Goal: Task Accomplishment & Management: Complete application form

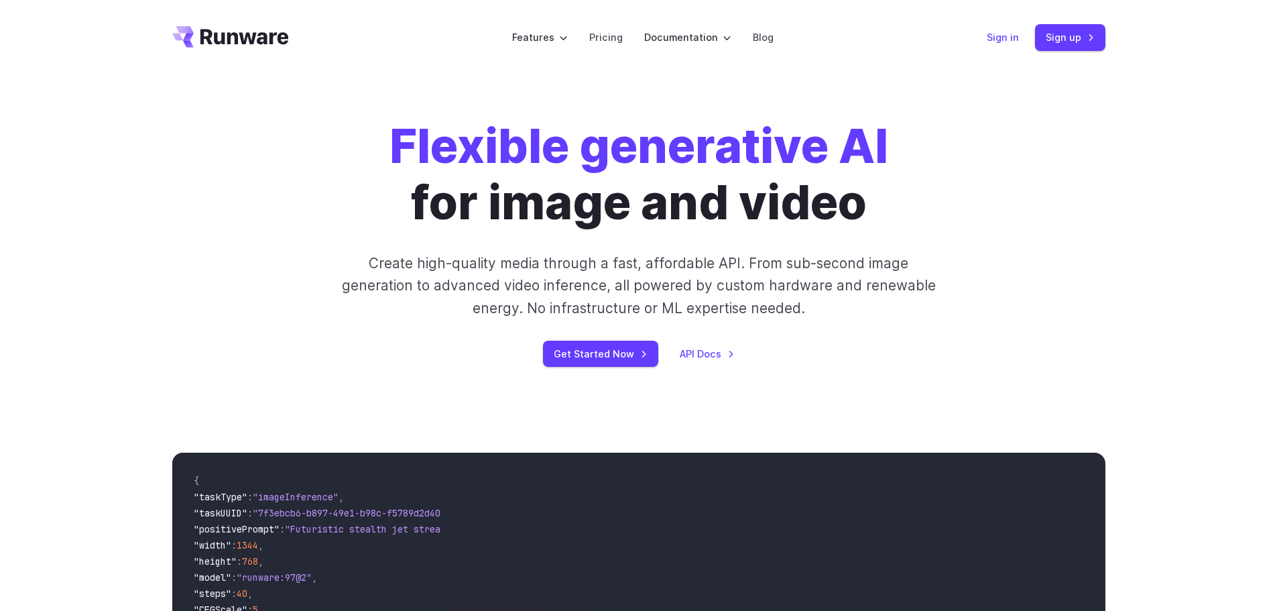
click at [999, 39] on link "Sign in" at bounding box center [1003, 36] width 32 height 15
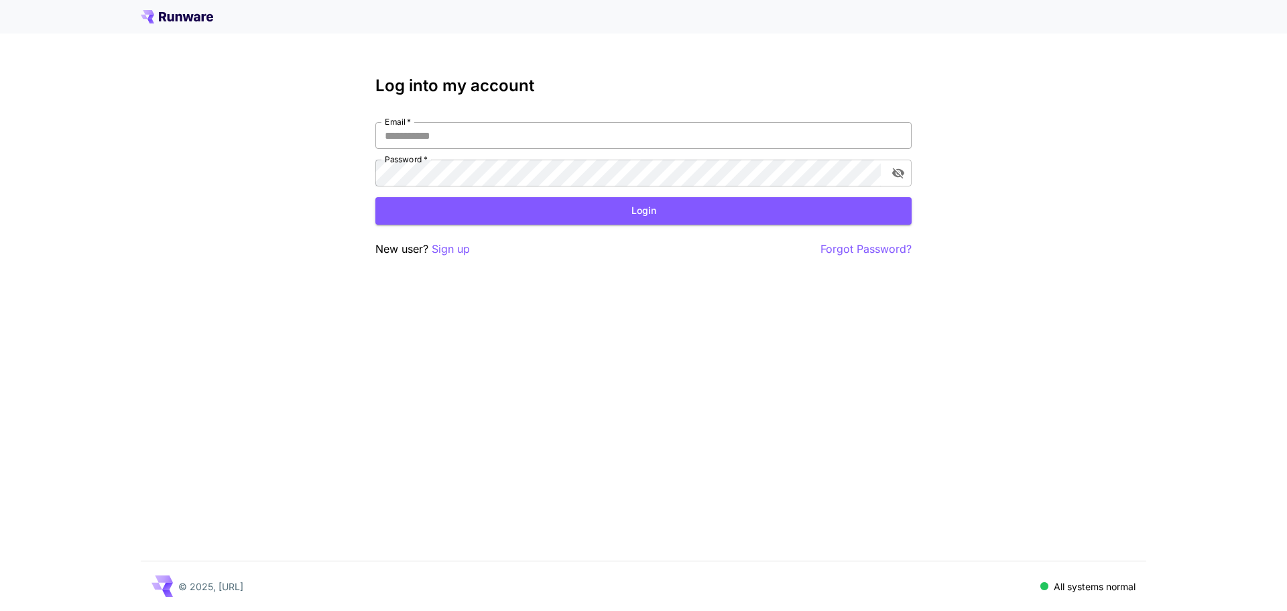
click at [448, 139] on input "Email   *" at bounding box center [643, 135] width 536 height 27
type input "*"
type input "**********"
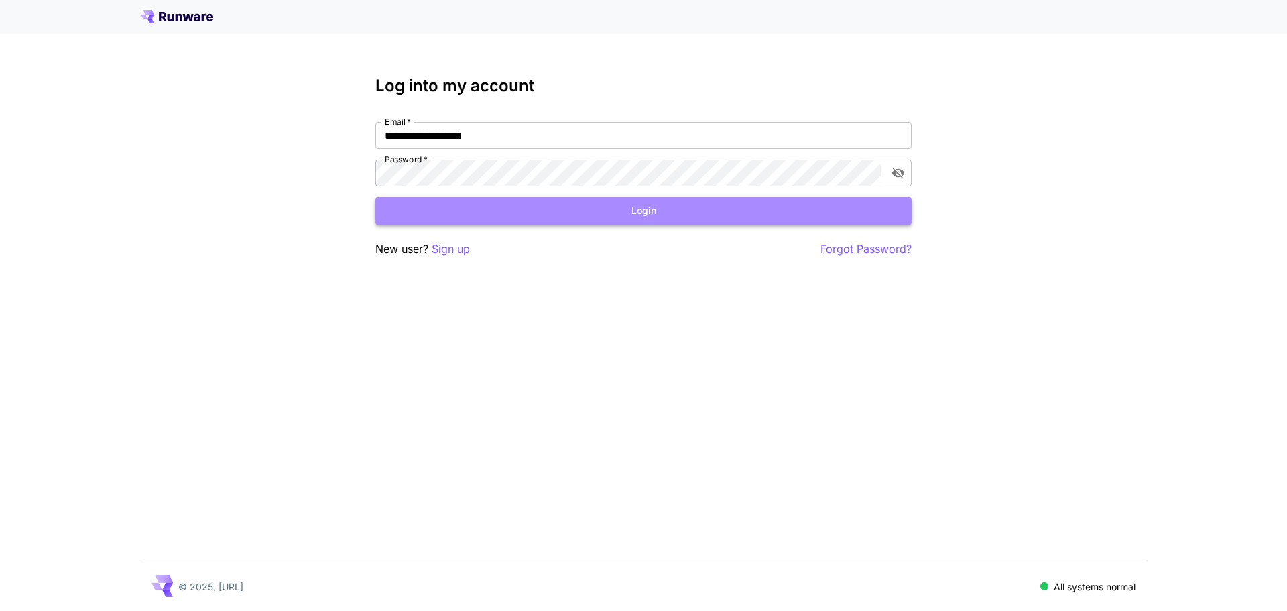
click at [597, 214] on button "Login" at bounding box center [643, 210] width 536 height 27
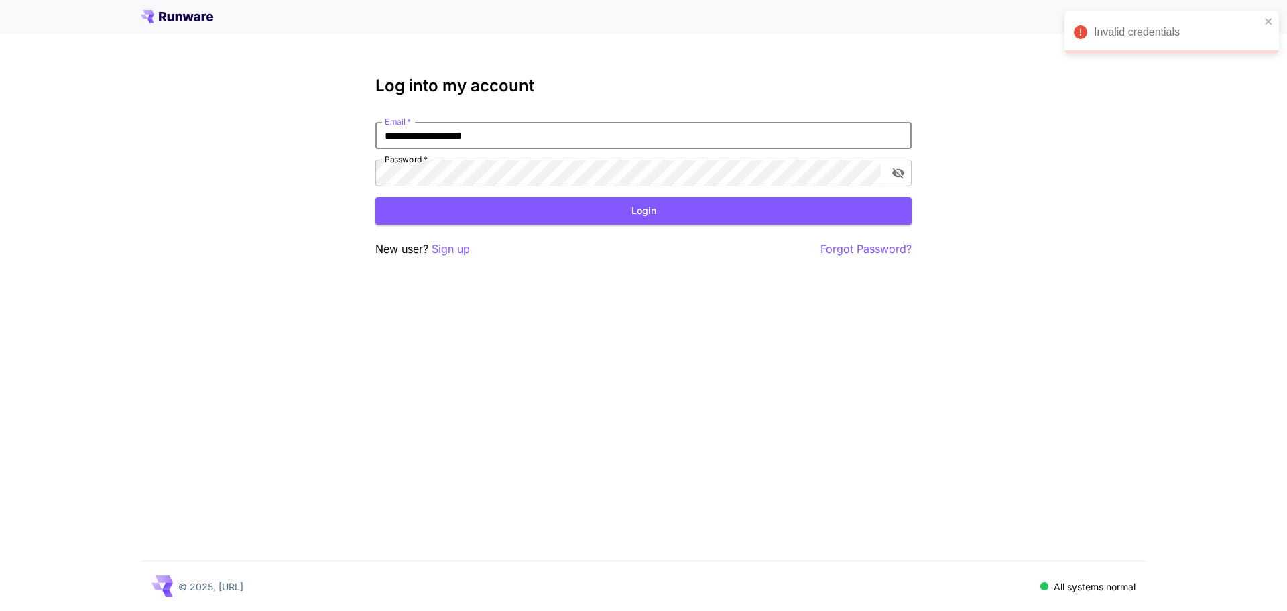
click at [519, 129] on input "**********" at bounding box center [643, 135] width 536 height 27
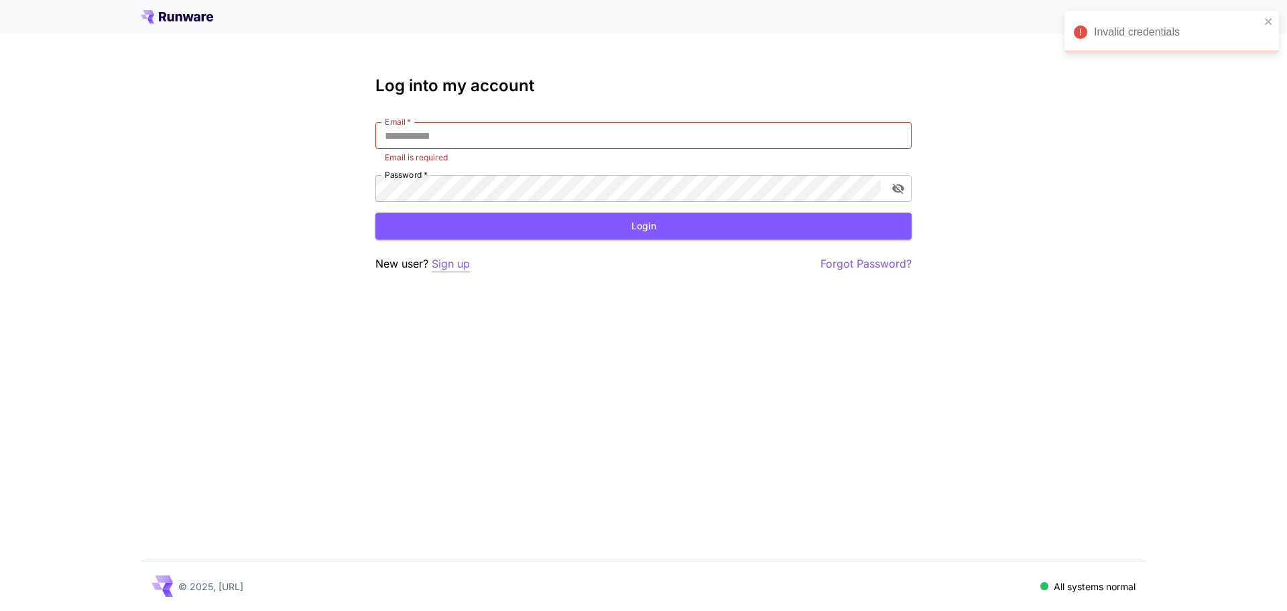
click at [456, 262] on p "Sign up" at bounding box center [451, 263] width 38 height 17
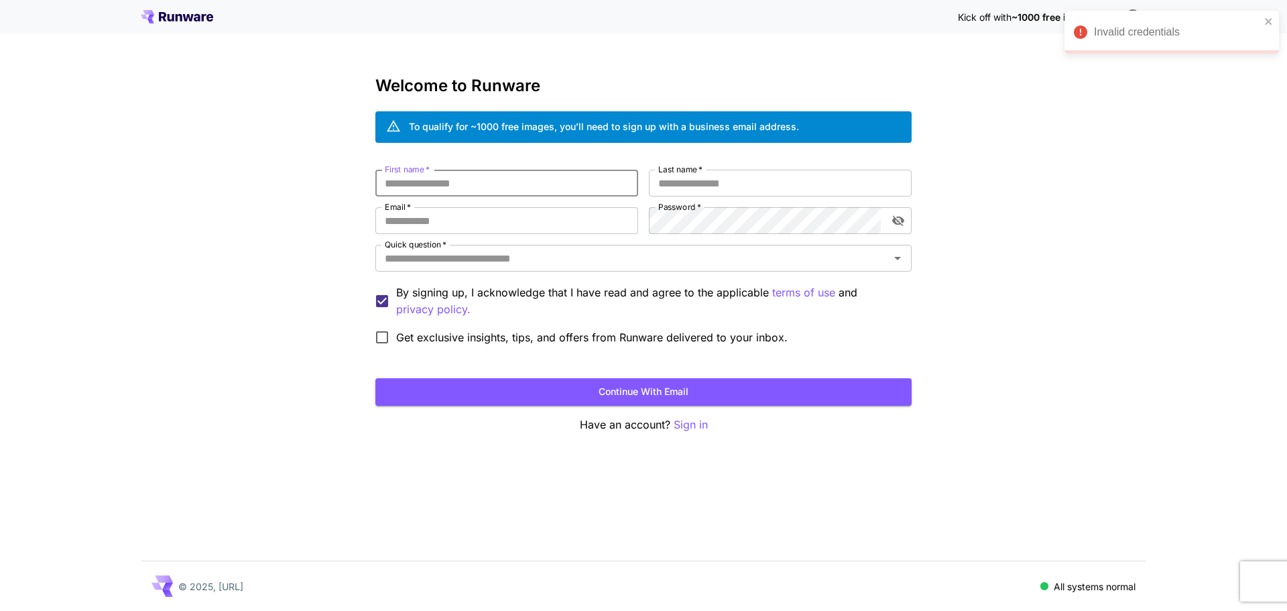
click at [487, 180] on input "First name   *" at bounding box center [506, 183] width 263 height 27
click at [449, 179] on input "First name   *" at bounding box center [506, 183] width 263 height 27
type input "**"
type input "*"
type input "*********"
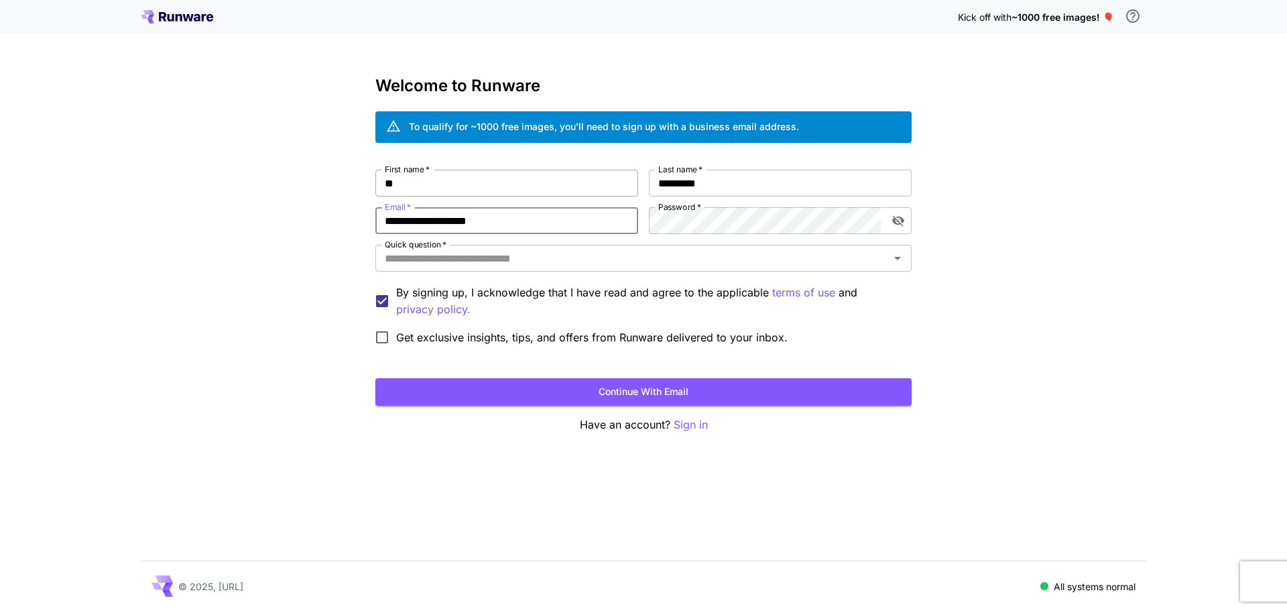
type input "**********"
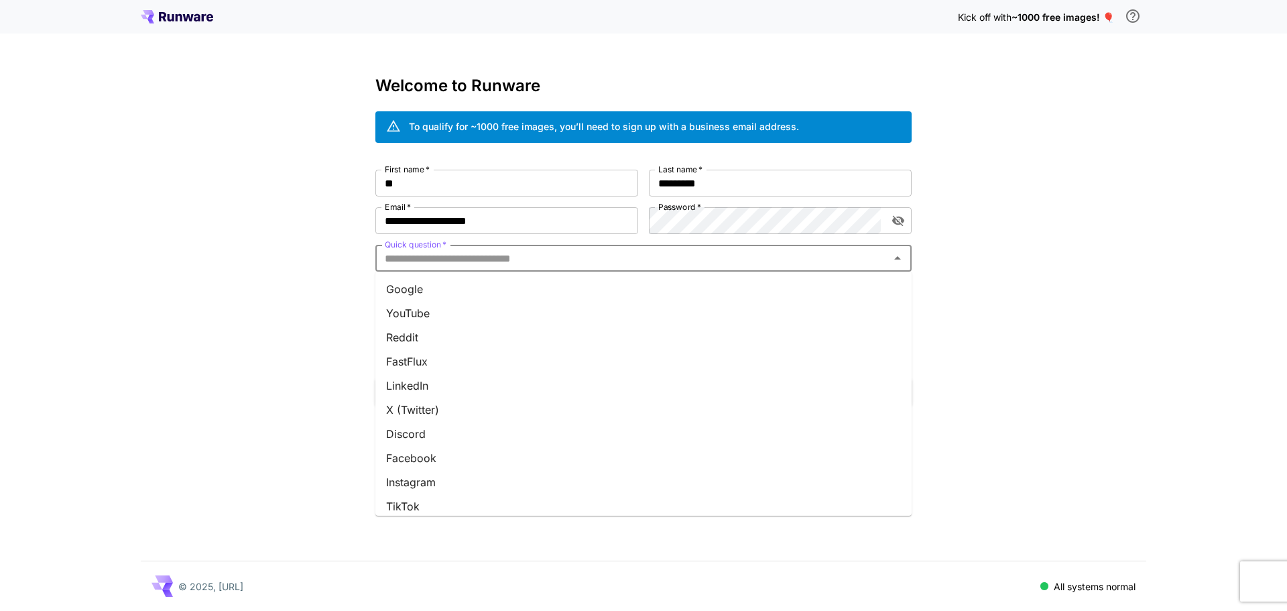
click at [493, 249] on input "Quick question   *" at bounding box center [632, 258] width 506 height 19
click at [465, 291] on li "Google" at bounding box center [643, 289] width 536 height 24
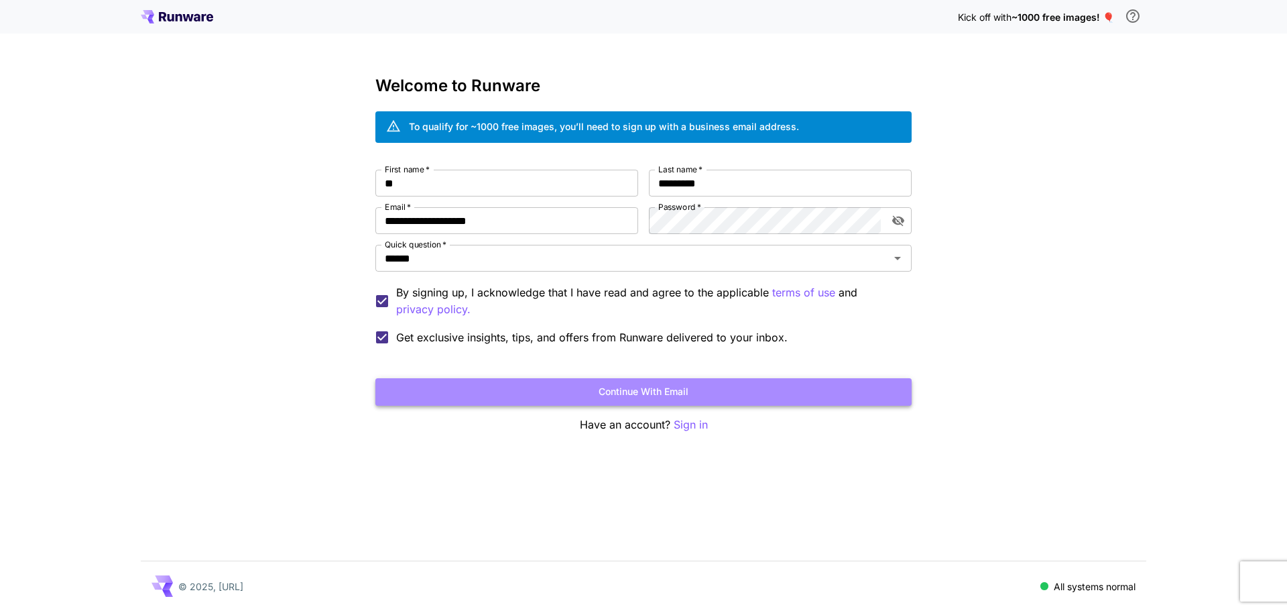
click at [616, 395] on button "Continue with email" at bounding box center [643, 391] width 536 height 27
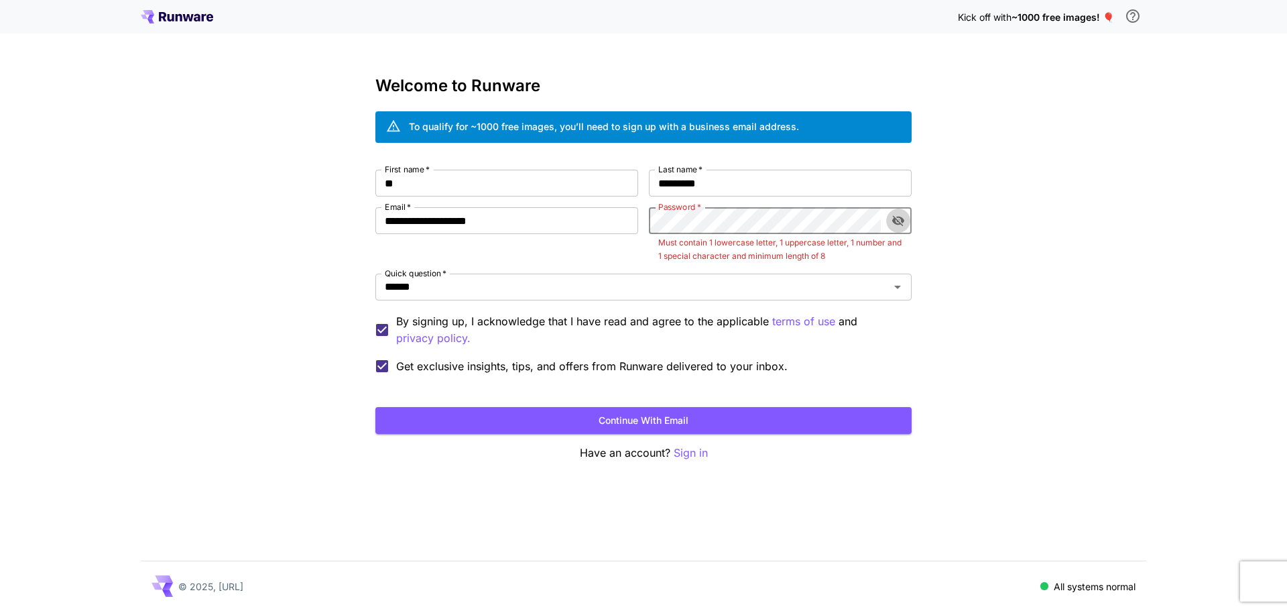
click at [903, 218] on icon "toggle password visibility" at bounding box center [898, 221] width 12 height 11
click at [259, 245] on div "**********" at bounding box center [643, 305] width 1287 height 611
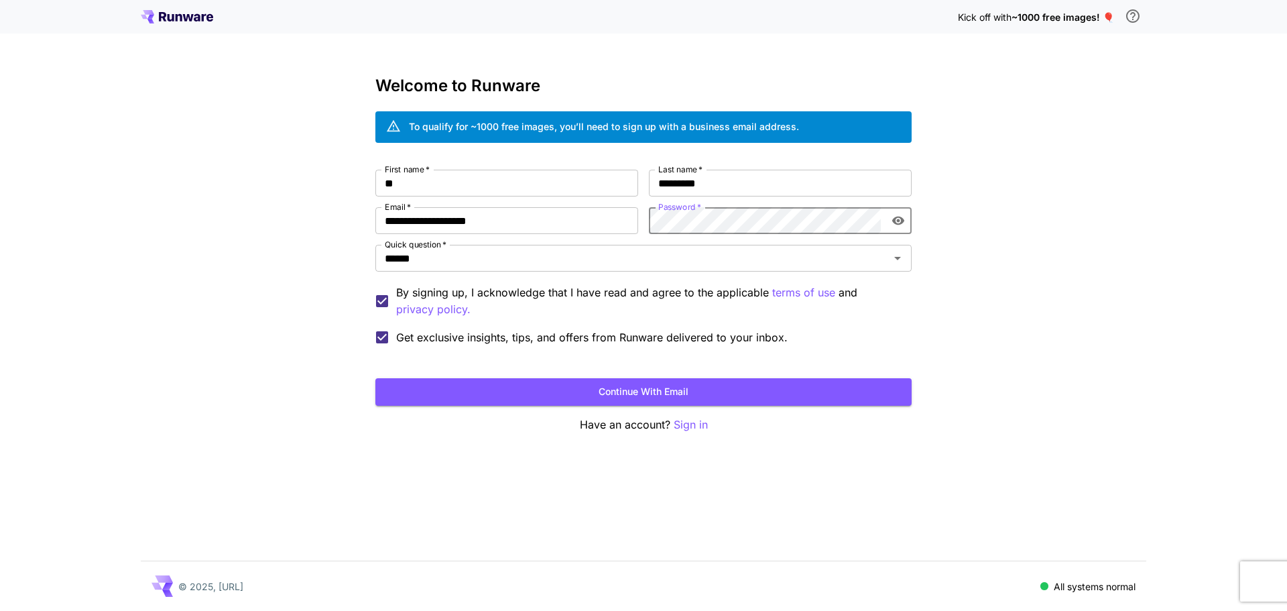
drag, startPoint x: 1081, startPoint y: 267, endPoint x: 855, endPoint y: 365, distance: 246.4
click at [1080, 267] on div "**********" at bounding box center [643, 305] width 1287 height 611
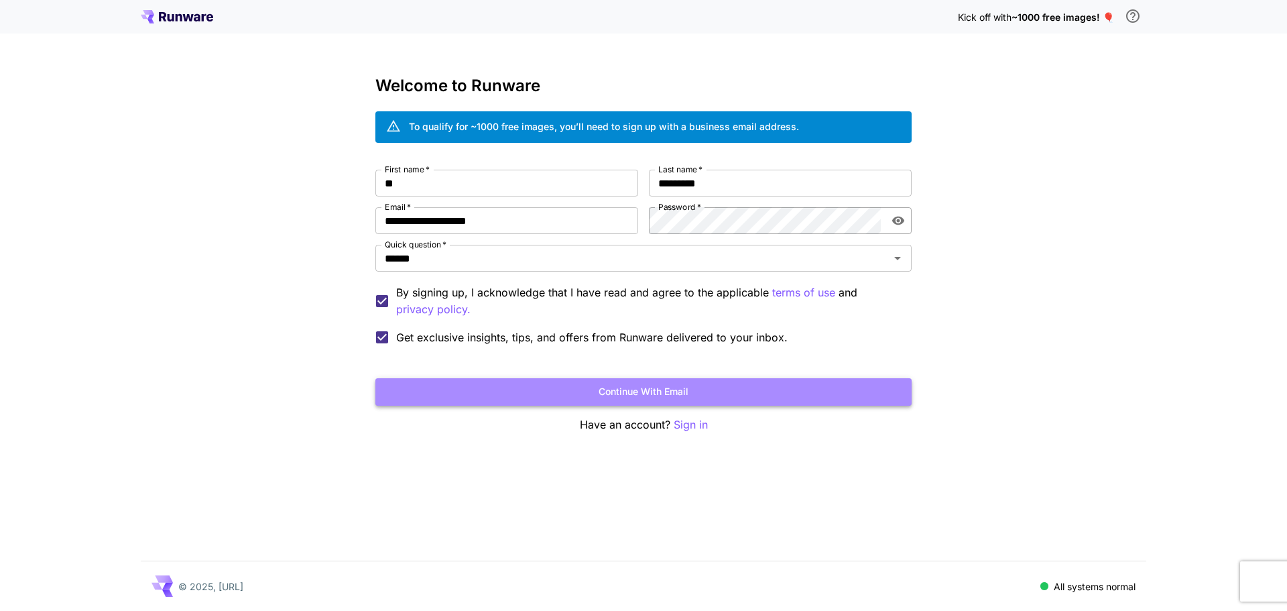
click at [693, 395] on button "Continue with email" at bounding box center [643, 391] width 536 height 27
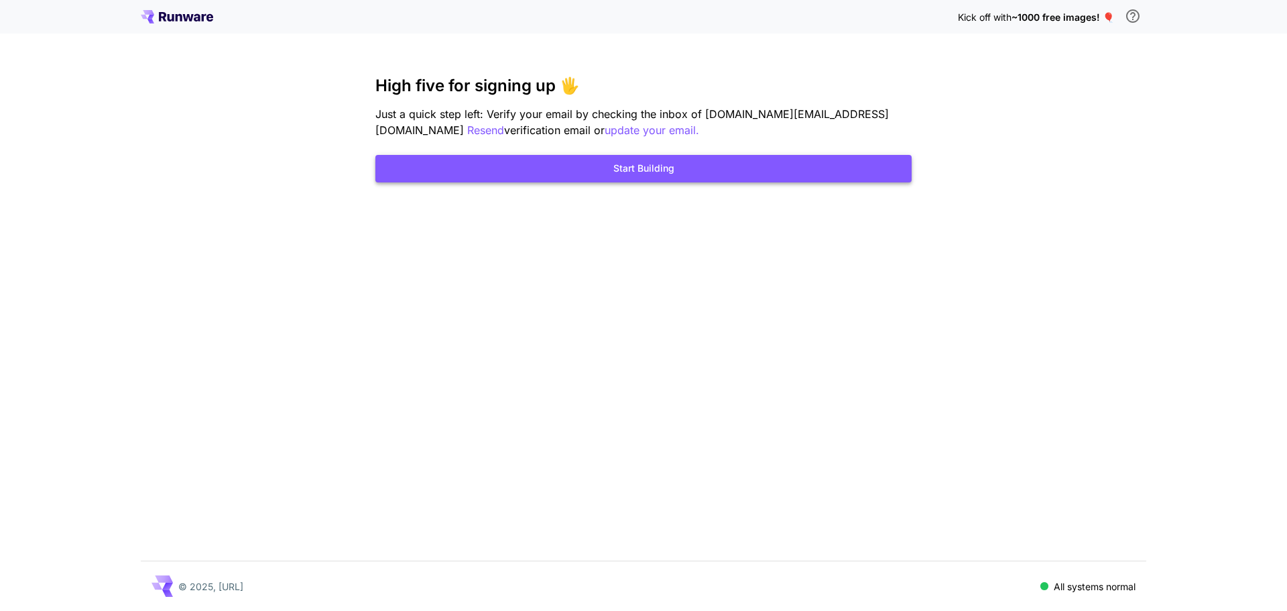
click at [576, 176] on button "Start Building" at bounding box center [643, 168] width 536 height 27
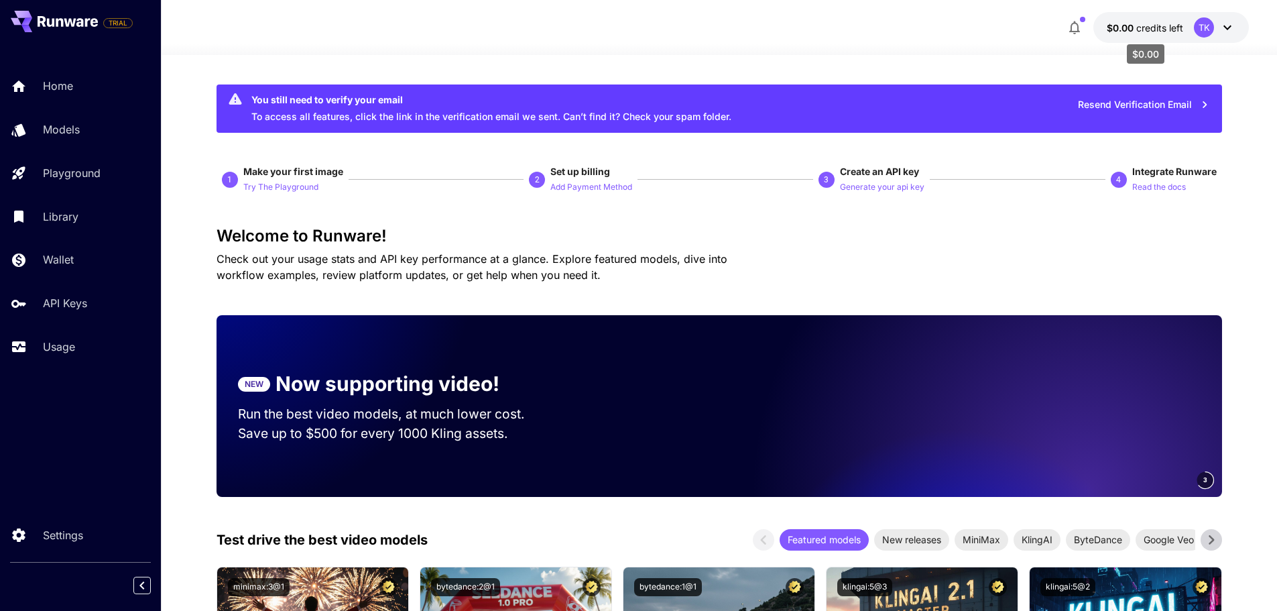
click at [1166, 29] on span "credits left" at bounding box center [1159, 27] width 47 height 11
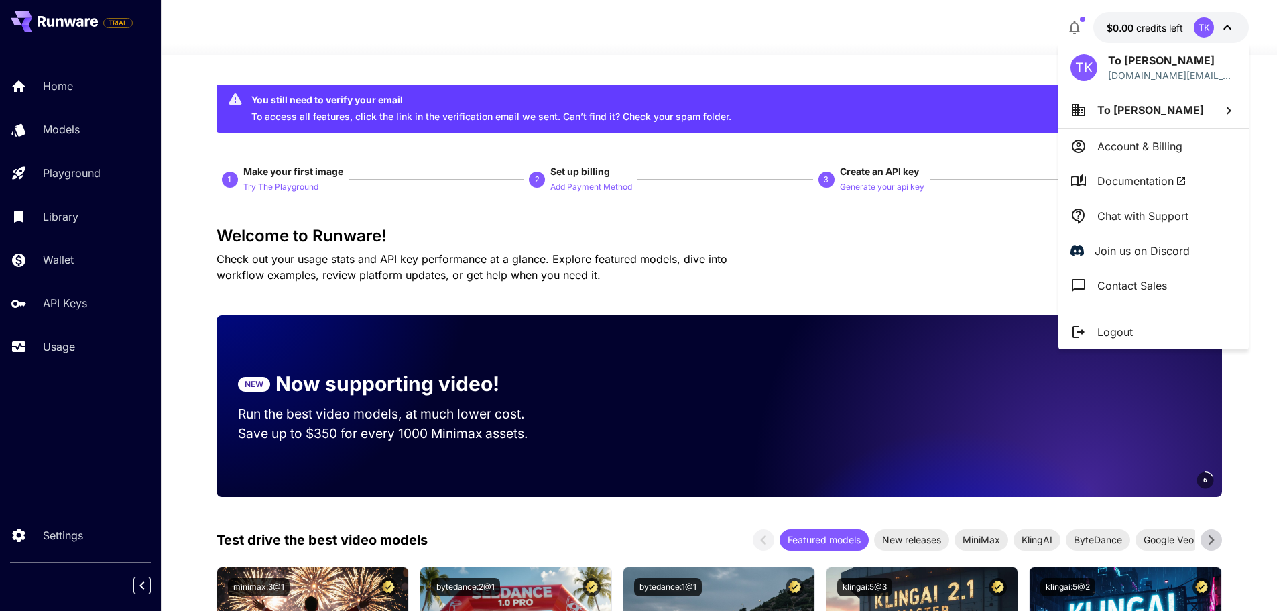
drag, startPoint x: 710, startPoint y: 60, endPoint x: 369, endPoint y: 115, distance: 344.9
click at [709, 60] on div at bounding box center [643, 305] width 1287 height 611
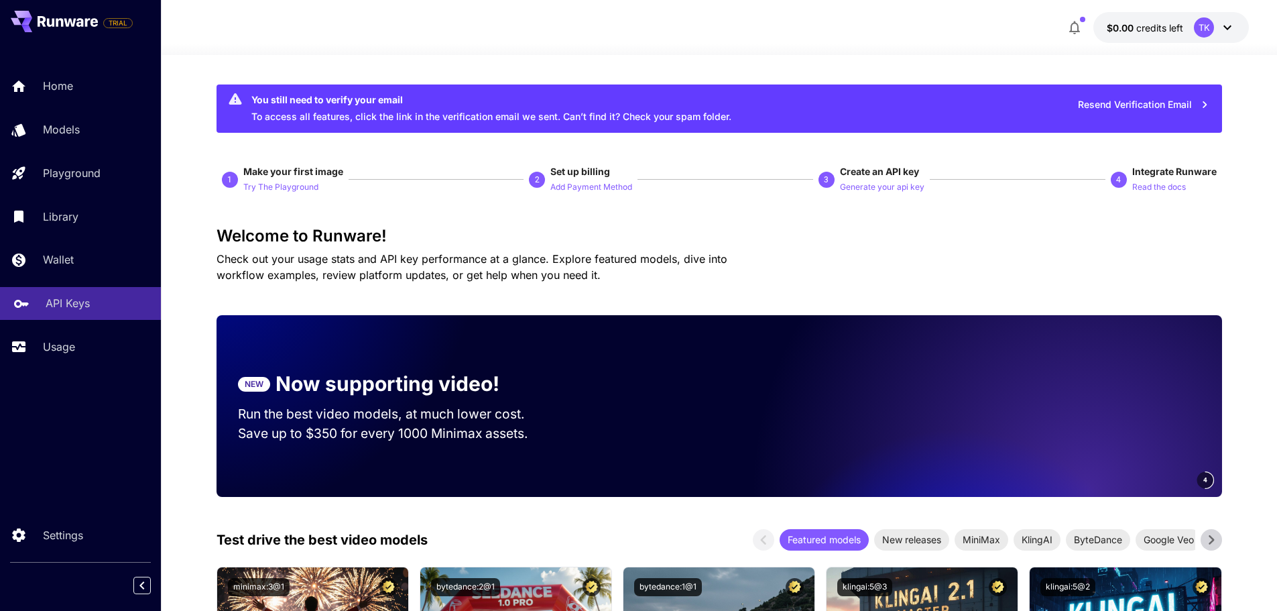
click at [94, 308] on div "API Keys" at bounding box center [98, 303] width 105 height 16
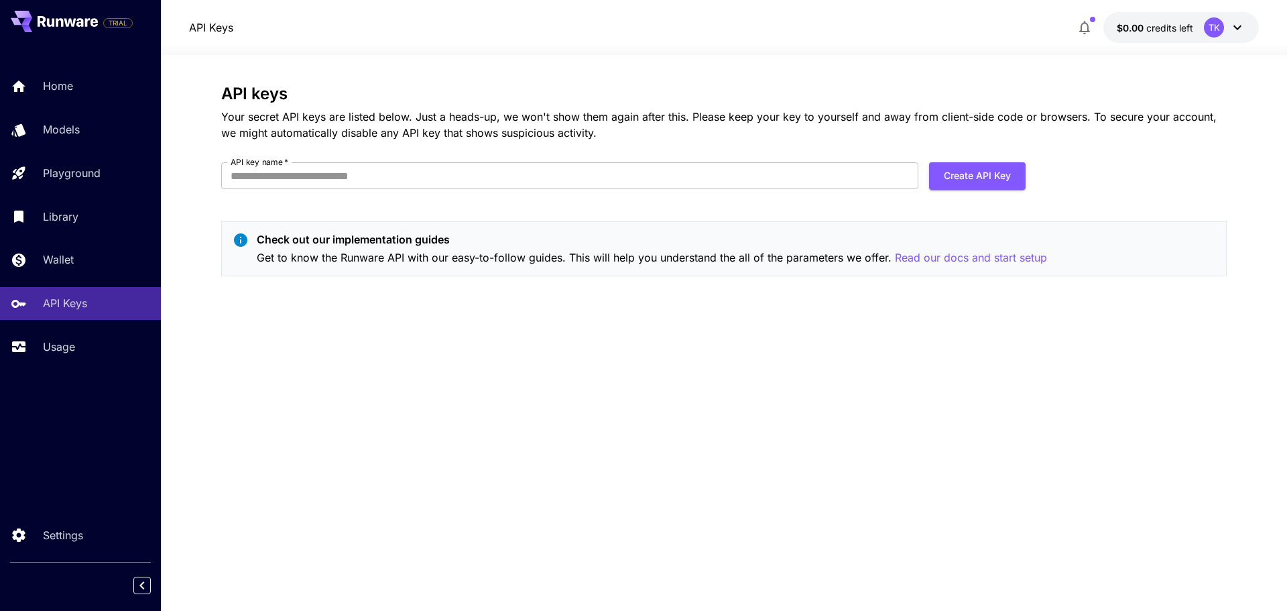
click at [900, 351] on div "API keys Your secret API keys are listed below. Just a heads-up, we won't show …" at bounding box center [723, 332] width 1005 height 497
click at [947, 251] on p "Read our docs and start setup" at bounding box center [971, 257] width 152 height 17
click at [85, 88] on div "Home" at bounding box center [98, 86] width 105 height 16
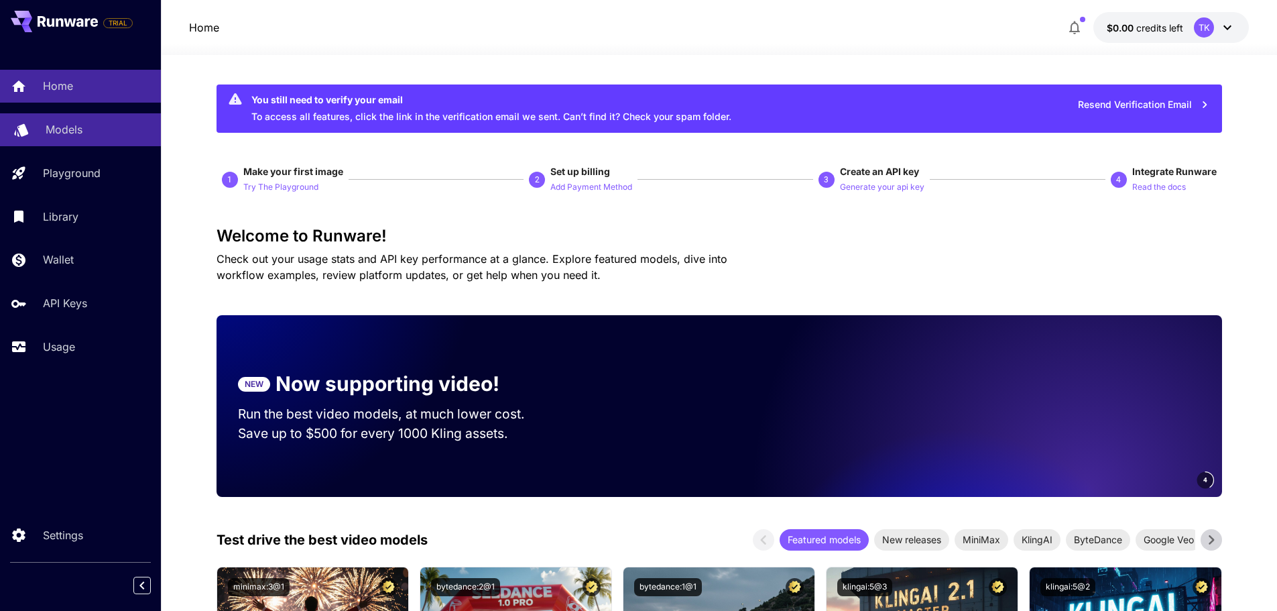
click at [68, 137] on p "Models" at bounding box center [64, 129] width 37 height 16
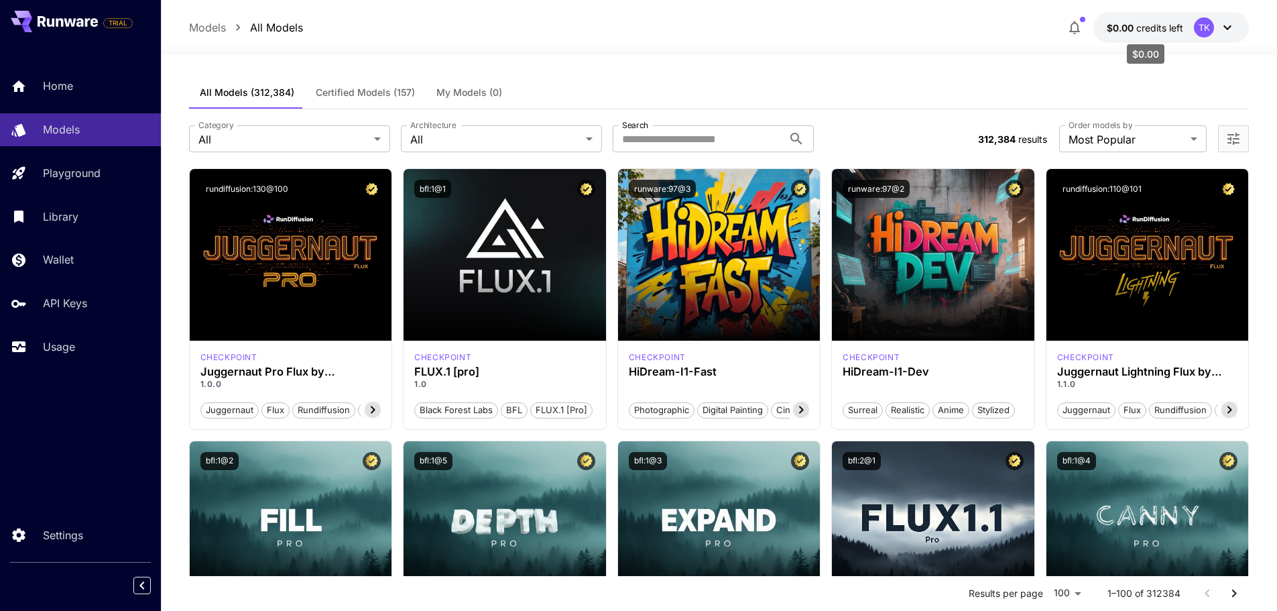
click at [1144, 27] on span "credits left" at bounding box center [1159, 27] width 47 height 11
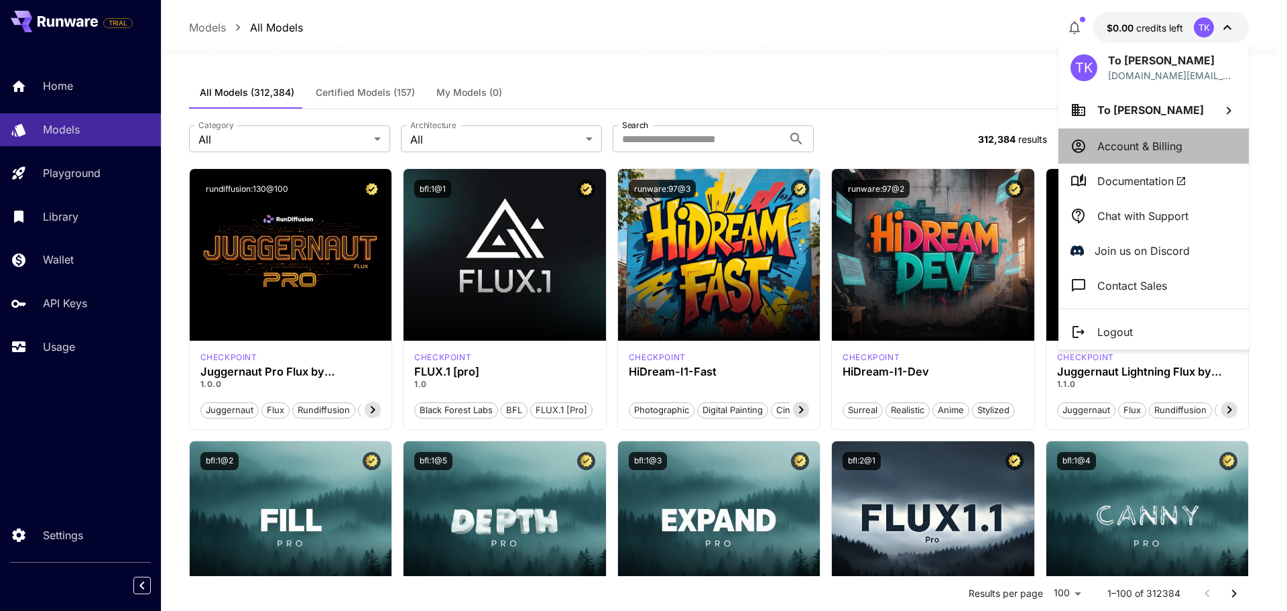
click at [1133, 153] on p "Account & Billing" at bounding box center [1139, 146] width 85 height 16
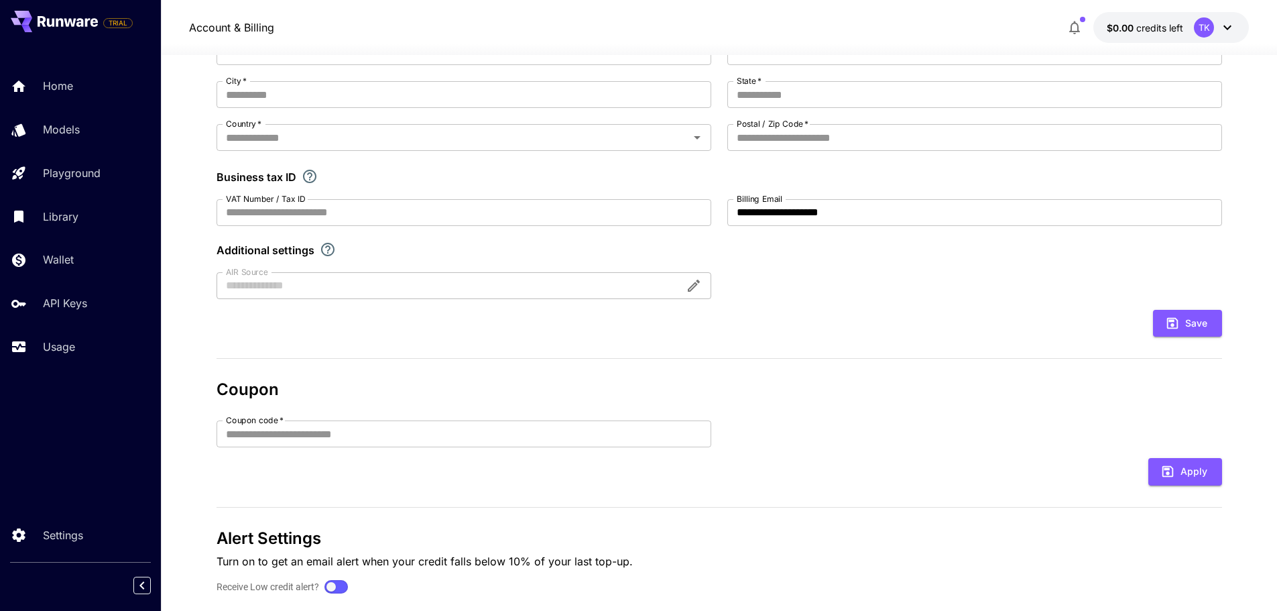
scroll to position [208, 0]
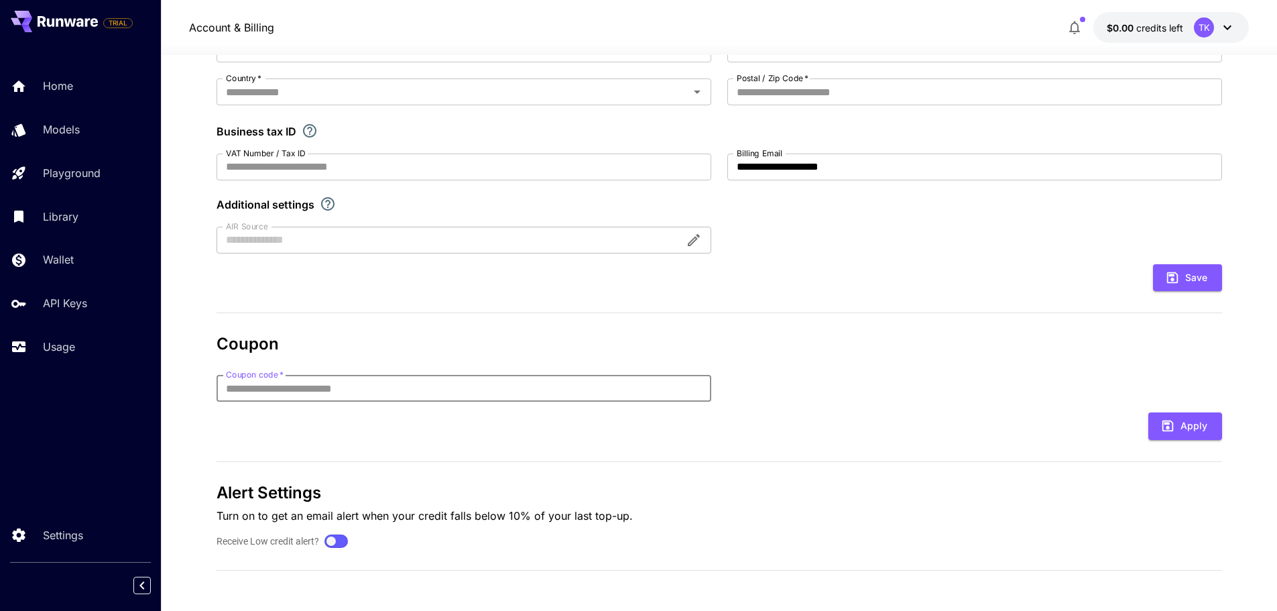
click at [357, 395] on input "Coupon code   *" at bounding box center [463, 388] width 495 height 27
click at [248, 347] on h3 "Coupon" at bounding box center [718, 343] width 1005 height 19
drag, startPoint x: 53, startPoint y: 26, endPoint x: 103, endPoint y: 218, distance: 198.8
click at [103, 218] on div "TRIAL Home Models Playground Library Wallet API Keys Usage" at bounding box center [80, 194] width 161 height 389
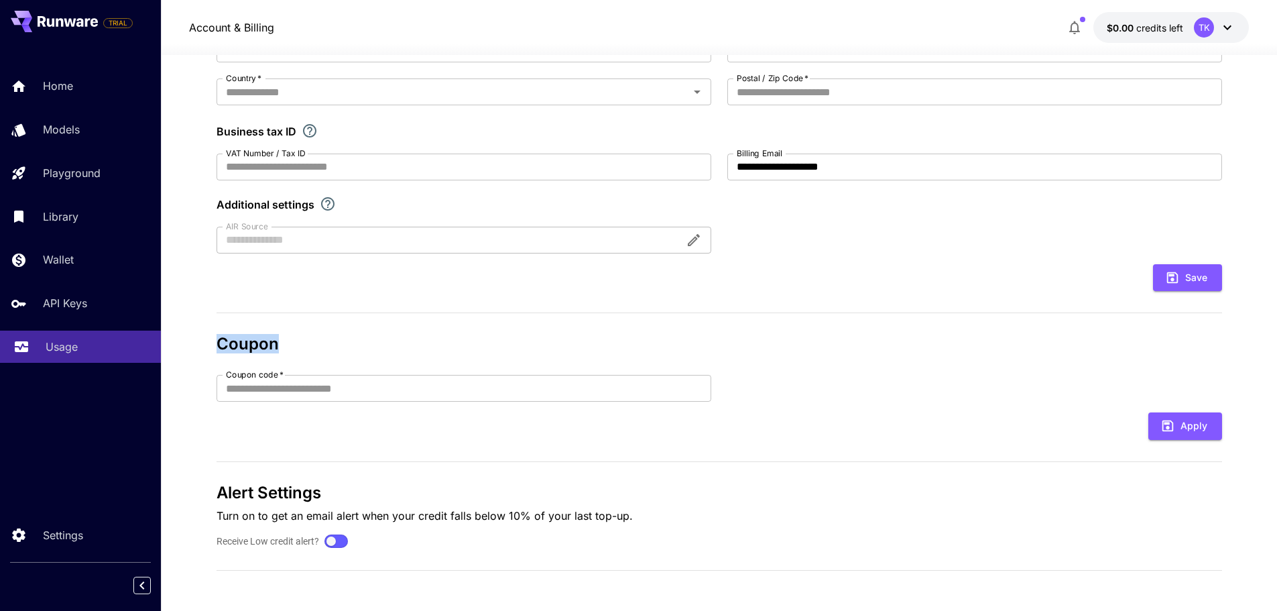
click at [66, 358] on link "Usage" at bounding box center [80, 346] width 161 height 33
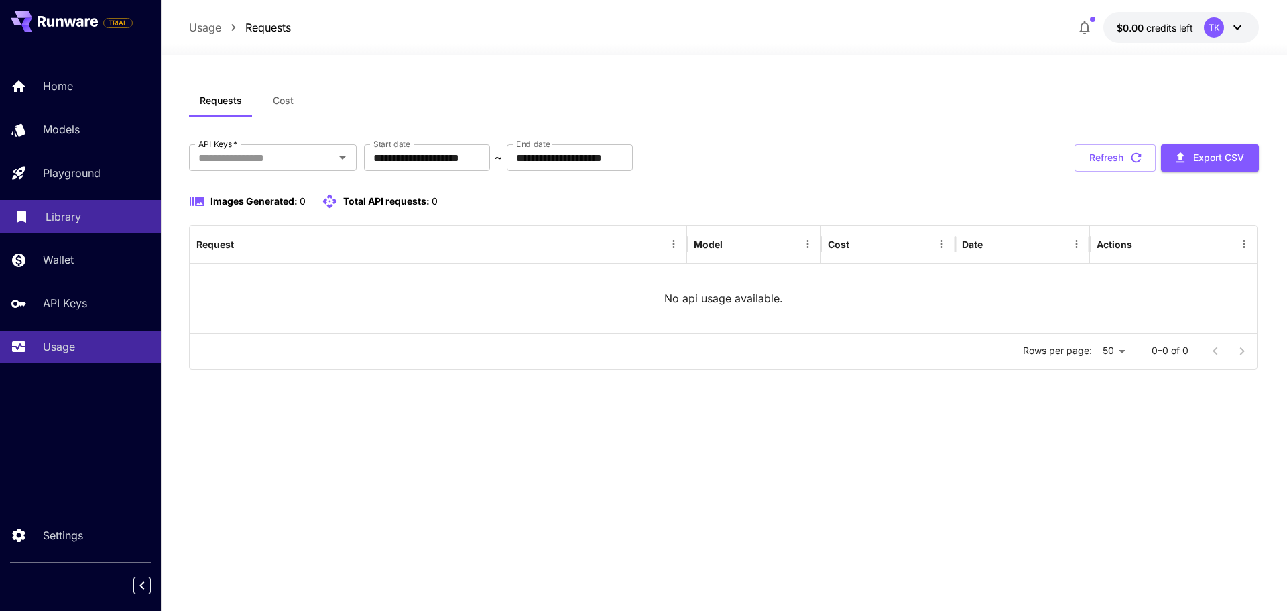
click at [68, 210] on p "Library" at bounding box center [64, 216] width 36 height 16
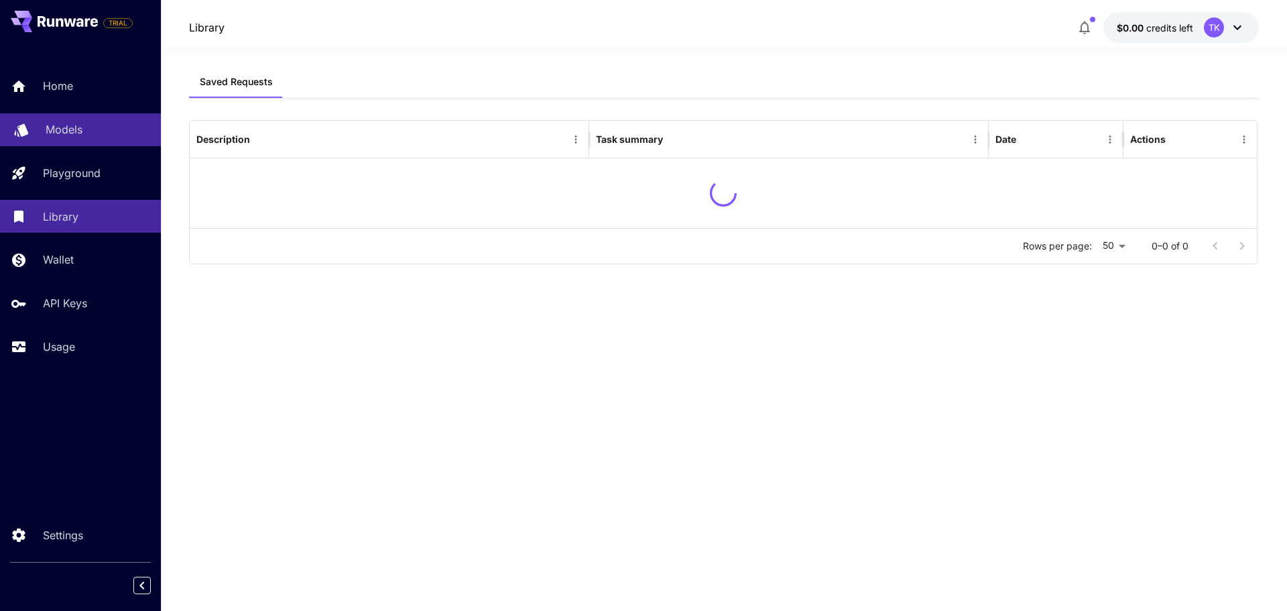
click at [77, 125] on p "Models" at bounding box center [64, 129] width 37 height 16
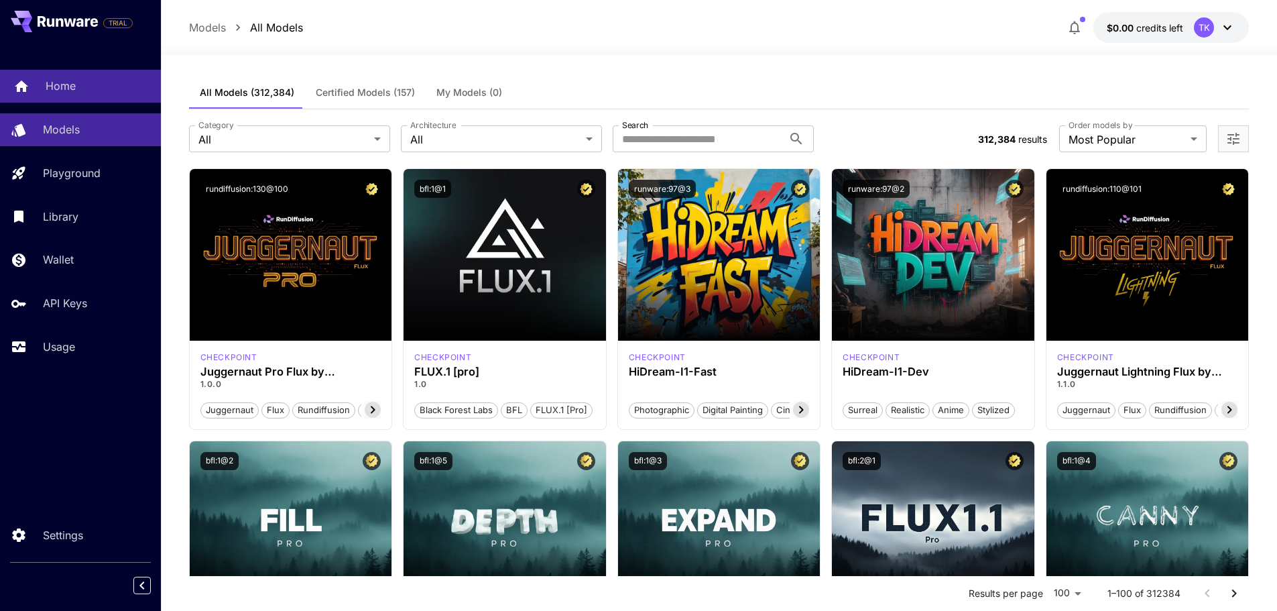
click at [70, 90] on p "Home" at bounding box center [61, 86] width 30 height 16
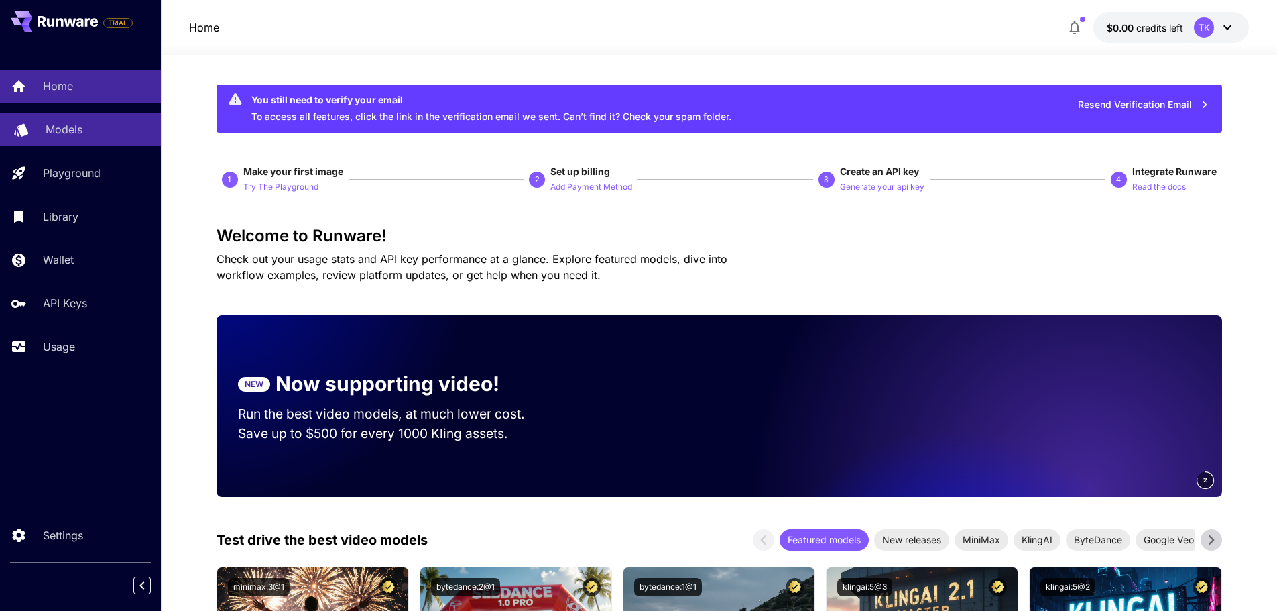
click at [48, 137] on p "Models" at bounding box center [64, 129] width 37 height 16
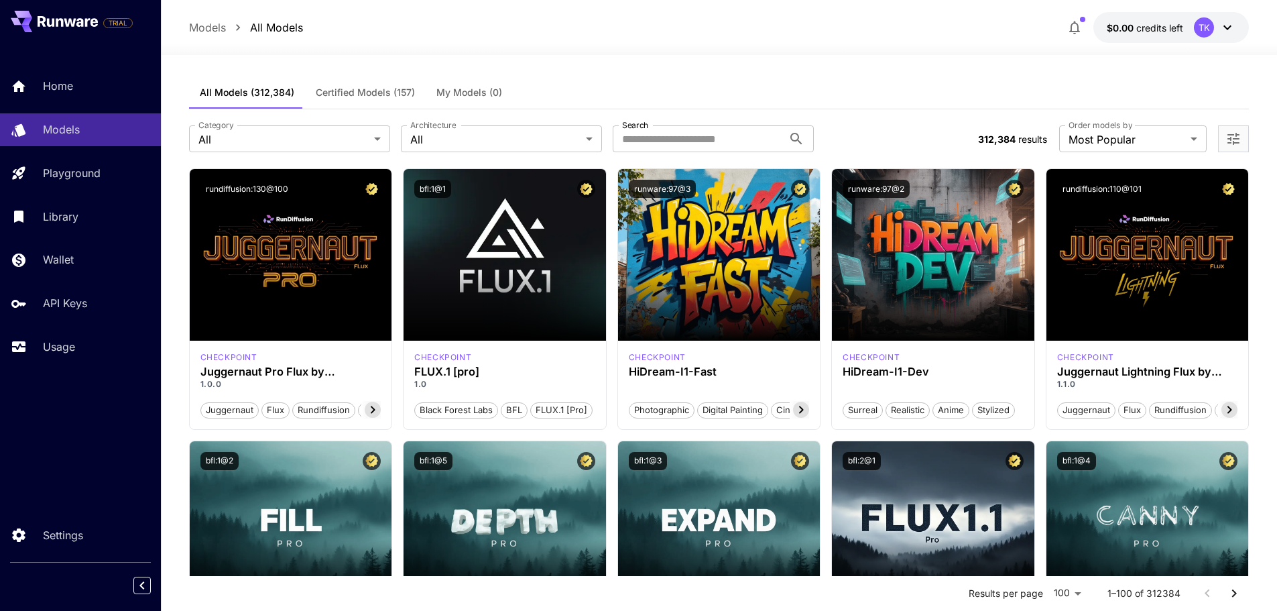
click at [1237, 27] on button "$0.00 credits left TK" at bounding box center [1170, 27] width 155 height 31
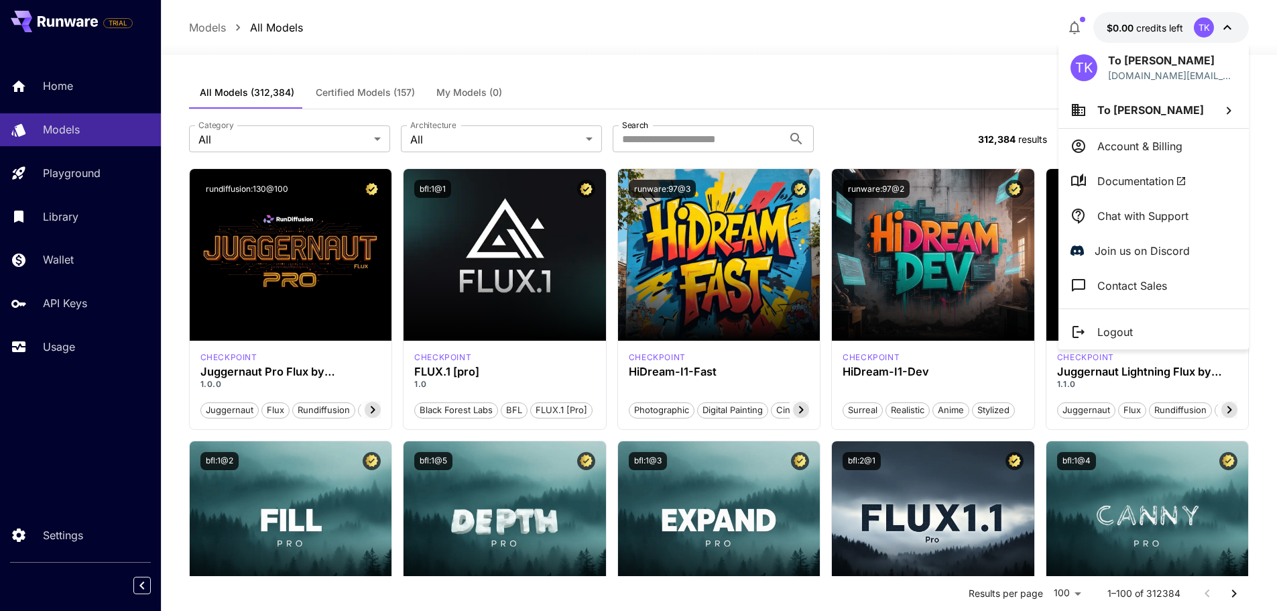
click at [1132, 152] on p "Account & Billing" at bounding box center [1139, 146] width 85 height 16
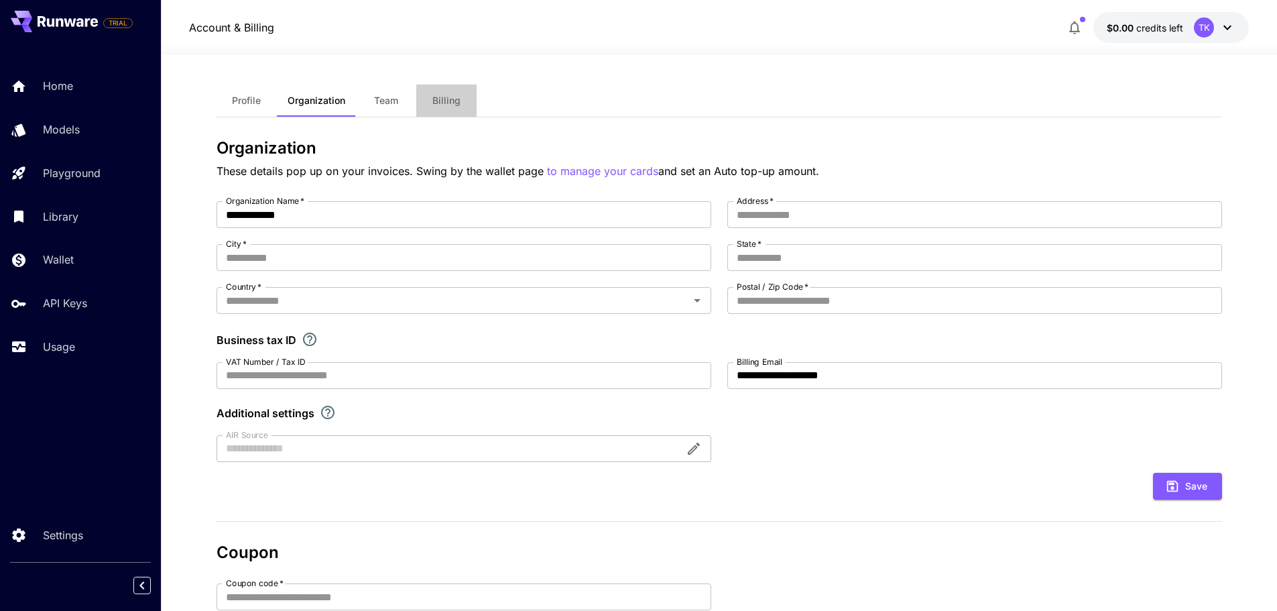
click at [451, 94] on button "Billing" at bounding box center [446, 100] width 60 height 32
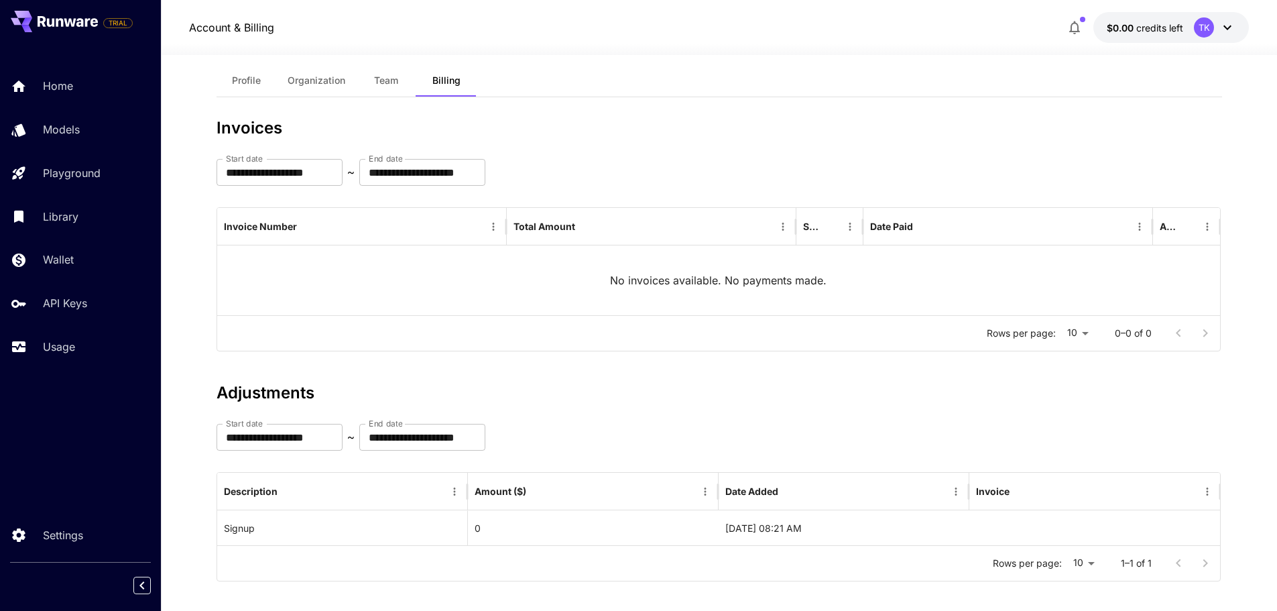
scroll to position [31, 0]
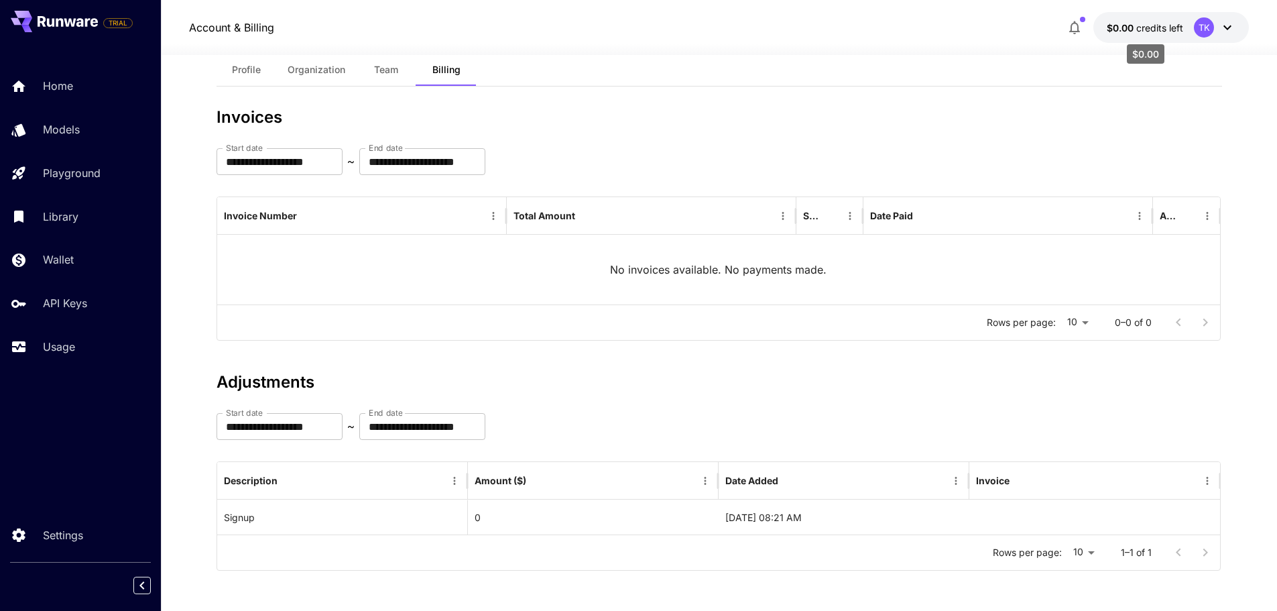
click at [1158, 31] on span "credits left" at bounding box center [1159, 27] width 47 height 11
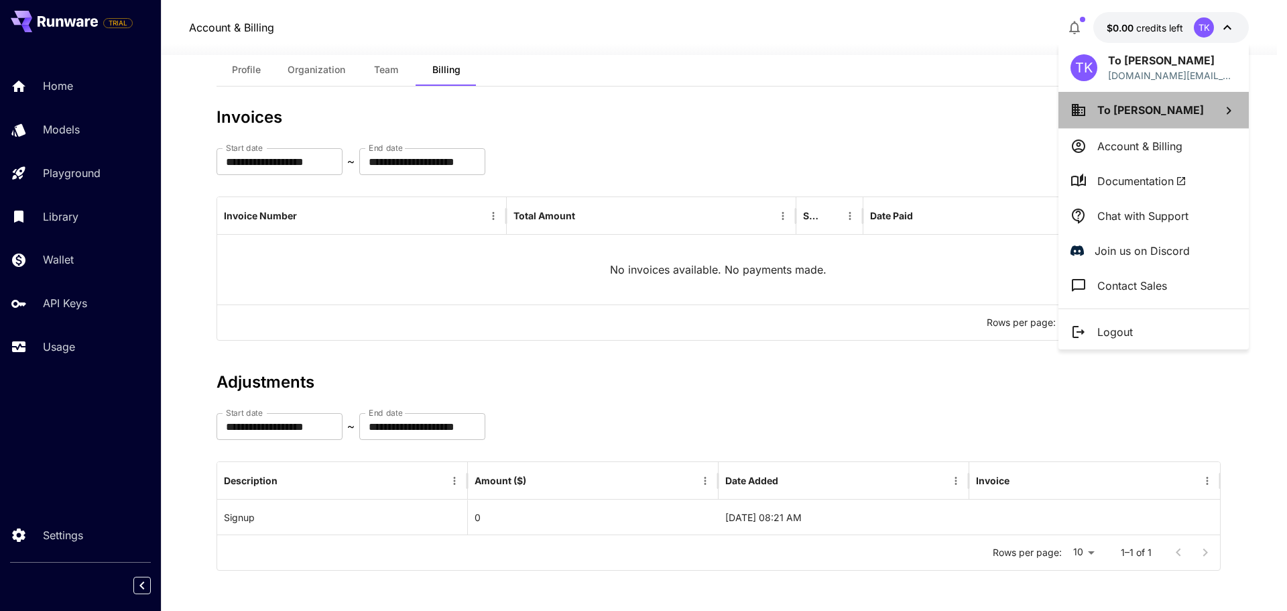
click at [1141, 118] on li "To Kong Chun" at bounding box center [1153, 110] width 190 height 36
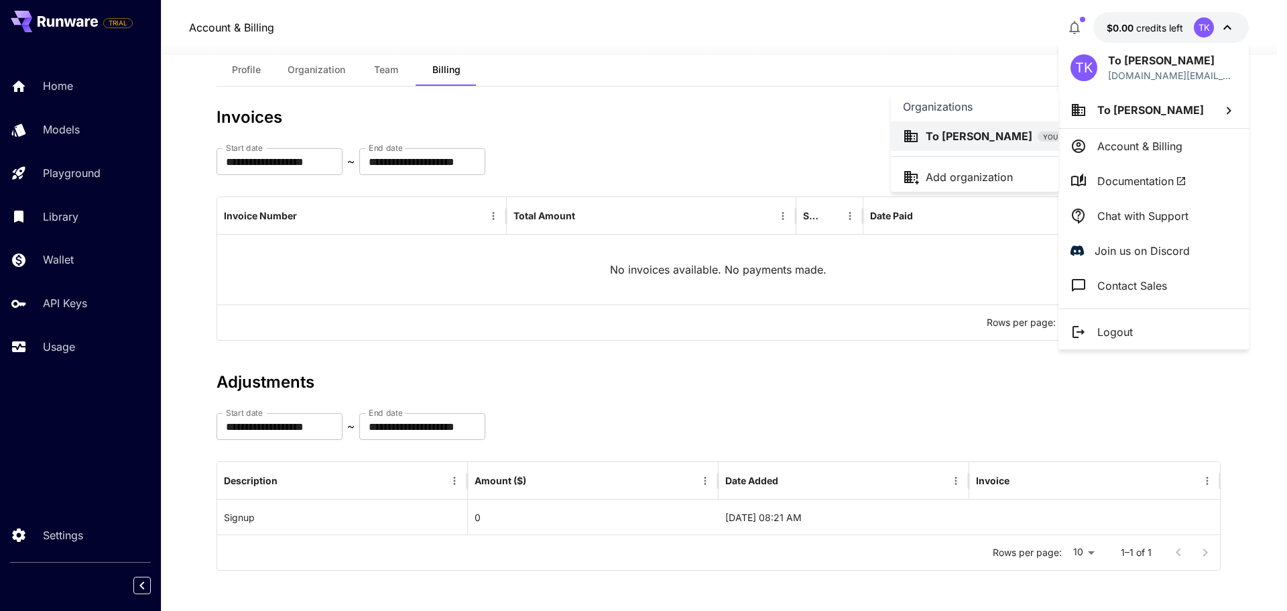
click at [49, 259] on div at bounding box center [643, 305] width 1287 height 611
click at [79, 264] on div at bounding box center [643, 305] width 1287 height 611
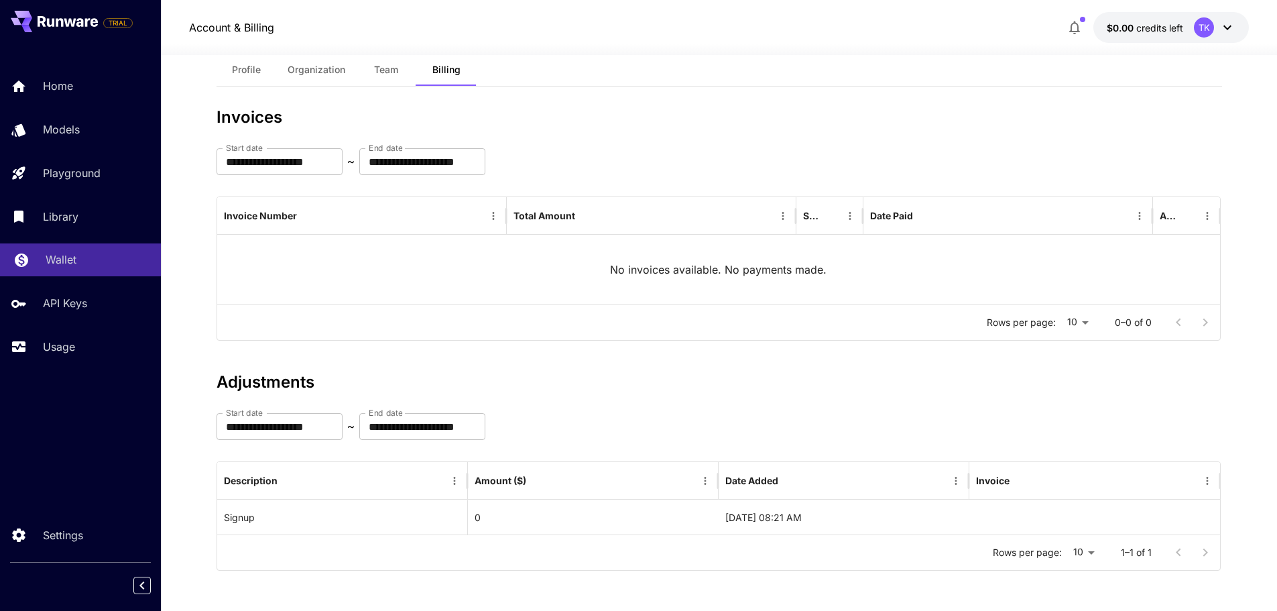
click at [80, 254] on div "Wallet" at bounding box center [98, 259] width 105 height 16
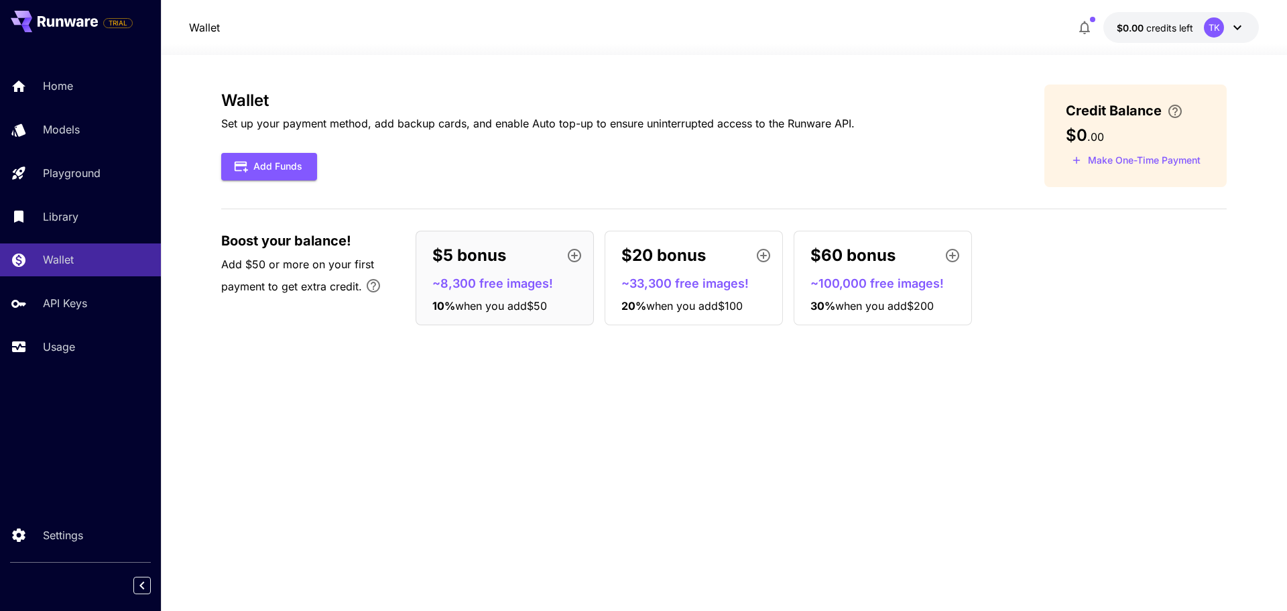
click at [452, 279] on p "~8,300 free images!" at bounding box center [509, 283] width 155 height 18
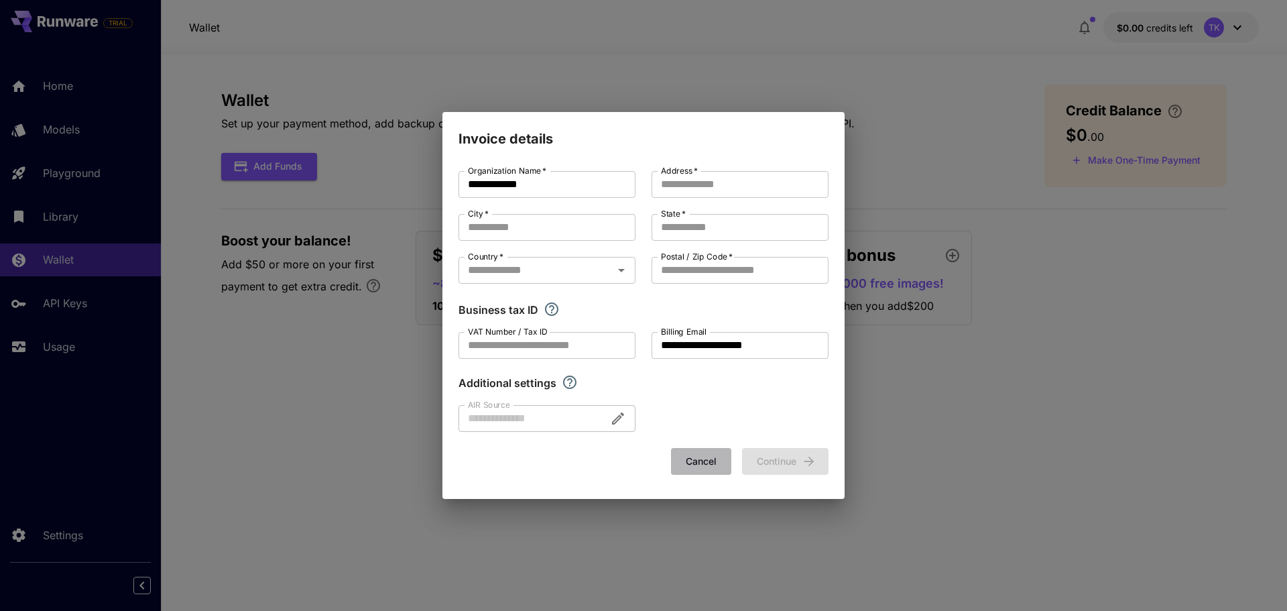
click at [689, 467] on button "Cancel" at bounding box center [701, 461] width 60 height 27
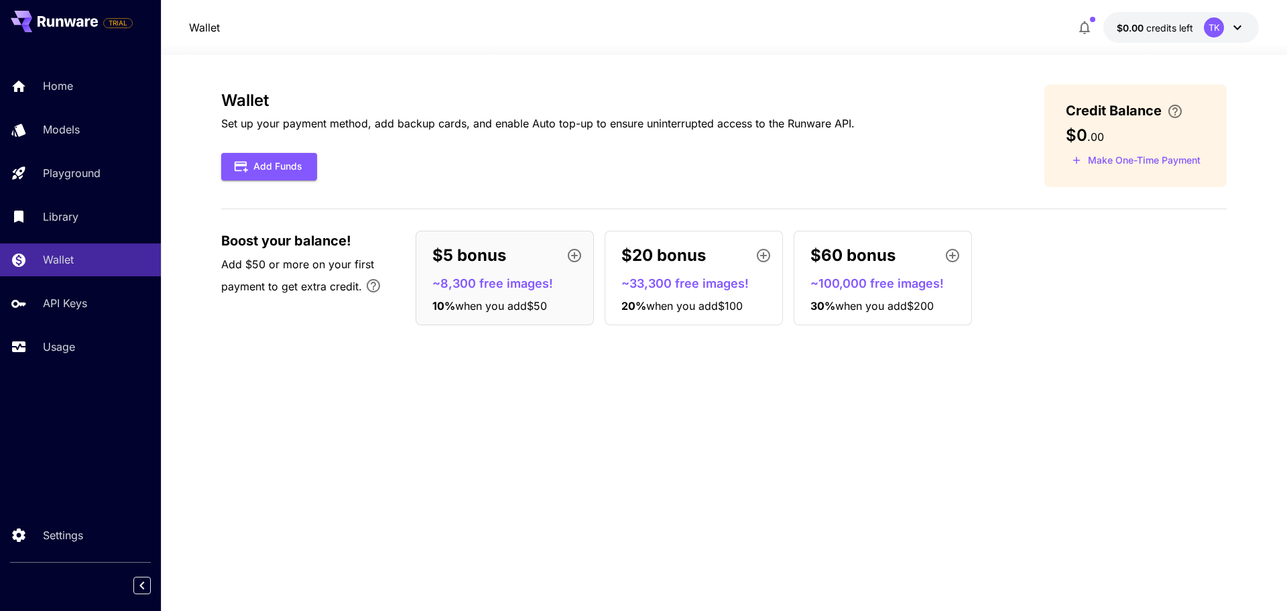
click at [1180, 19] on button "$0.00 credits left TK" at bounding box center [1180, 27] width 155 height 31
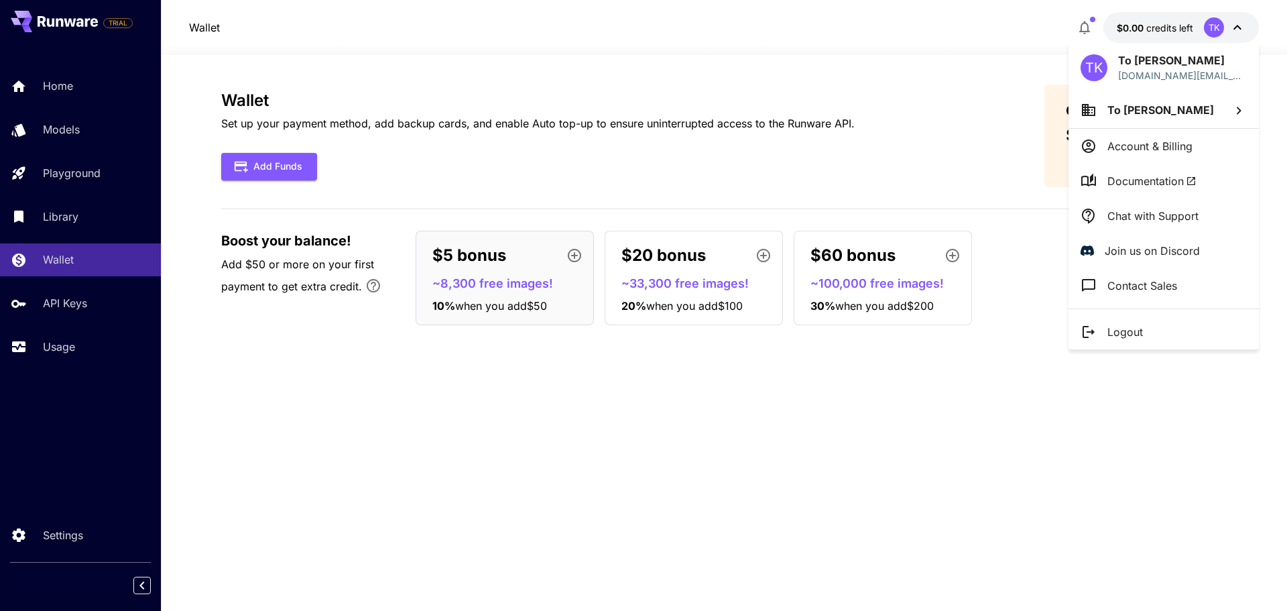
drag, startPoint x: 682, startPoint y: 485, endPoint x: 452, endPoint y: 421, distance: 238.7
click at [678, 485] on div at bounding box center [643, 305] width 1287 height 611
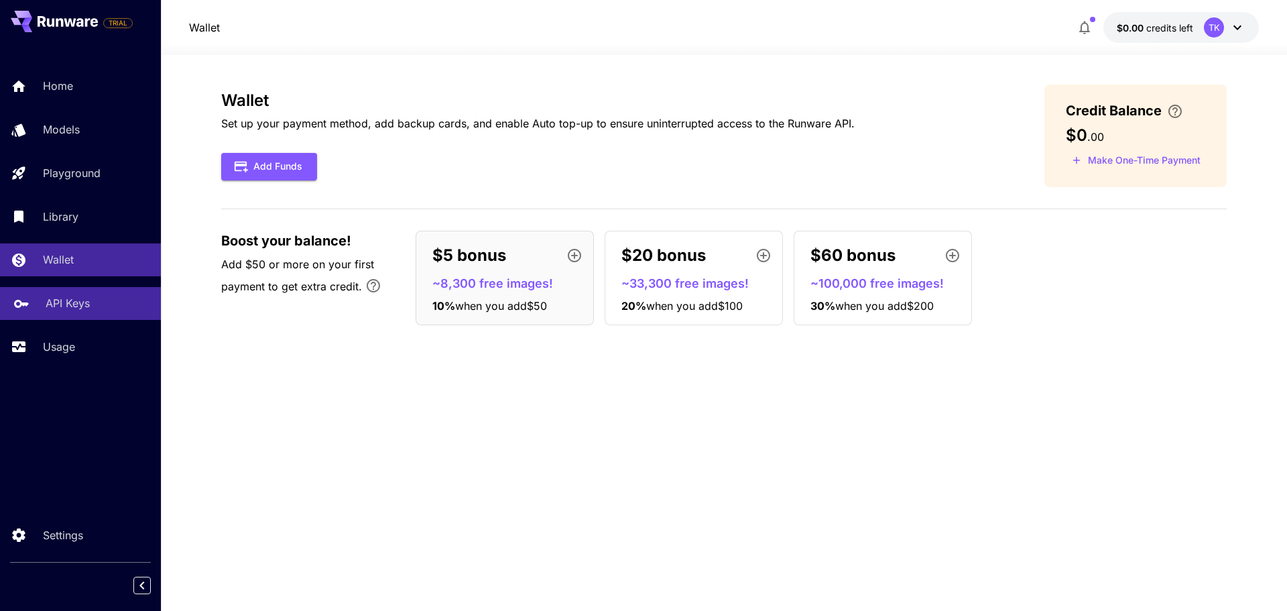
click at [63, 306] on p "API Keys" at bounding box center [68, 303] width 44 height 16
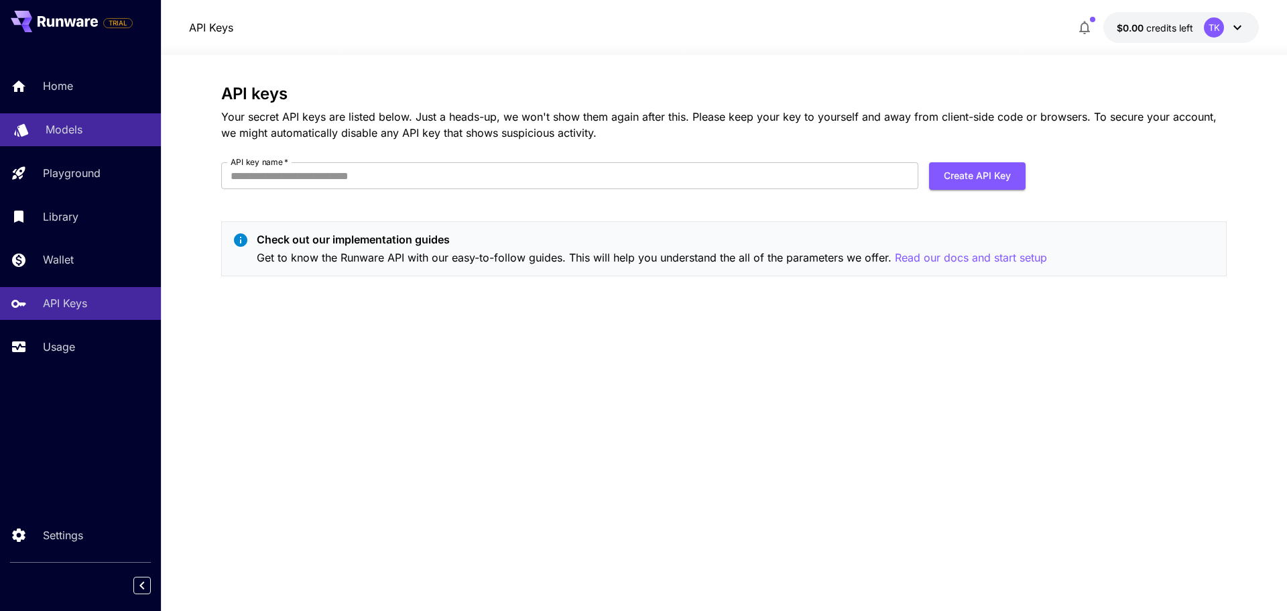
click at [62, 130] on p "Models" at bounding box center [64, 129] width 37 height 16
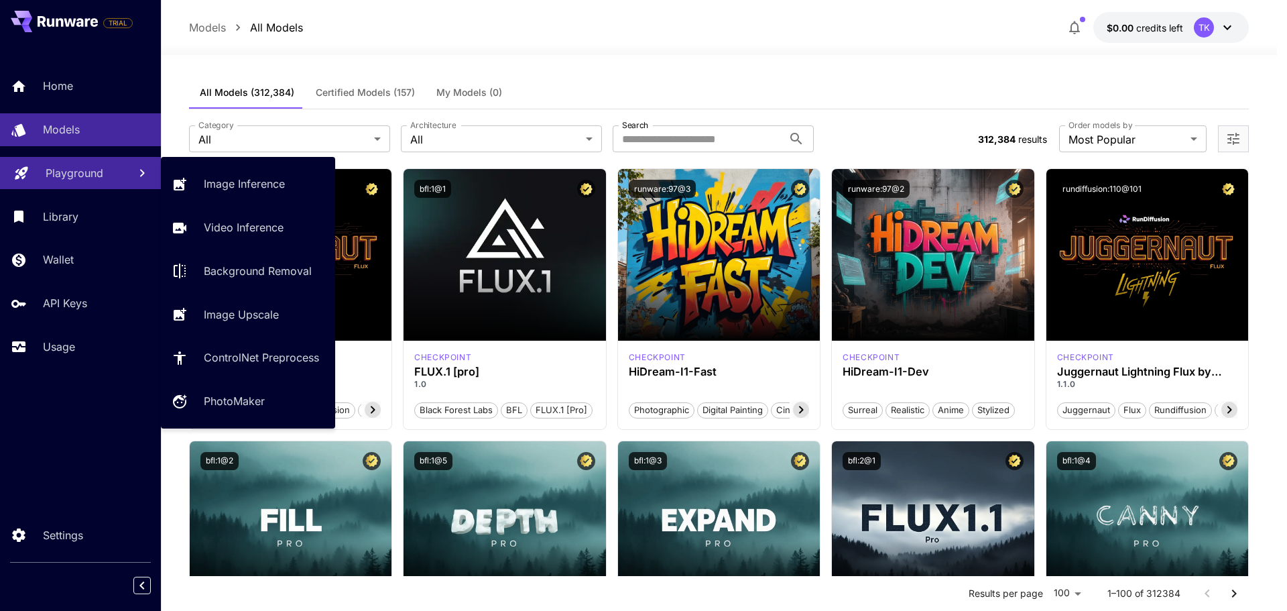
click at [63, 179] on p "Playground" at bounding box center [75, 173] width 58 height 16
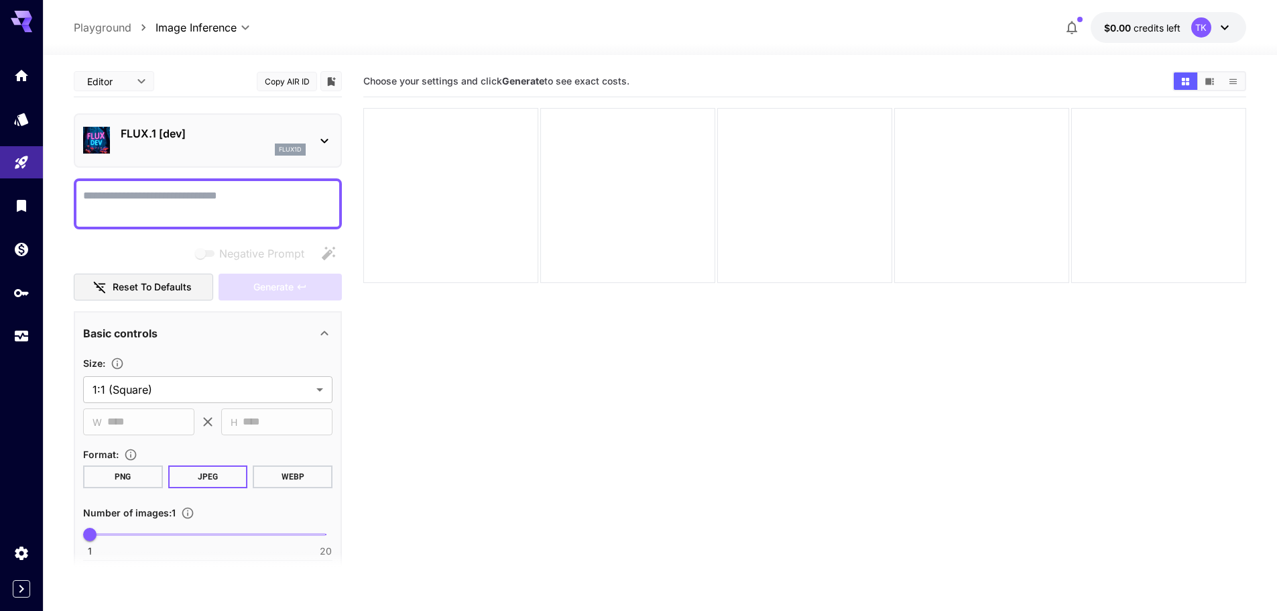
click at [1182, 29] on button "$0.00 credits left TK" at bounding box center [1167, 27] width 155 height 31
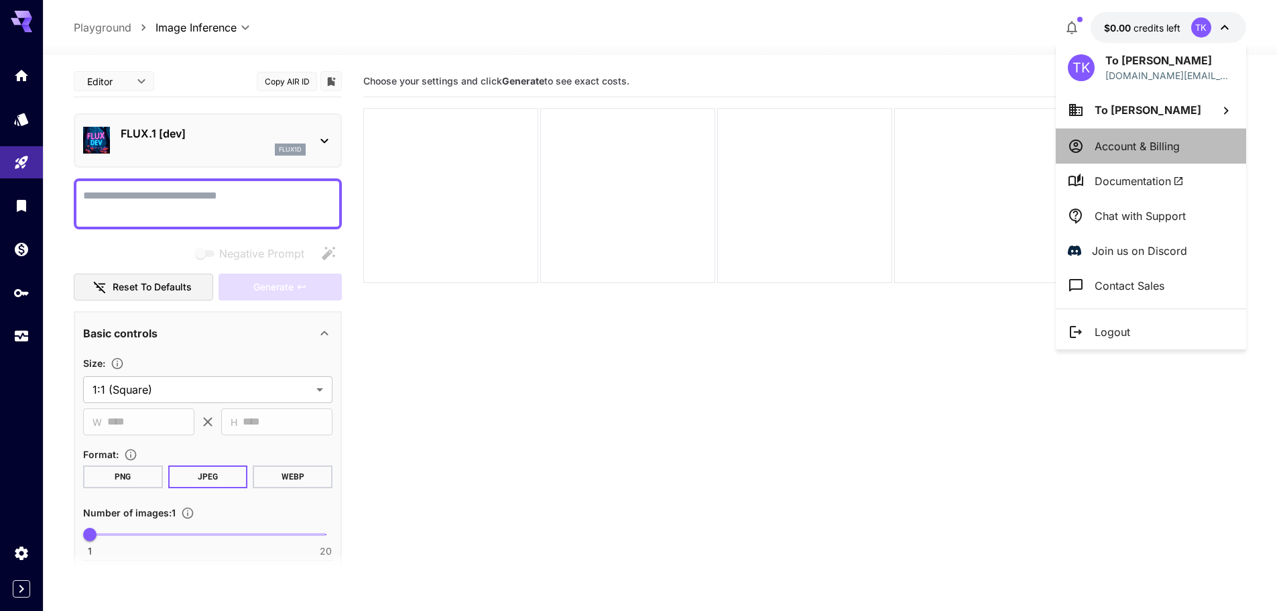
click at [1136, 138] on p "Account & Billing" at bounding box center [1136, 146] width 85 height 16
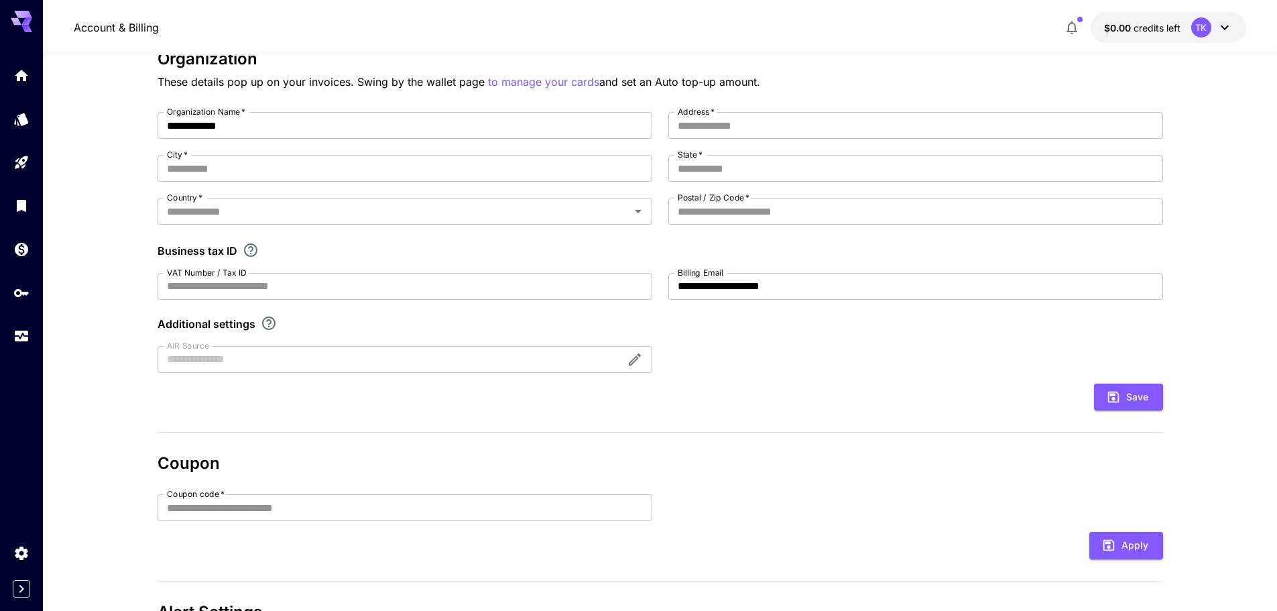
scroll to position [134, 0]
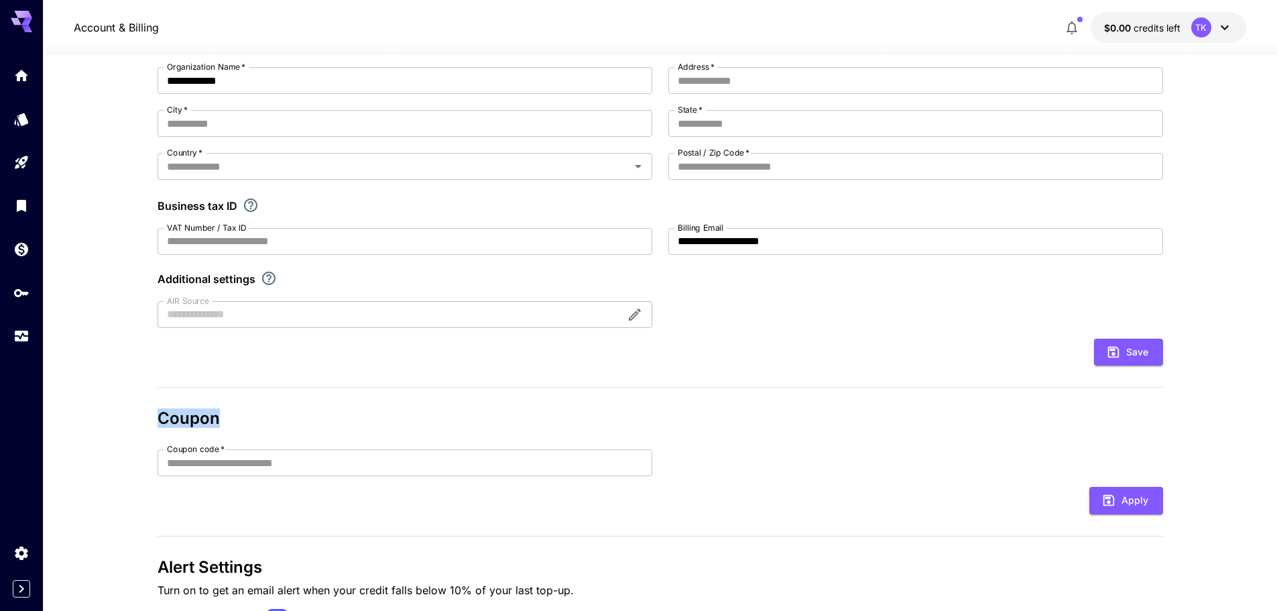
drag, startPoint x: 235, startPoint y: 413, endPoint x: 154, endPoint y: 419, distance: 80.7
click at [154, 419] on section "**********" at bounding box center [660, 303] width 1234 height 764
copy h3 "Coupon"
click at [188, 460] on input "Coupon code   *" at bounding box center [405, 462] width 495 height 27
click at [1126, 491] on button "Apply" at bounding box center [1126, 500] width 74 height 27
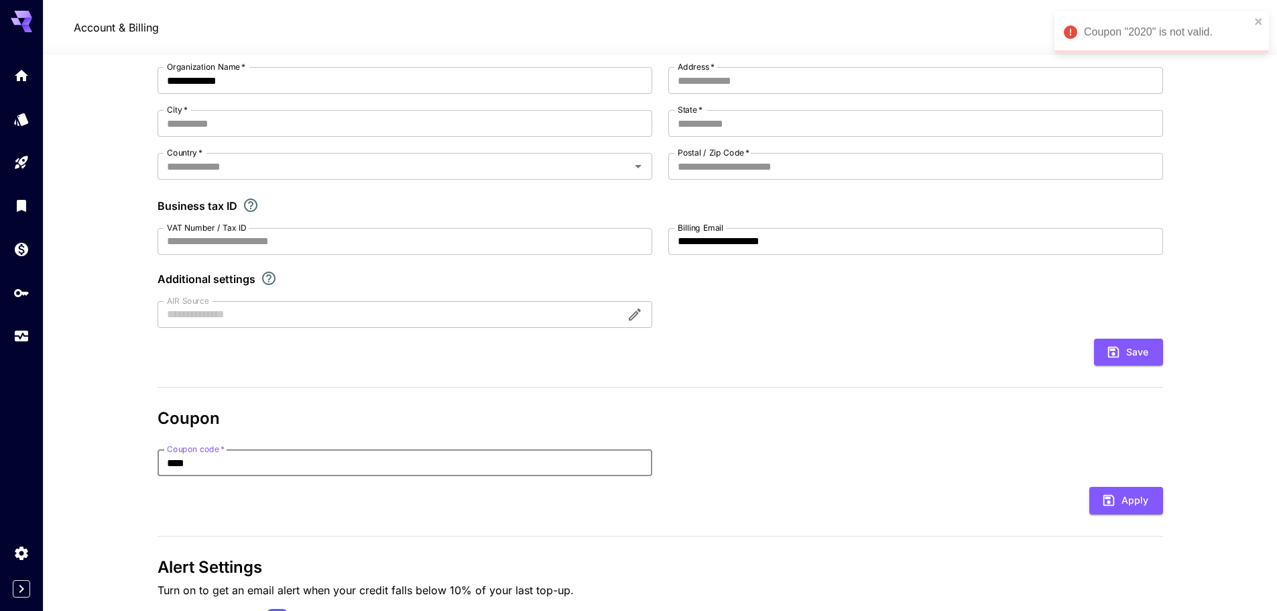
click at [195, 473] on input "****" at bounding box center [405, 462] width 495 height 27
paste input "********"
click at [1134, 507] on button "Apply" at bounding box center [1126, 500] width 74 height 27
click at [1259, 21] on icon "close" at bounding box center [1258, 21] width 7 height 7
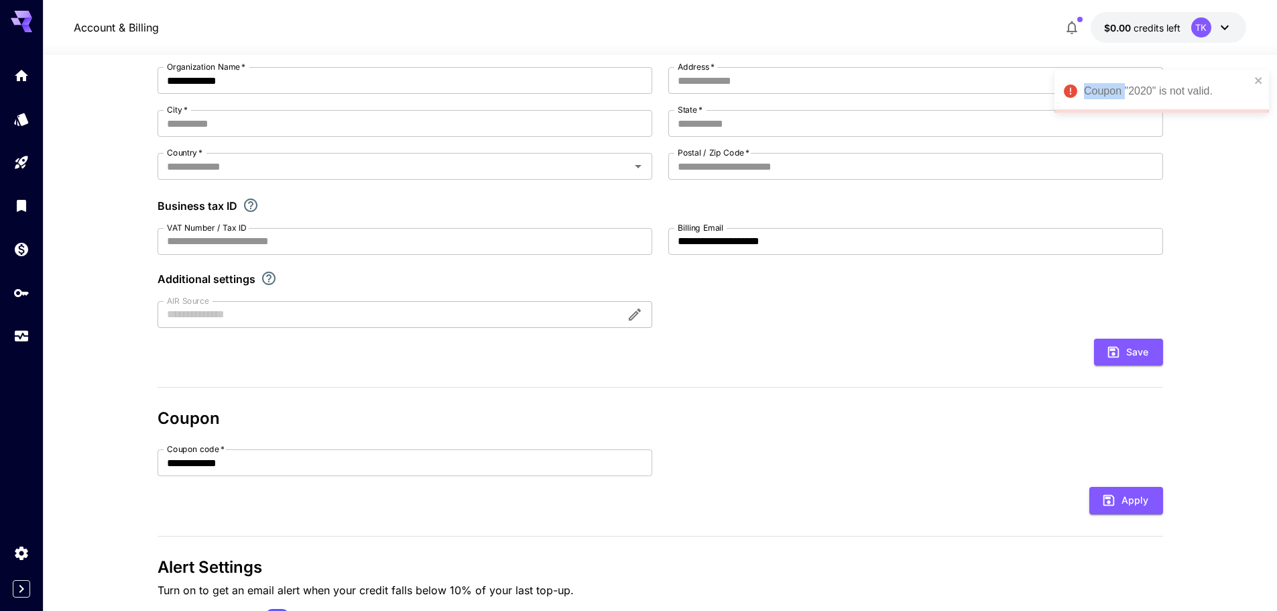
click at [1259, 70] on div "Coupon "2020" is not valid." at bounding box center [1161, 91] width 214 height 43
click at [272, 462] on input "**********" at bounding box center [405, 462] width 495 height 27
paste input "text"
click at [1090, 493] on button "Apply" at bounding box center [1126, 500] width 74 height 27
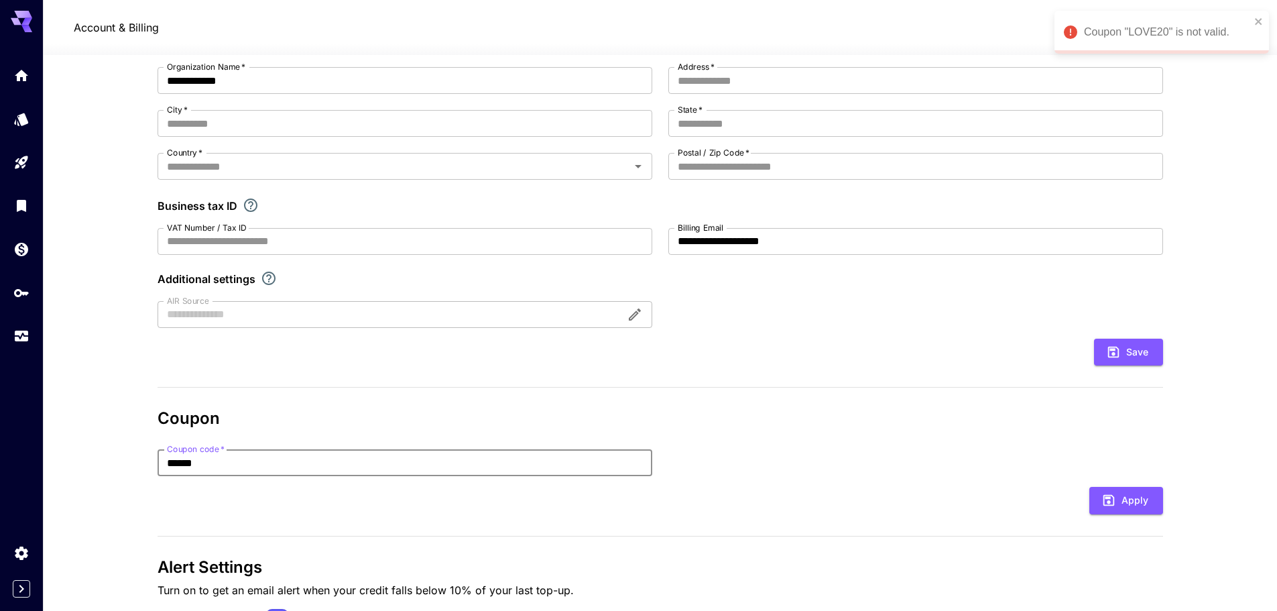
click at [298, 468] on input "******" at bounding box center [405, 462] width 495 height 27
paste input "text"
type input "******"
click at [1120, 499] on button "Apply" at bounding box center [1126, 500] width 74 height 27
click at [17, 84] on link at bounding box center [21, 75] width 43 height 33
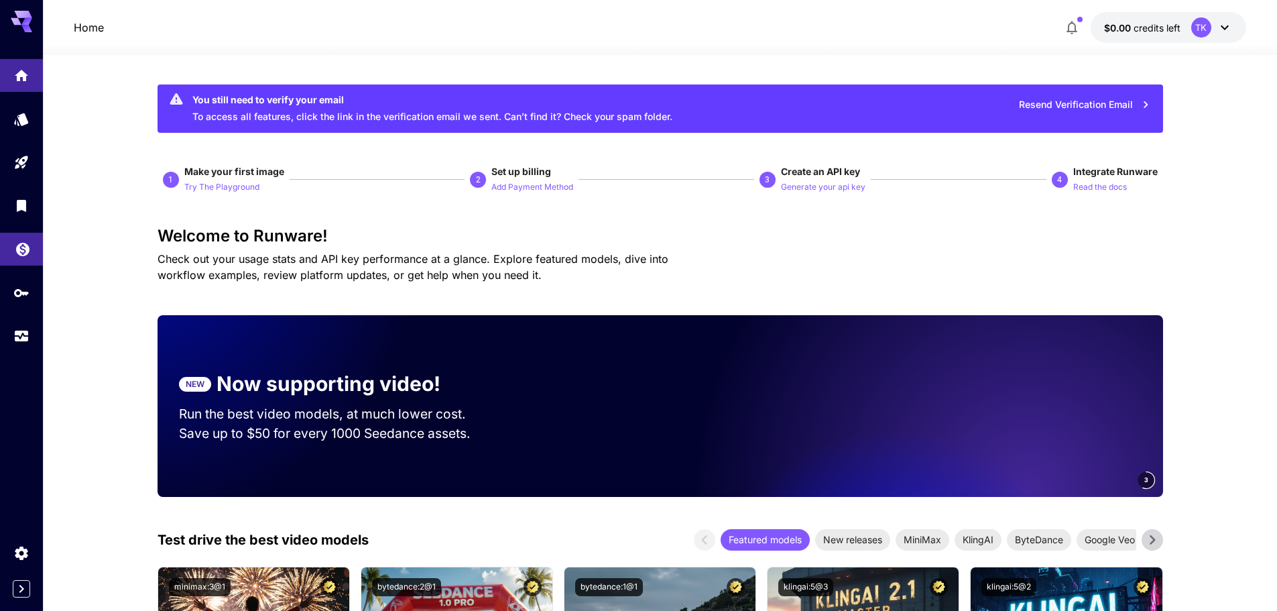
click at [25, 258] on link at bounding box center [21, 249] width 43 height 33
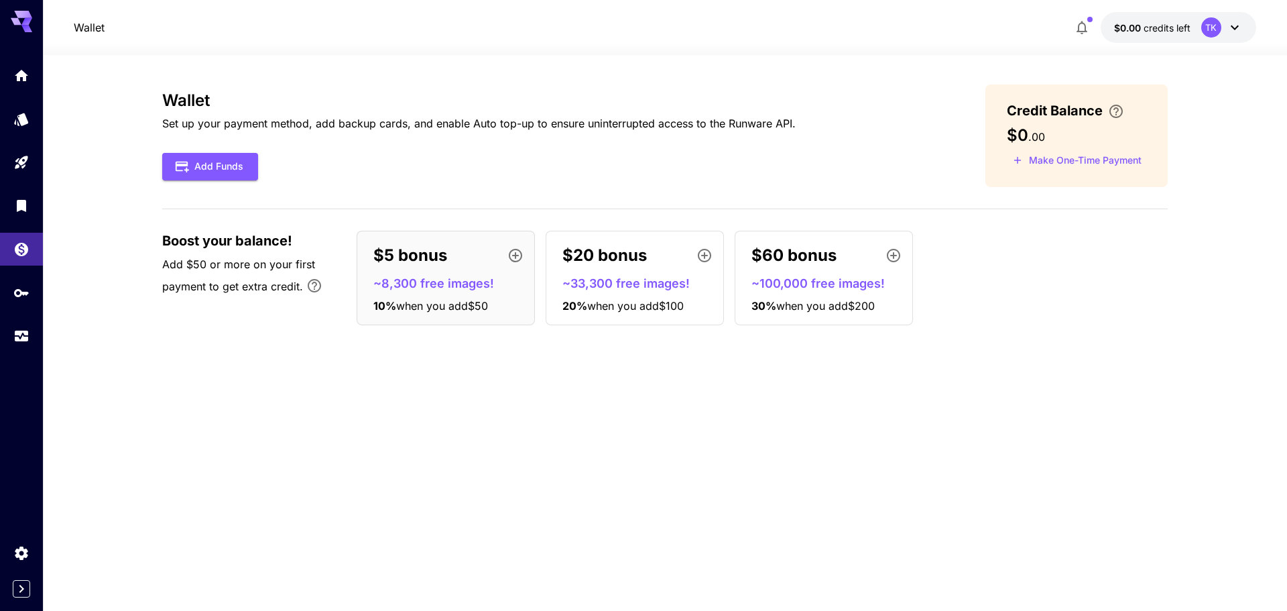
click at [464, 294] on div "$5 bonus ~8,300 free images! 10 % when you add $50" at bounding box center [446, 278] width 178 height 95
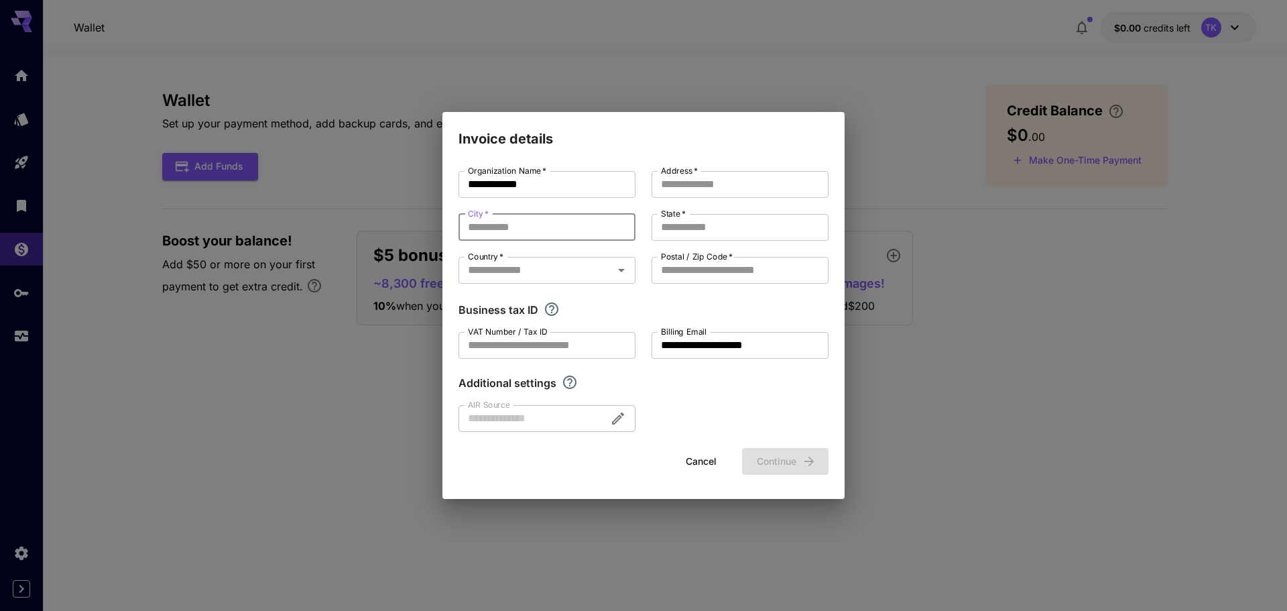
click at [562, 224] on input "City   *" at bounding box center [546, 227] width 177 height 27
type input "**"
click at [728, 184] on input "Address   *" at bounding box center [739, 184] width 177 height 27
type input "***"
click at [714, 227] on input "State   *" at bounding box center [739, 227] width 177 height 27
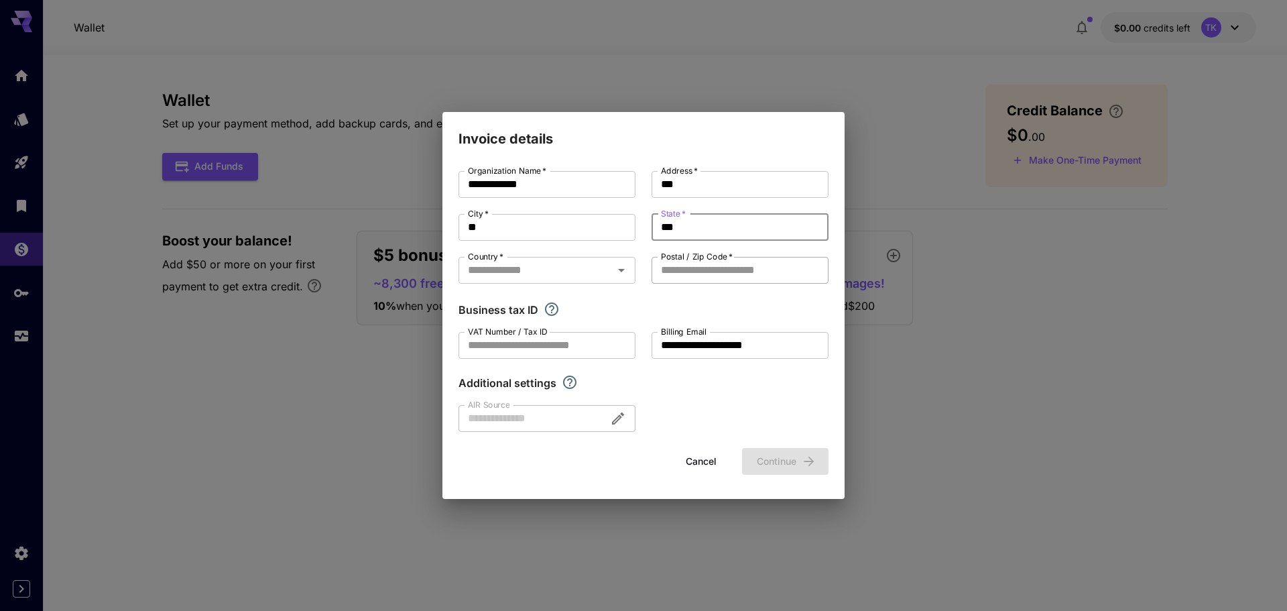
type input "***"
click at [672, 269] on input "Postal / Zip Code   *" at bounding box center [739, 270] width 177 height 27
click at [565, 258] on div "Country   *" at bounding box center [546, 270] width 177 height 27
type input "*****"
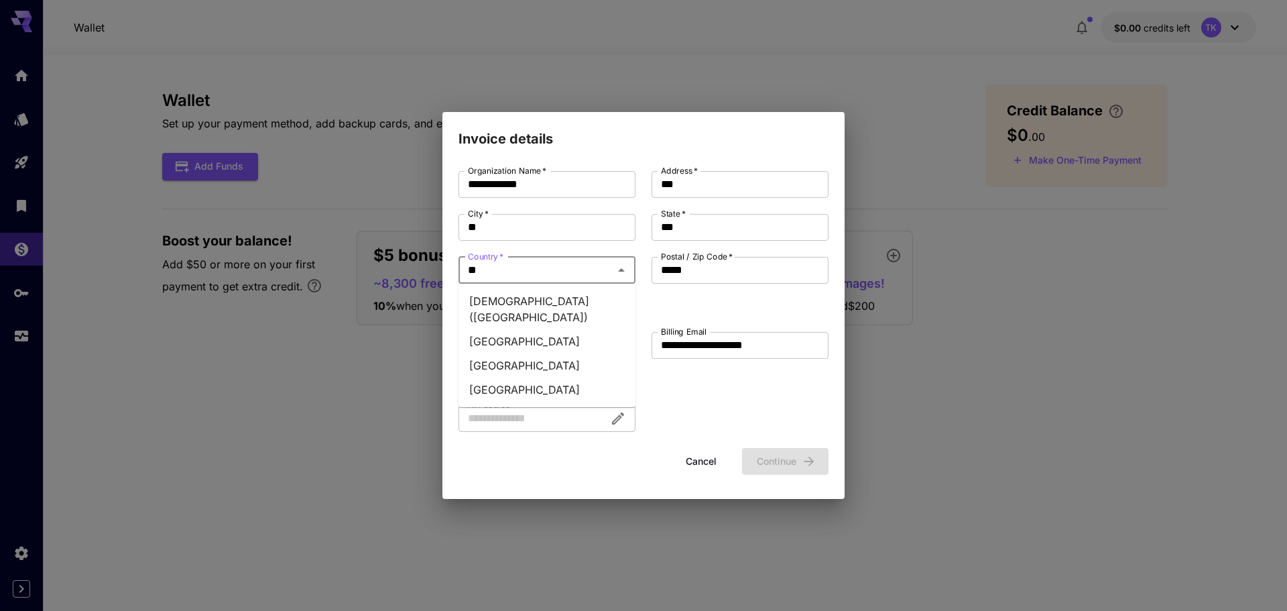
type input "***"
click at [514, 329] on li "Hong Kong" at bounding box center [546, 325] width 177 height 24
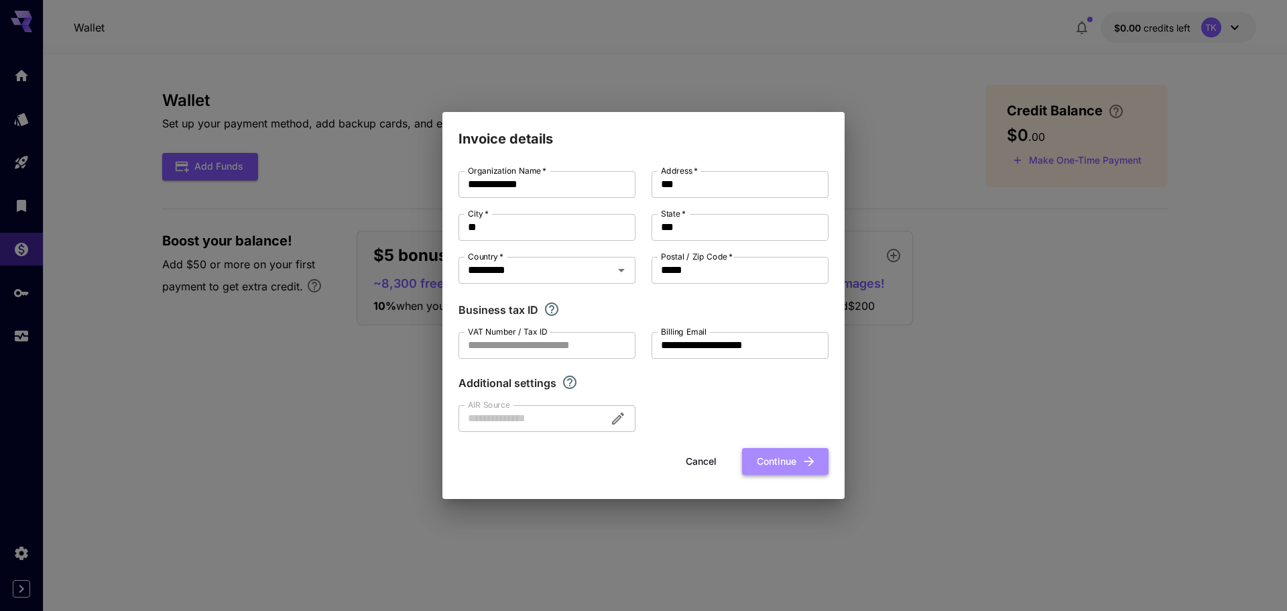
click at [782, 468] on button "Continue" at bounding box center [785, 461] width 86 height 27
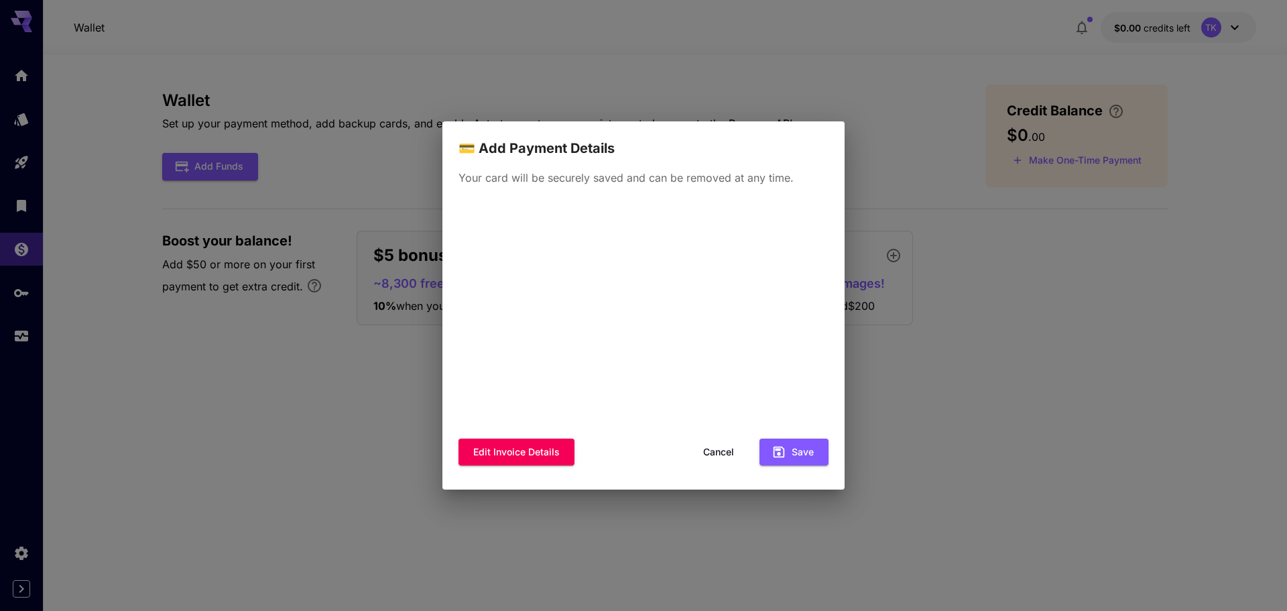
click at [723, 455] on button "Cancel" at bounding box center [718, 451] width 60 height 27
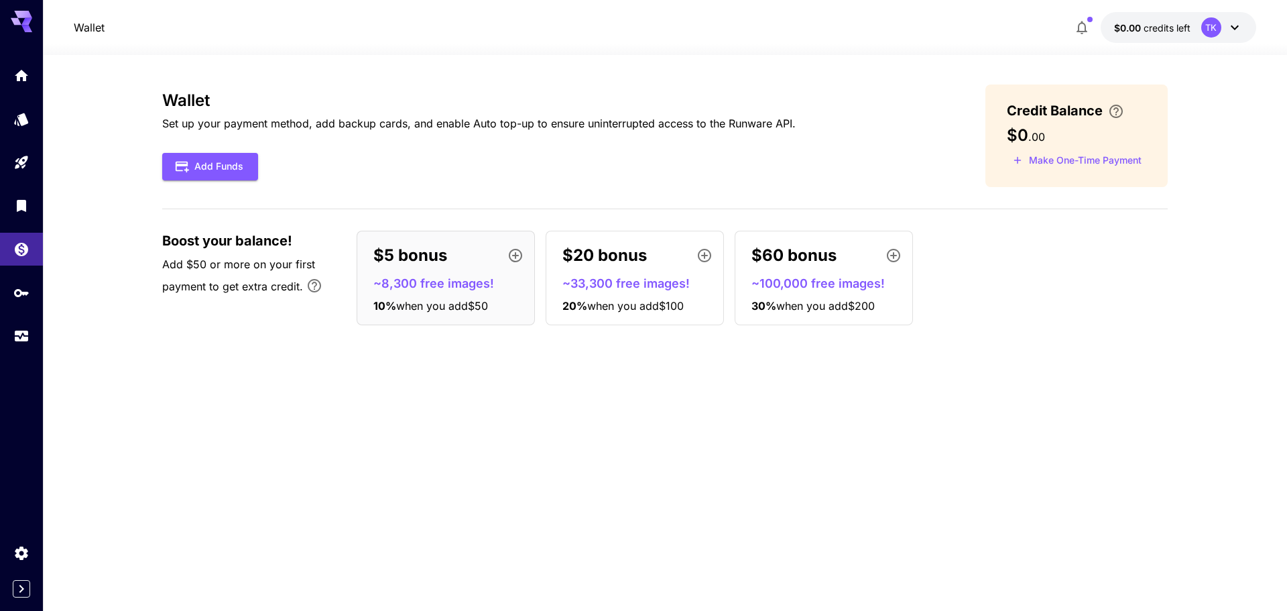
drag, startPoint x: 743, startPoint y: 446, endPoint x: 503, endPoint y: 370, distance: 252.3
click at [743, 446] on div "Wallet Set up your payment method, add backup cards, and enable Auto top-up to …" at bounding box center [664, 332] width 1005 height 497
click at [218, 245] on span "Boost your balance!" at bounding box center [227, 241] width 130 height 20
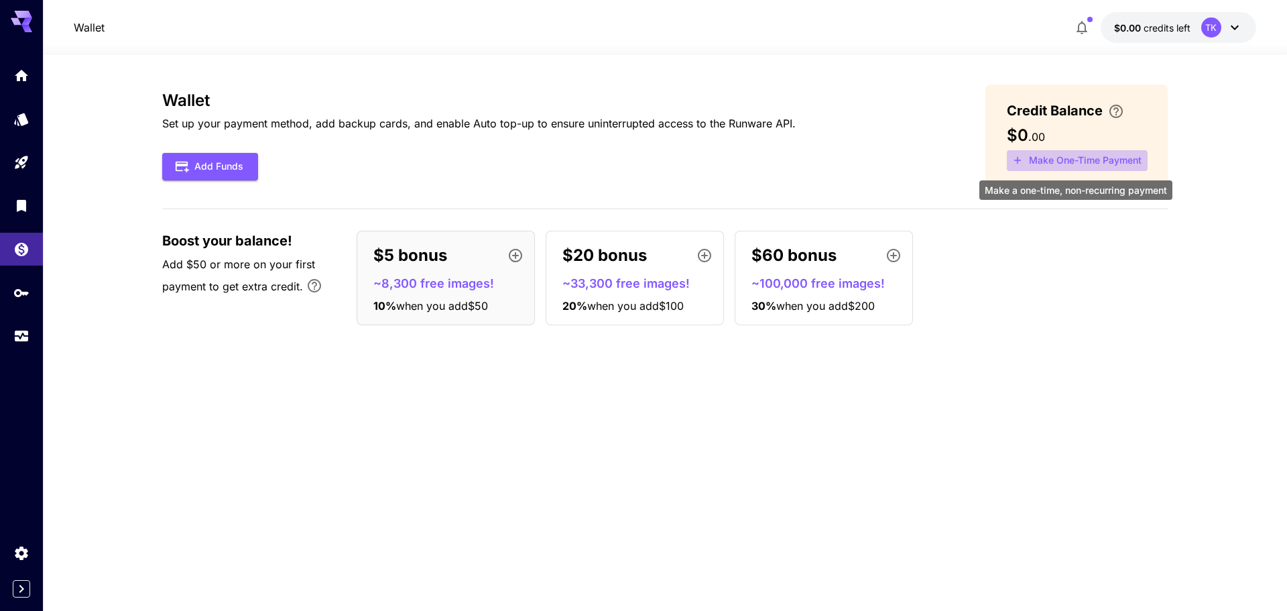
click at [1090, 163] on button "Make One-Time Payment" at bounding box center [1077, 160] width 141 height 21
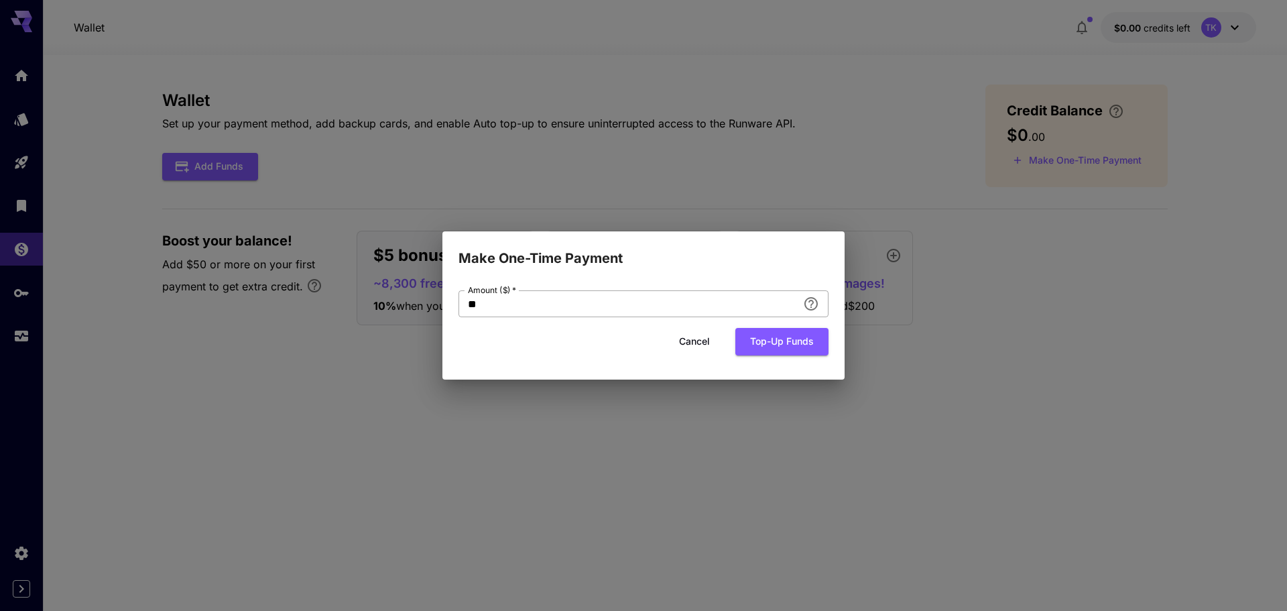
click at [595, 305] on input "**" at bounding box center [627, 303] width 339 height 27
drag, startPoint x: 536, startPoint y: 306, endPoint x: 288, endPoint y: 315, distance: 247.5
click at [288, 314] on div "Make One-Time Payment Amount ($)   * ** Amount ($)   * Cancel Top-up funds" at bounding box center [643, 305] width 1287 height 611
click at [550, 377] on div "Amount ($)   * ** Amount ($)   * Cancel Top-up funds" at bounding box center [643, 324] width 402 height 111
click at [529, 311] on input "**" at bounding box center [627, 303] width 339 height 27
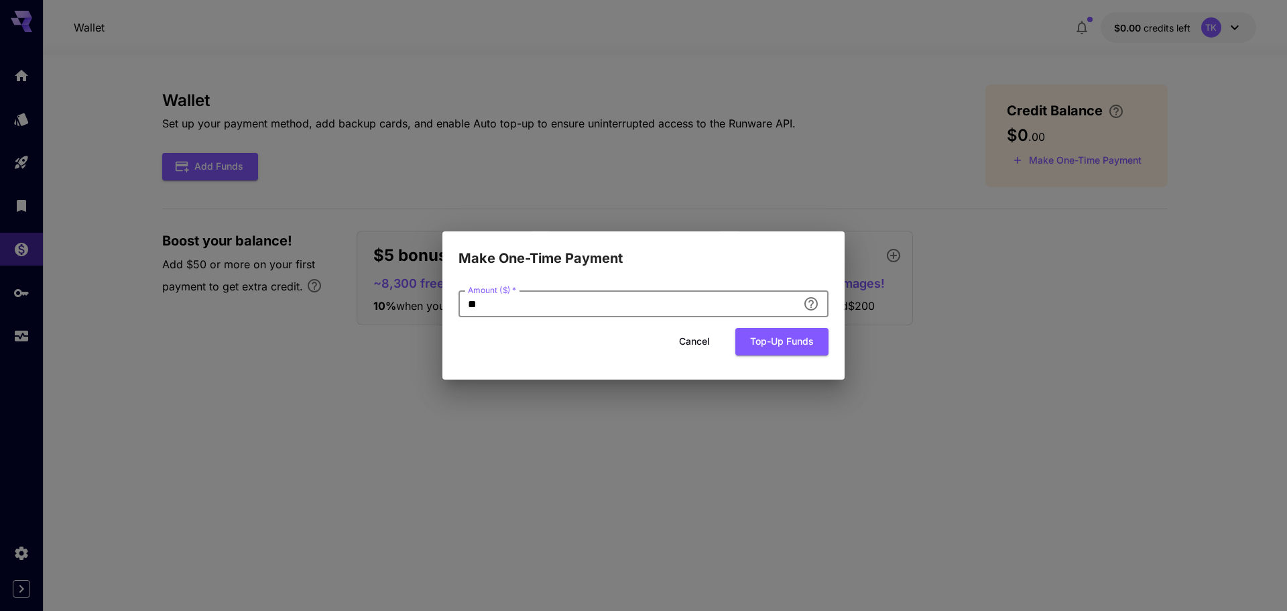
drag, startPoint x: 390, startPoint y: 307, endPoint x: 347, endPoint y: 311, distance: 43.1
click at [349, 311] on div "Make One-Time Payment Amount ($)   * ** Amount ($)   * Cancel Top-up funds" at bounding box center [643, 305] width 1287 height 611
click at [558, 347] on div "Cancel Top-up funds" at bounding box center [643, 341] width 370 height 27
drag, startPoint x: 487, startPoint y: 300, endPoint x: 326, endPoint y: 320, distance: 162.8
click at [314, 310] on div "Make One-Time Payment Amount ($)   * * Amount ($)   * Cancel Top-up funds" at bounding box center [643, 305] width 1287 height 611
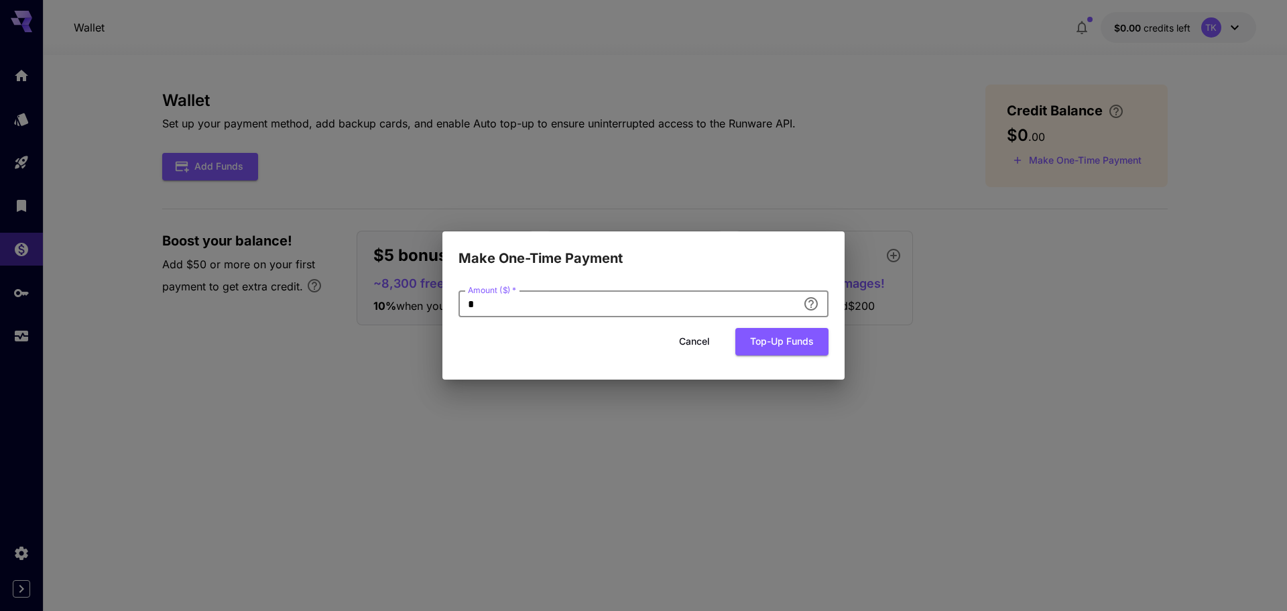
type input "*"
drag, startPoint x: 556, startPoint y: 351, endPoint x: 692, endPoint y: 357, distance: 136.2
click at [563, 352] on div "Cancel Top-up funds" at bounding box center [643, 341] width 370 height 27
click at [781, 343] on button "Top-up funds" at bounding box center [781, 341] width 93 height 27
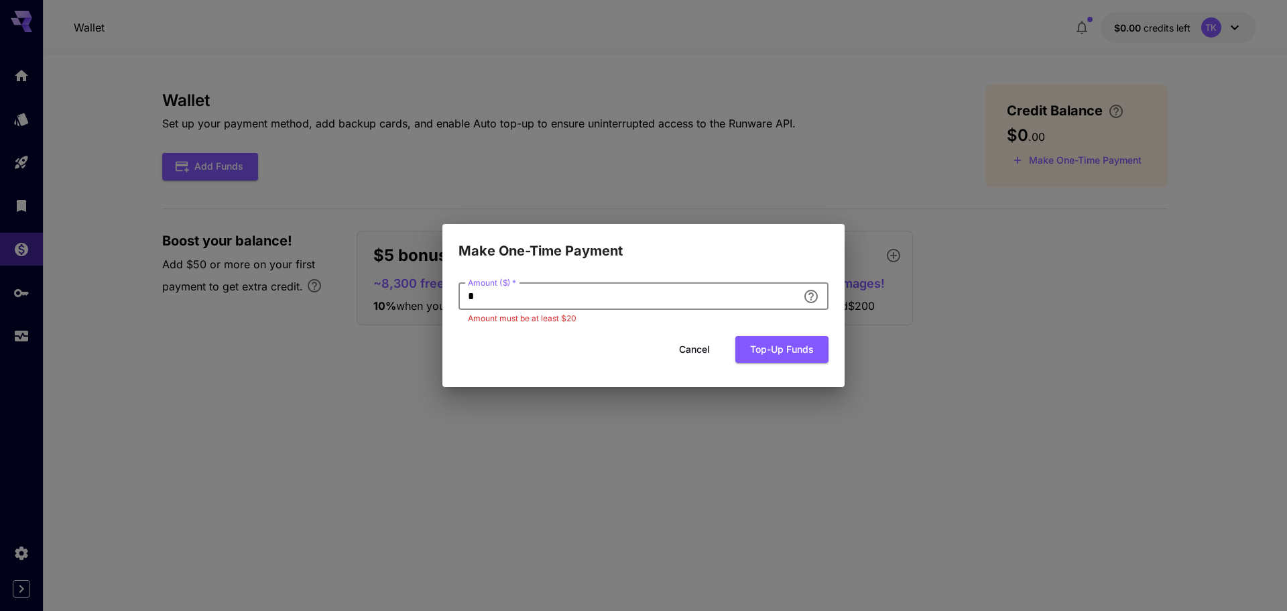
drag, startPoint x: 512, startPoint y: 290, endPoint x: 185, endPoint y: 323, distance: 328.8
click at [185, 323] on div "Make One-Time Payment Amount ($)   * * Amount ($)   * Amount must be at least $…" at bounding box center [643, 305] width 1287 height 611
click at [701, 347] on button "Cancel" at bounding box center [694, 349] width 60 height 27
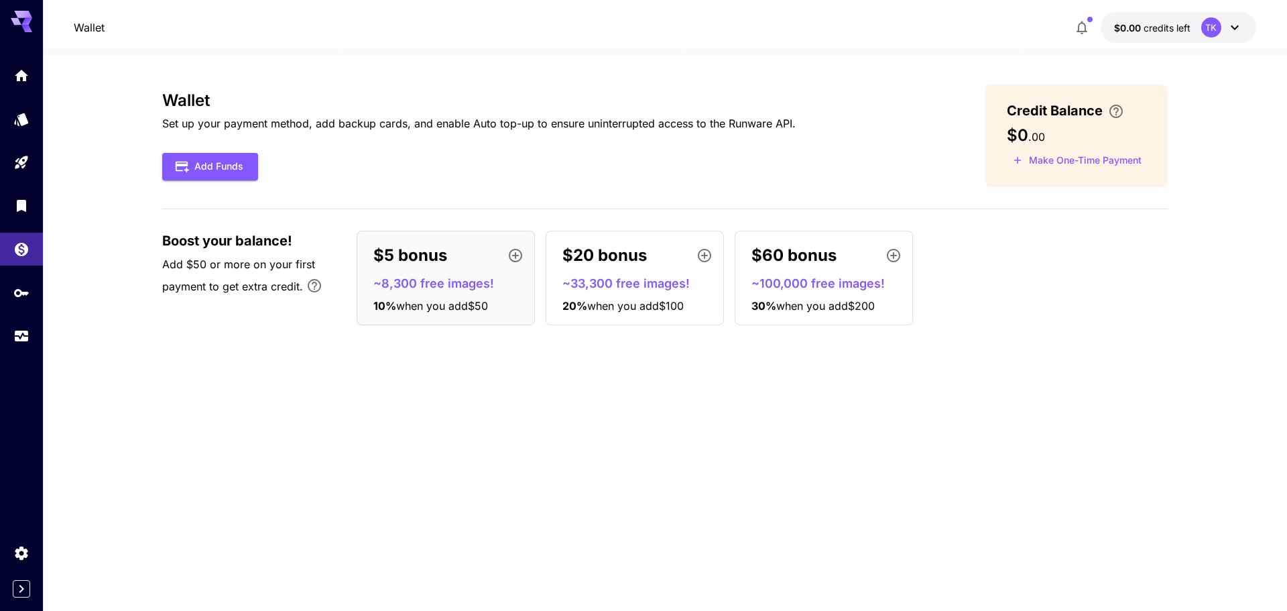
click at [535, 454] on div "Wallet Set up your payment method, add backup cards, and enable Auto top-up to …" at bounding box center [664, 332] width 1005 height 497
click at [1148, 27] on span "credits left" at bounding box center [1166, 27] width 47 height 11
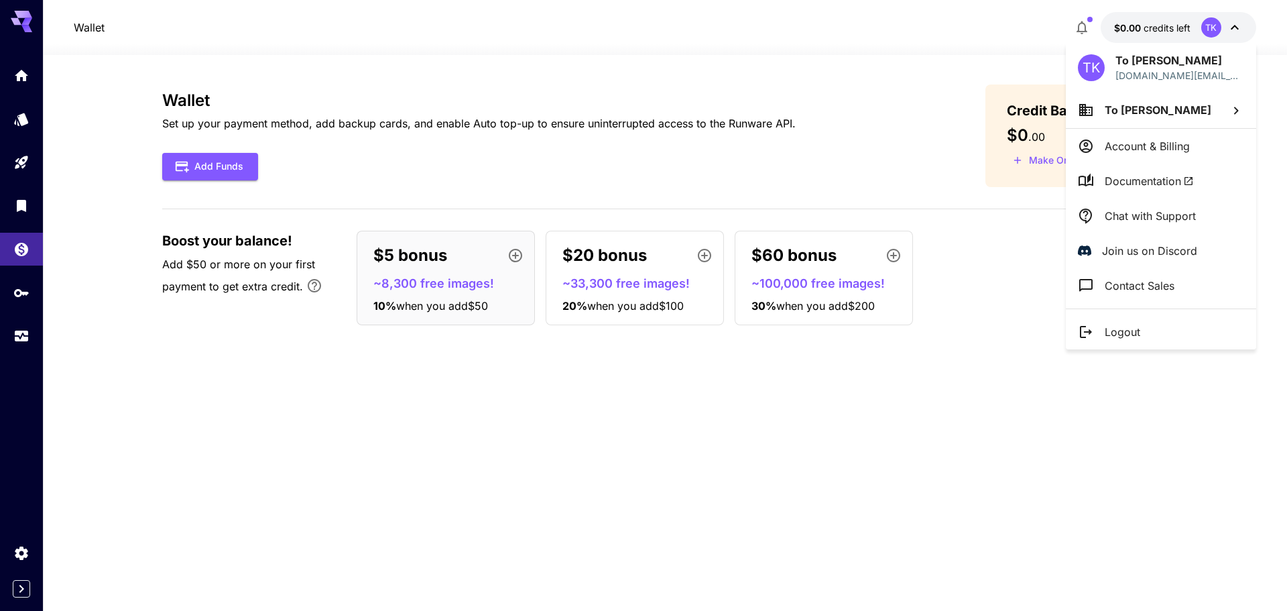
click at [873, 501] on div at bounding box center [643, 305] width 1287 height 611
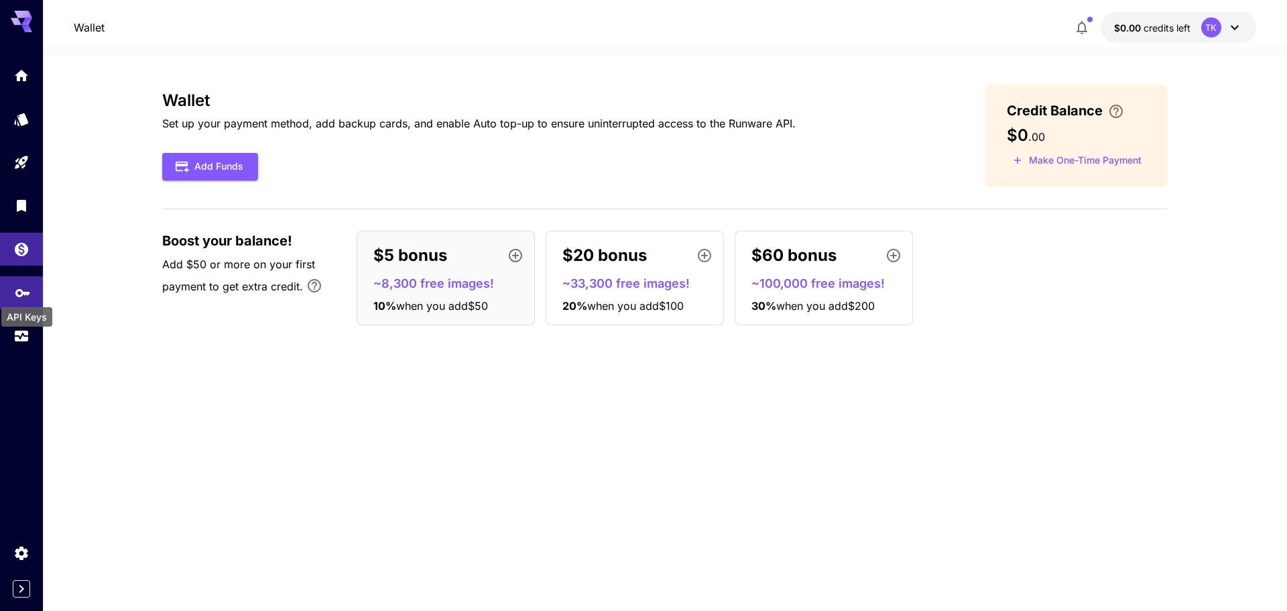
click at [25, 290] on icon "API Keys" at bounding box center [23, 288] width 16 height 16
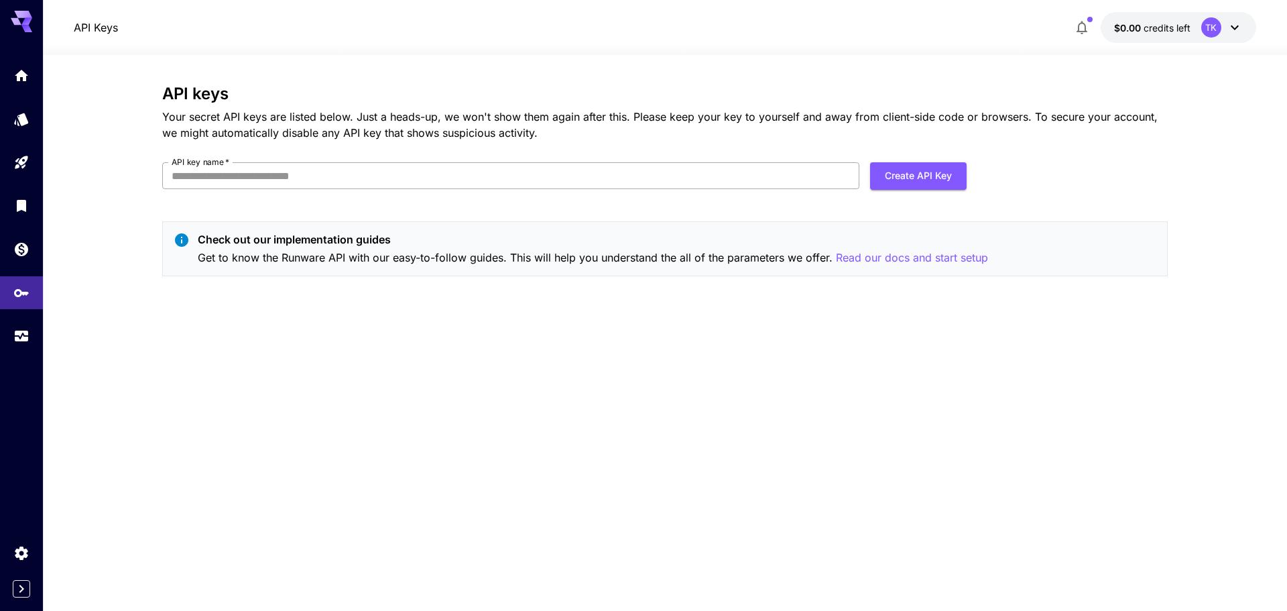
click at [345, 174] on input "API key name   *" at bounding box center [510, 175] width 697 height 27
click at [32, 552] on link at bounding box center [21, 552] width 43 height 33
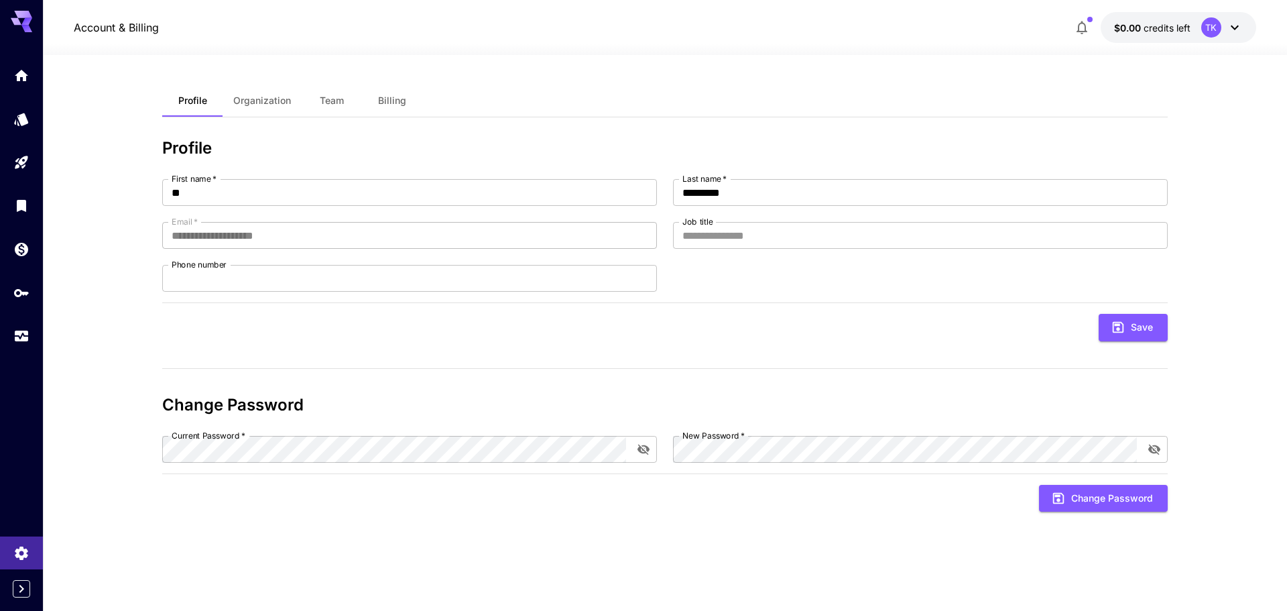
click at [17, 598] on div at bounding box center [21, 305] width 43 height 611
click at [23, 590] on icon "Expand sidebar" at bounding box center [21, 588] width 16 height 16
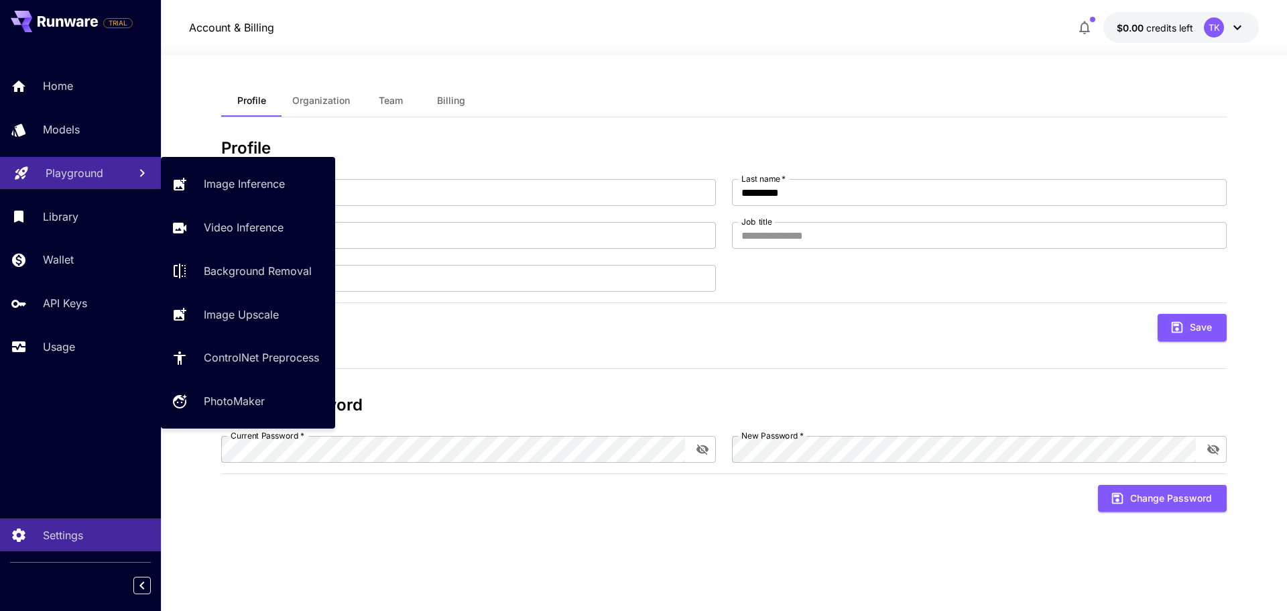
click at [88, 170] on p "Playground" at bounding box center [75, 173] width 58 height 16
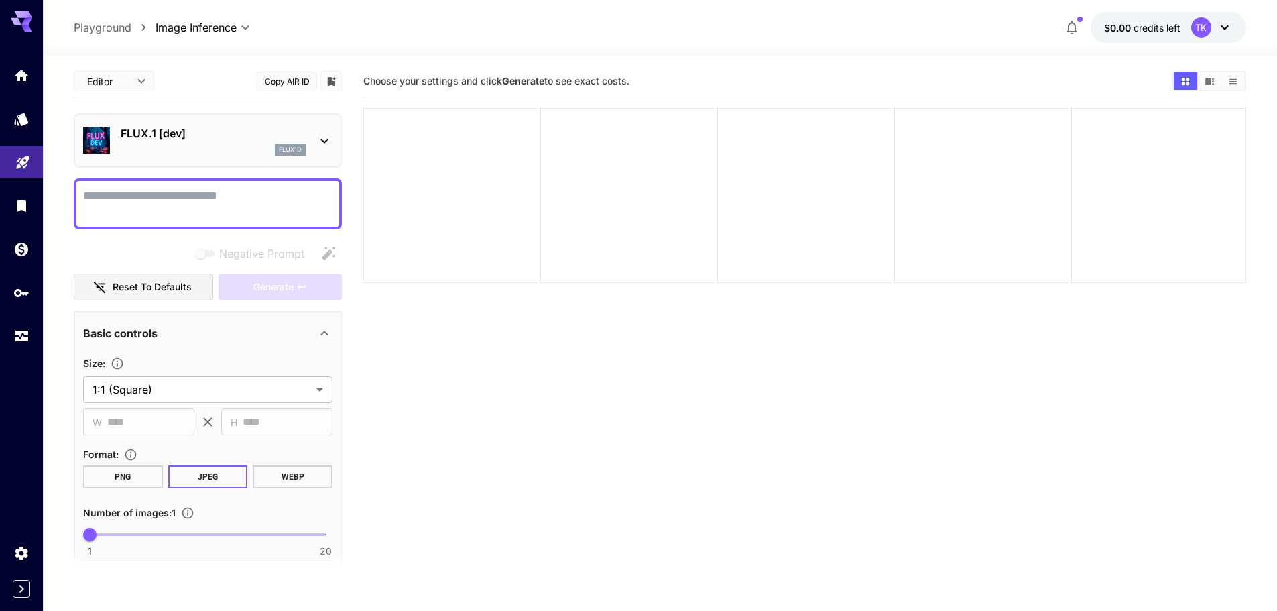
click at [331, 138] on icon at bounding box center [324, 141] width 16 height 16
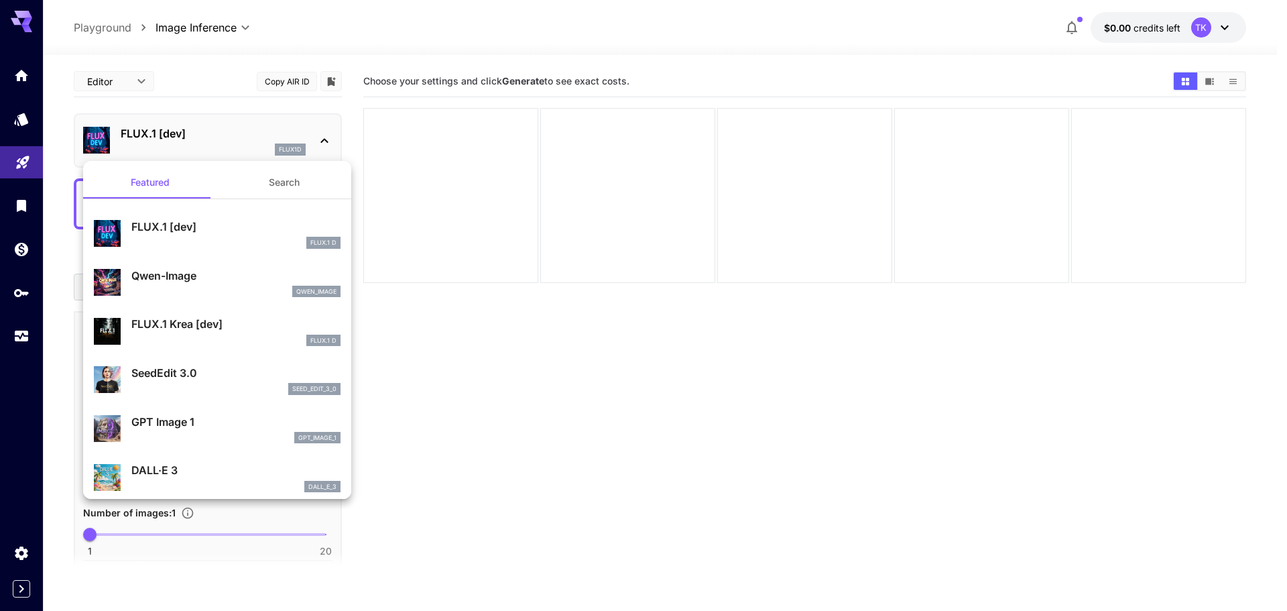
click at [637, 509] on div at bounding box center [643, 305] width 1287 height 611
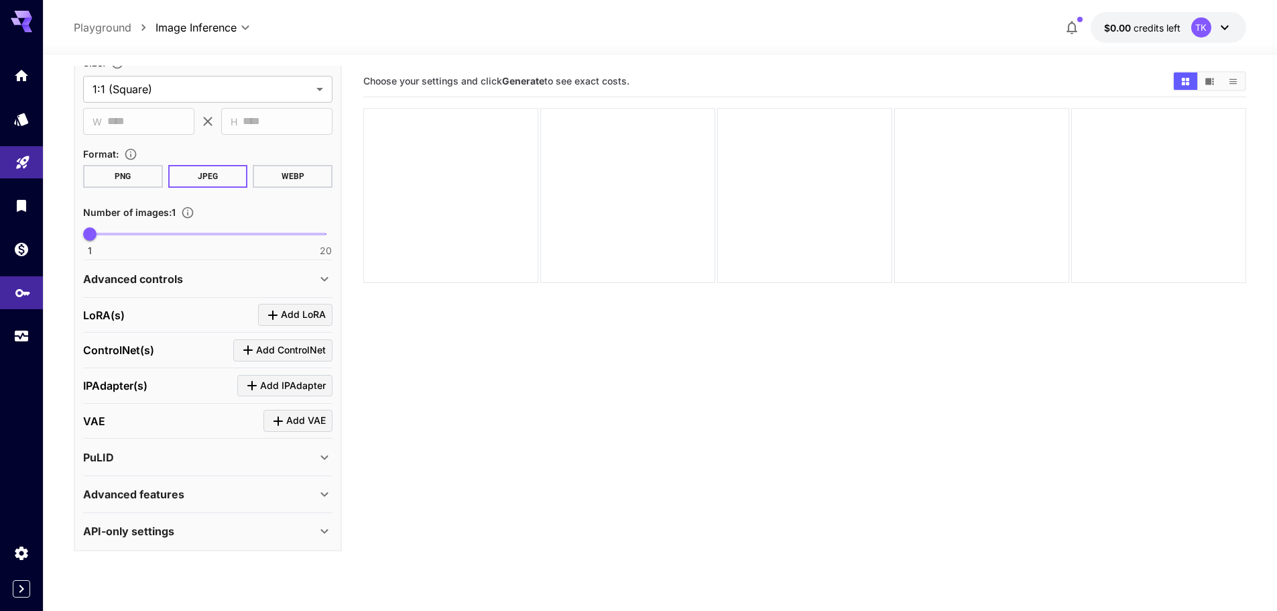
click at [18, 287] on icon "API Keys" at bounding box center [22, 288] width 15 height 8
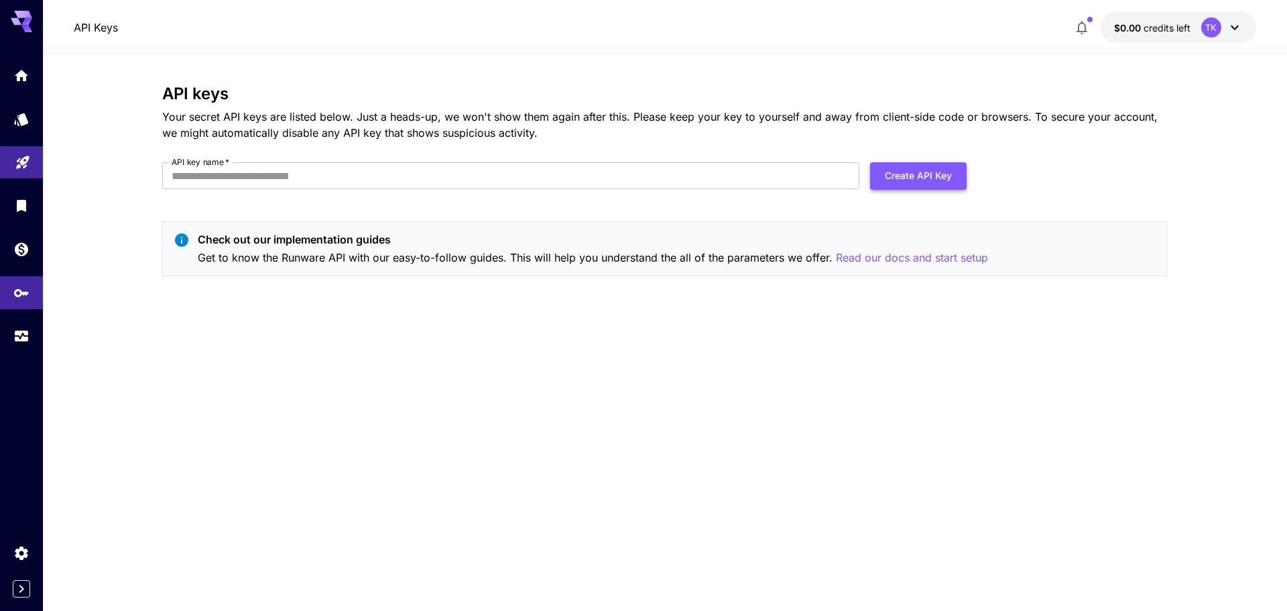
click at [928, 168] on button "Create API Key" at bounding box center [918, 175] width 97 height 27
click at [273, 182] on input "API key name   *" at bounding box center [510, 175] width 697 height 27
type input "****"
click at [914, 182] on button "Create API Key" at bounding box center [918, 175] width 97 height 27
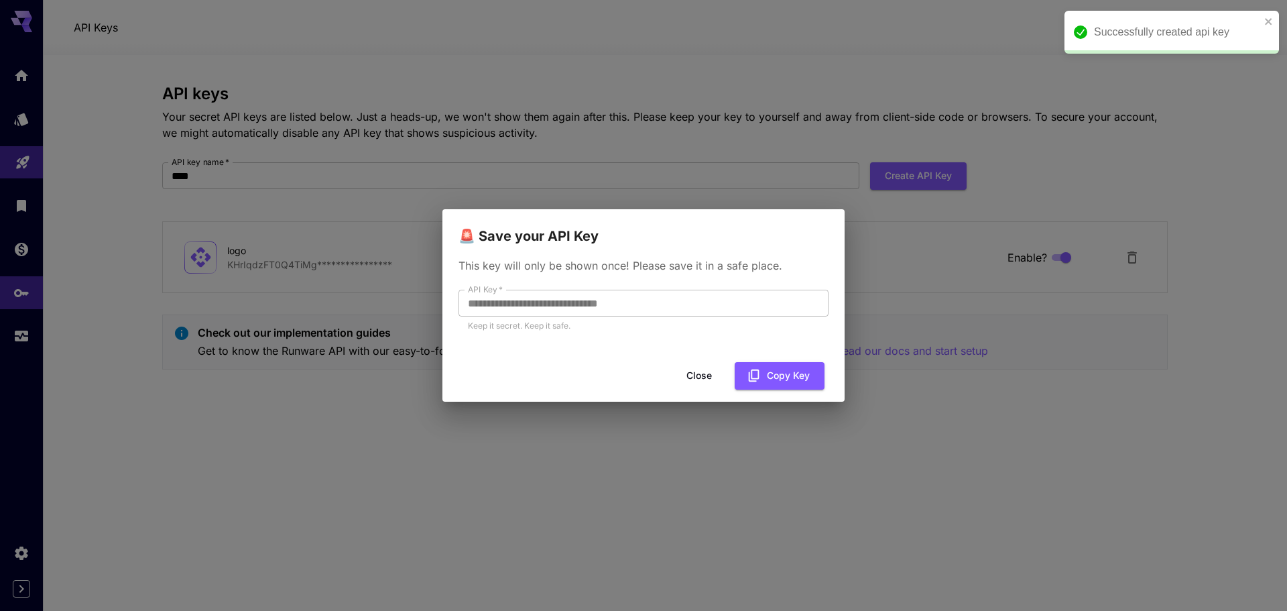
click at [297, 315] on div "**********" at bounding box center [643, 305] width 1287 height 611
click at [767, 376] on button "Copy Key" at bounding box center [780, 375] width 90 height 27
click at [796, 379] on button "Copy Key" at bounding box center [780, 375] width 90 height 27
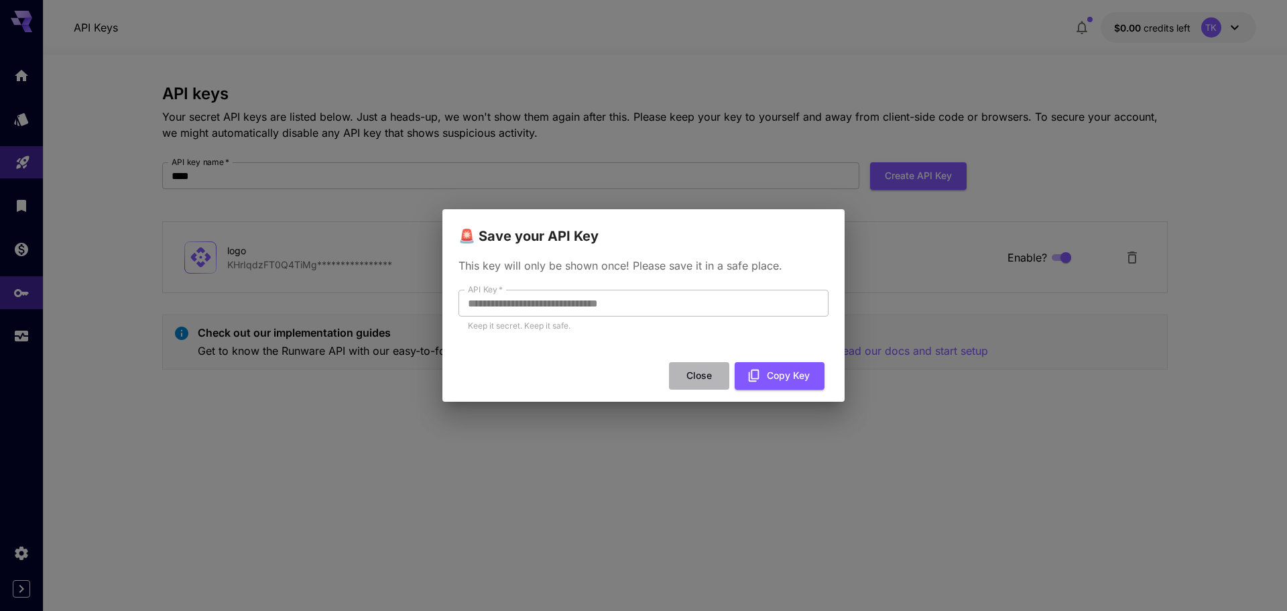
click at [696, 377] on button "Close" at bounding box center [699, 375] width 60 height 27
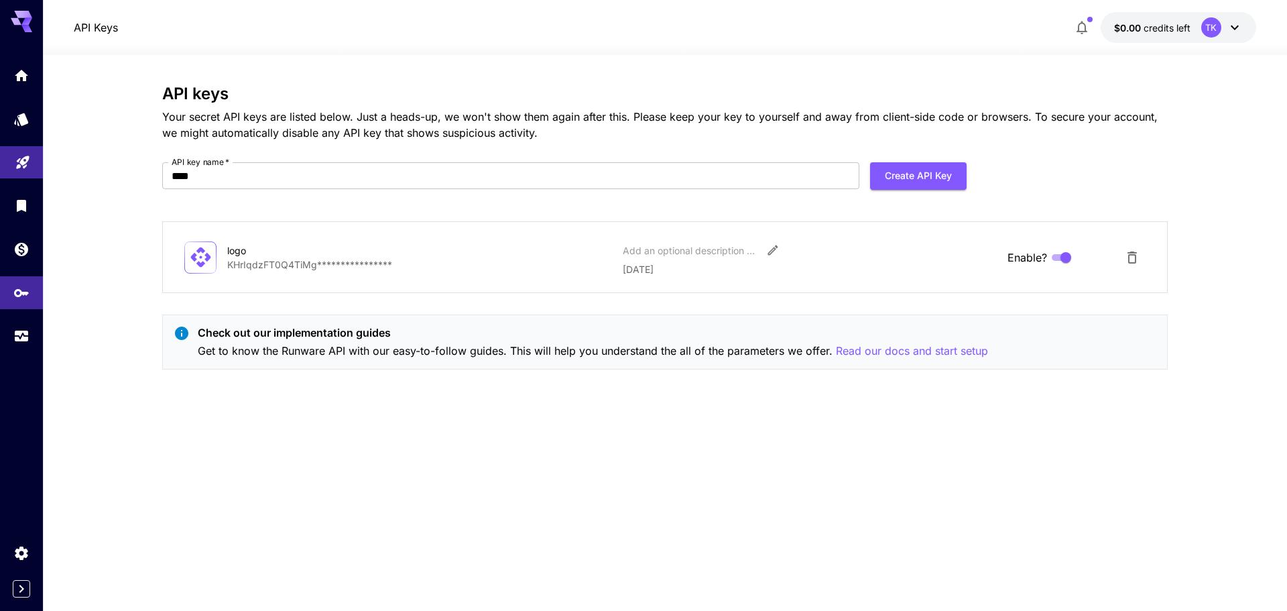
click at [556, 450] on div "**********" at bounding box center [664, 332] width 1005 height 497
click at [857, 354] on p "Read our docs and start setup" at bounding box center [912, 350] width 152 height 17
click at [1152, 15] on button "$0.00 credits left TK" at bounding box center [1178, 27] width 155 height 31
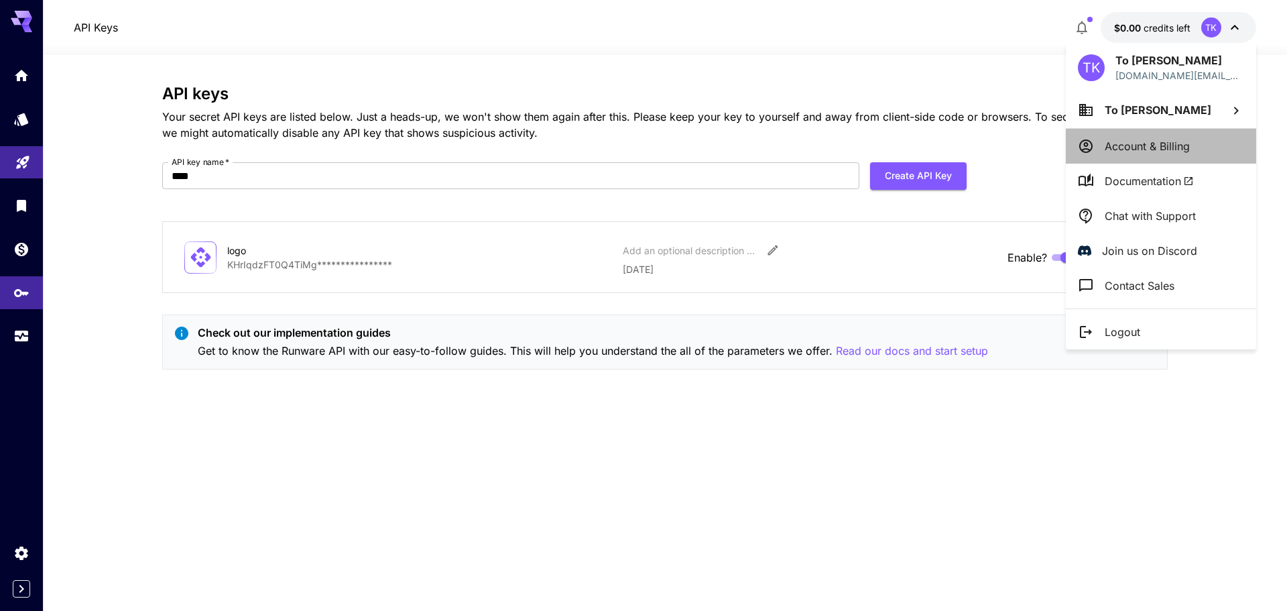
click at [1132, 143] on p "Account & Billing" at bounding box center [1147, 146] width 85 height 16
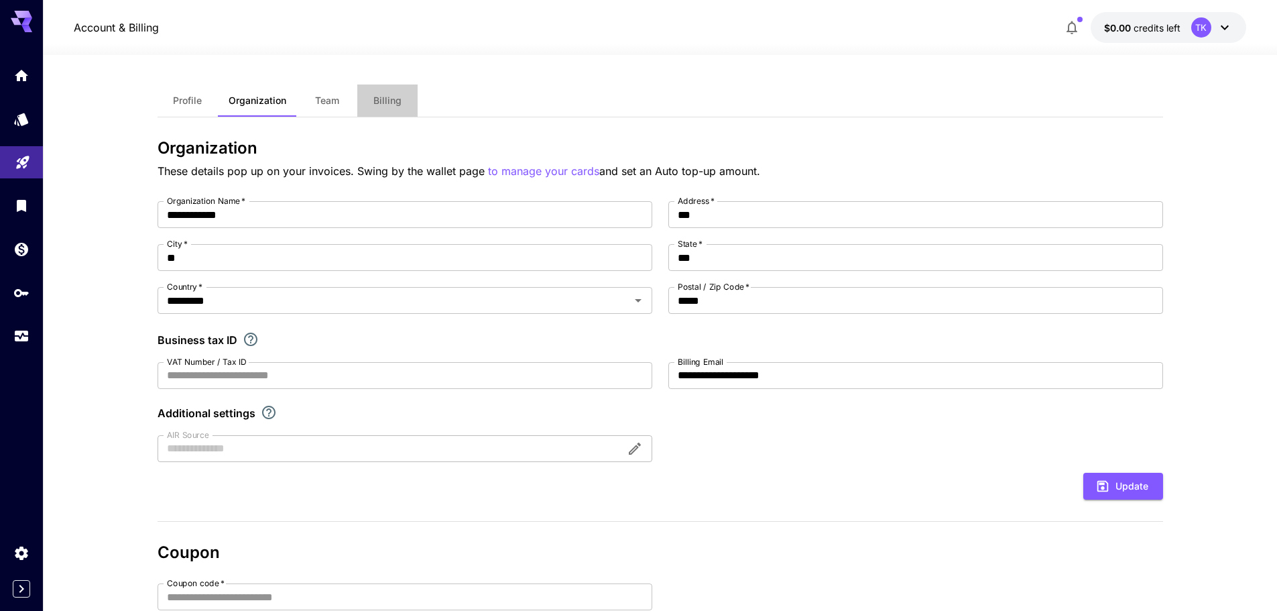
click at [399, 109] on button "Billing" at bounding box center [387, 100] width 60 height 32
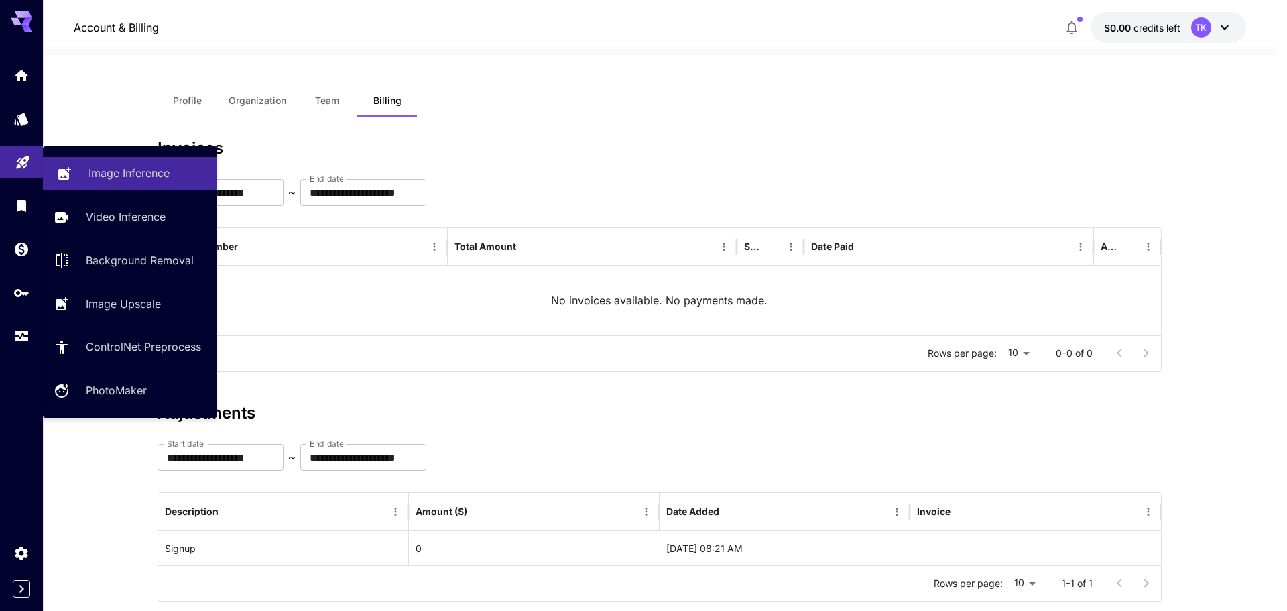
click at [141, 172] on p "Image Inference" at bounding box center [128, 173] width 81 height 16
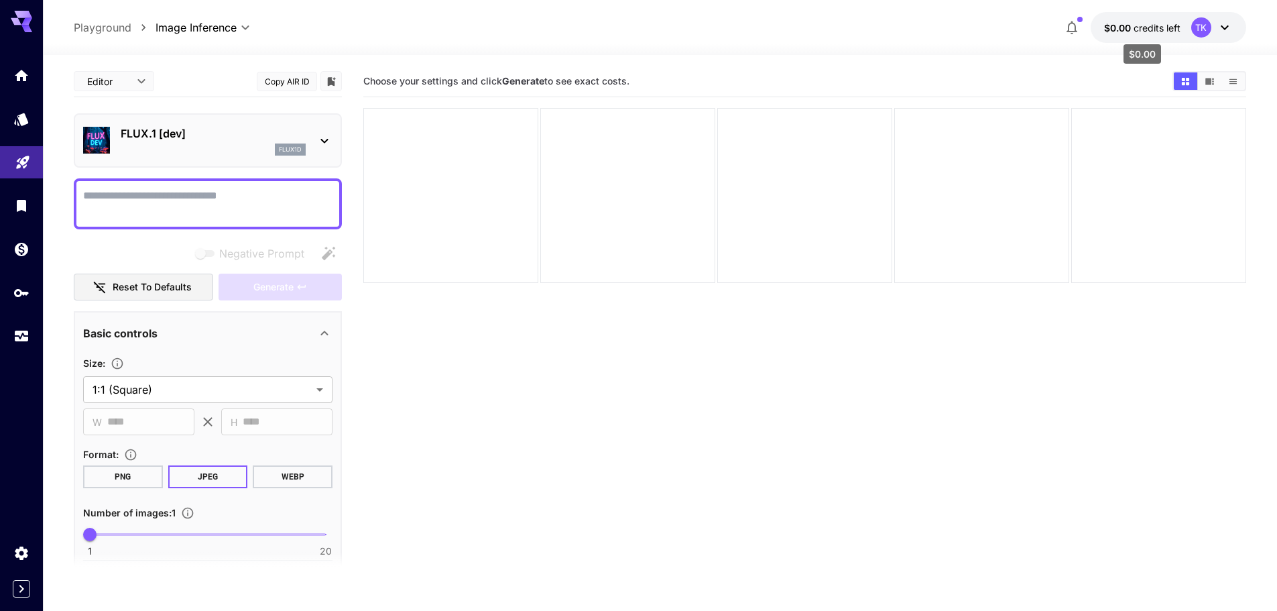
click at [1136, 26] on span "credits left" at bounding box center [1156, 27] width 47 height 11
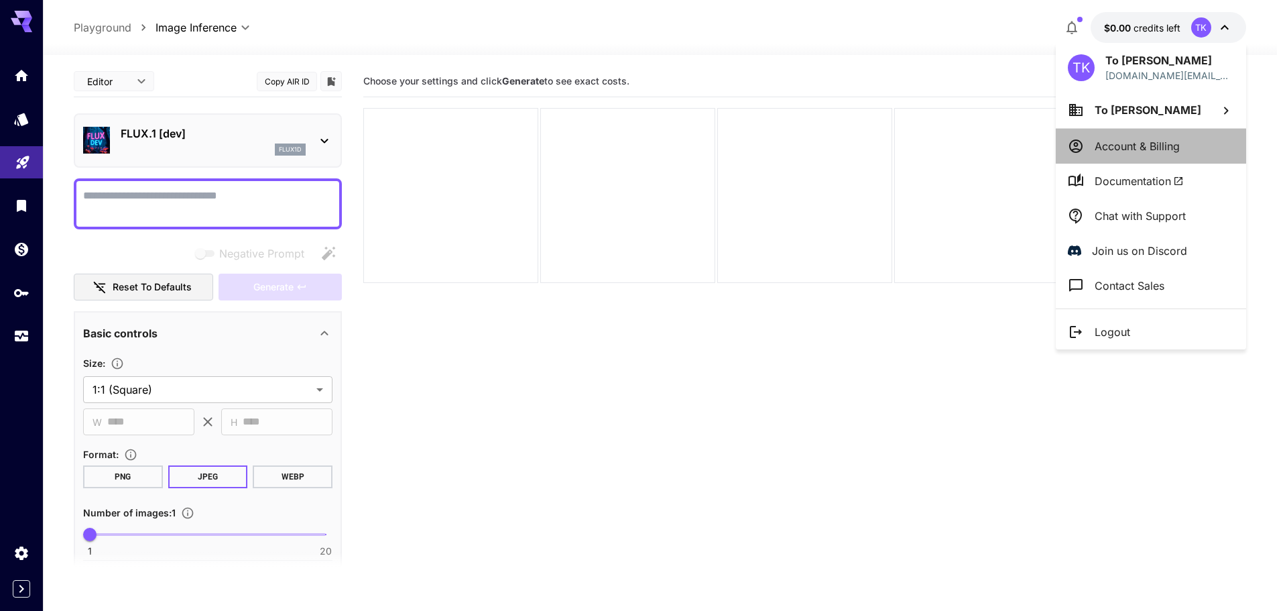
click at [1139, 149] on p "Account & Billing" at bounding box center [1136, 146] width 85 height 16
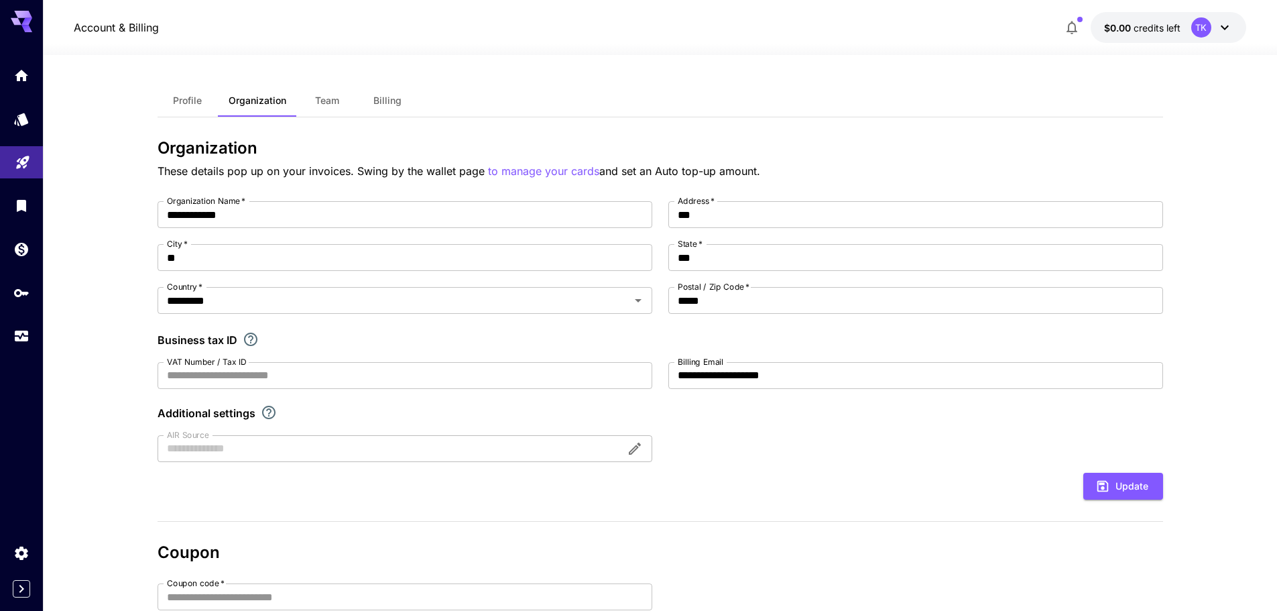
click at [399, 97] on span "Billing" at bounding box center [387, 101] width 28 height 12
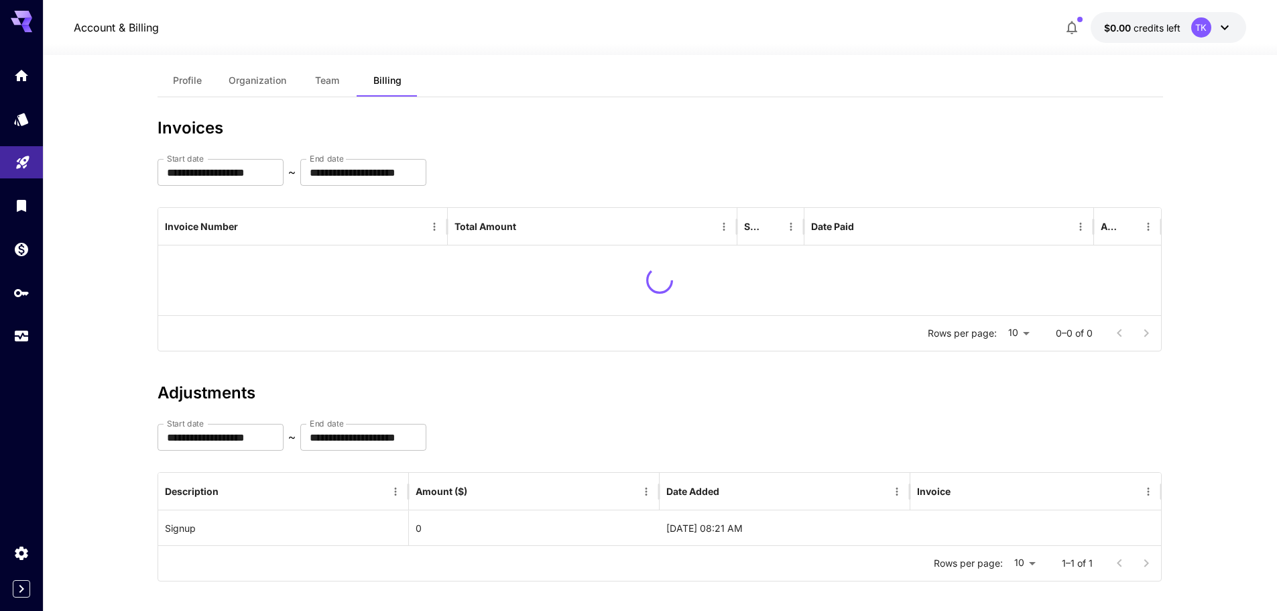
scroll to position [31, 0]
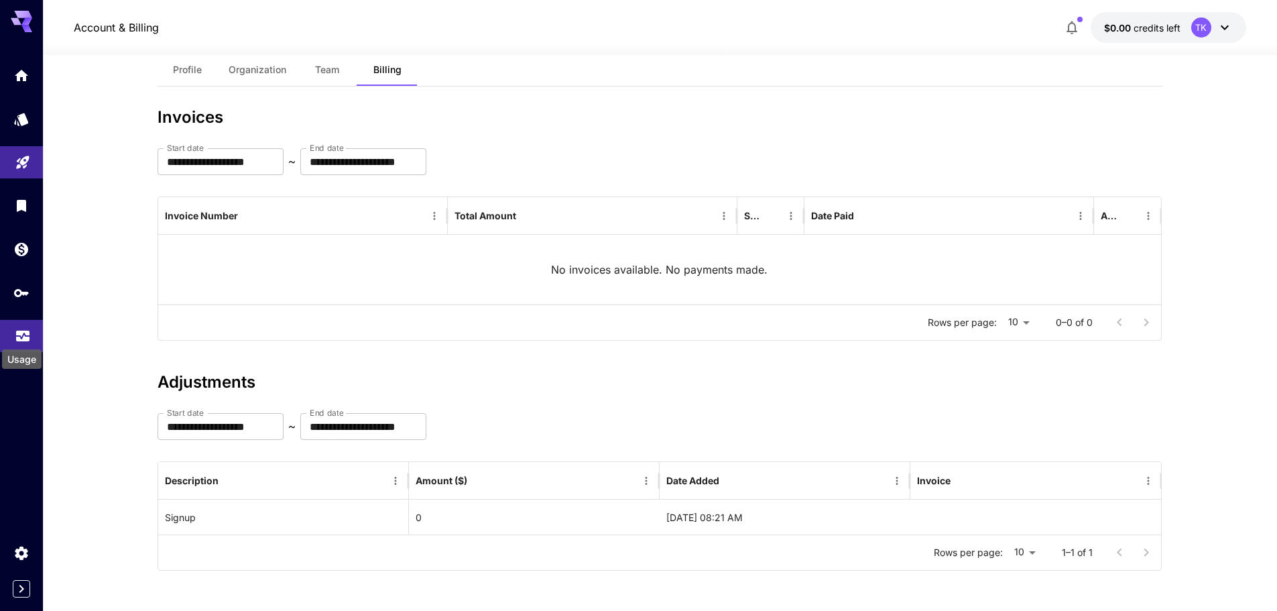
click at [19, 337] on icon "Usage" at bounding box center [22, 333] width 13 height 7
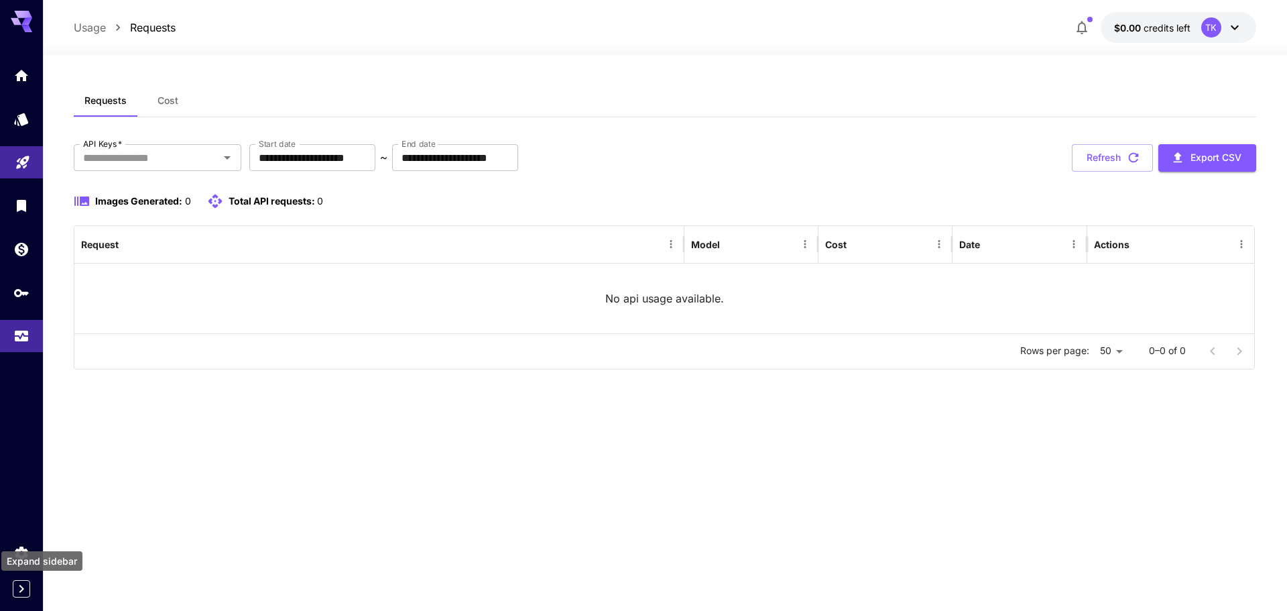
click at [27, 582] on icon "Expand sidebar" at bounding box center [21, 588] width 16 height 16
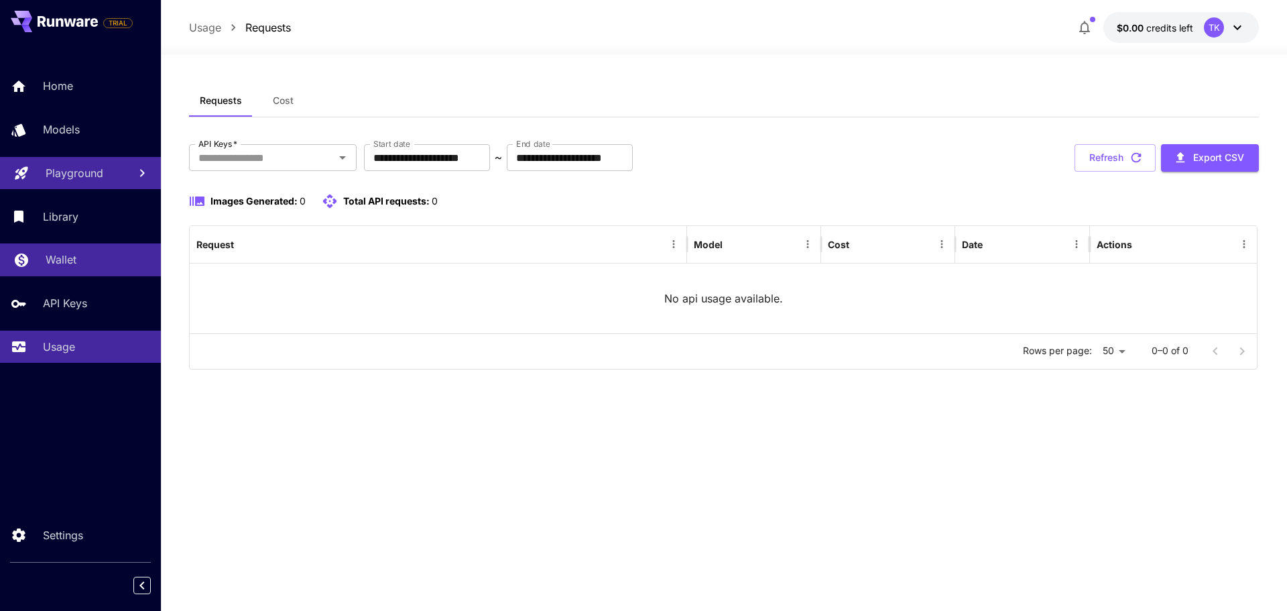
click at [66, 264] on p "Wallet" at bounding box center [61, 259] width 31 height 16
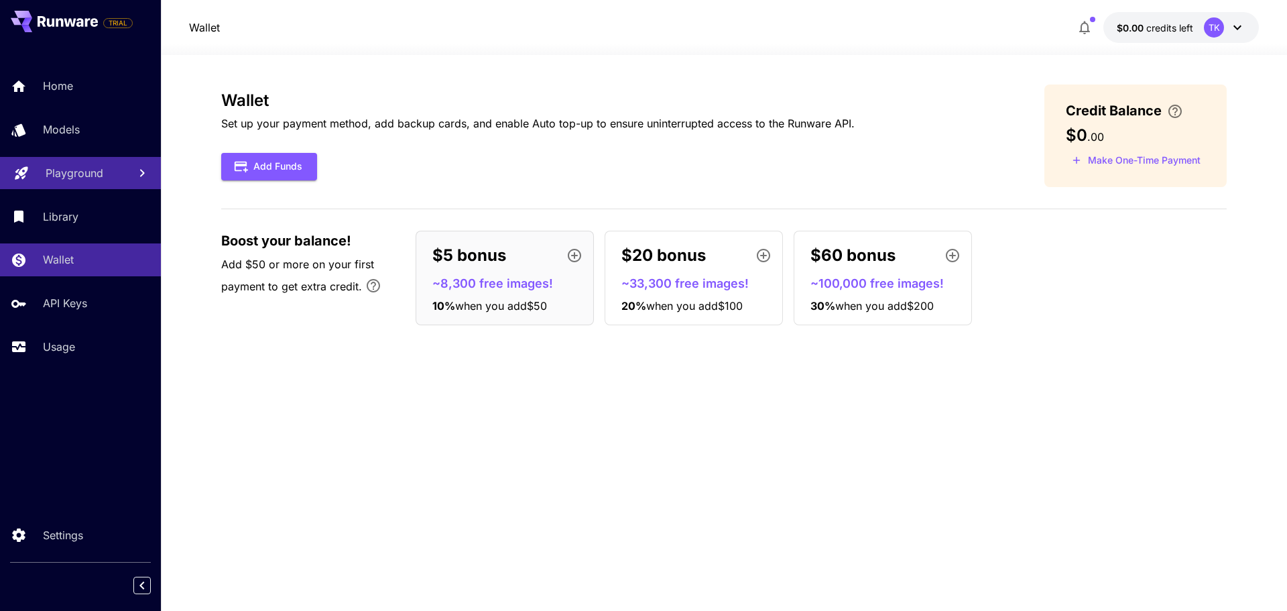
click at [722, 526] on div "Wallet Set up your payment method, add backup cards, and enable Auto top-up to …" at bounding box center [723, 332] width 1005 height 497
click at [429, 375] on div "Wallet Set up your payment method, add backup cards, and enable Auto top-up to …" at bounding box center [723, 332] width 1005 height 497
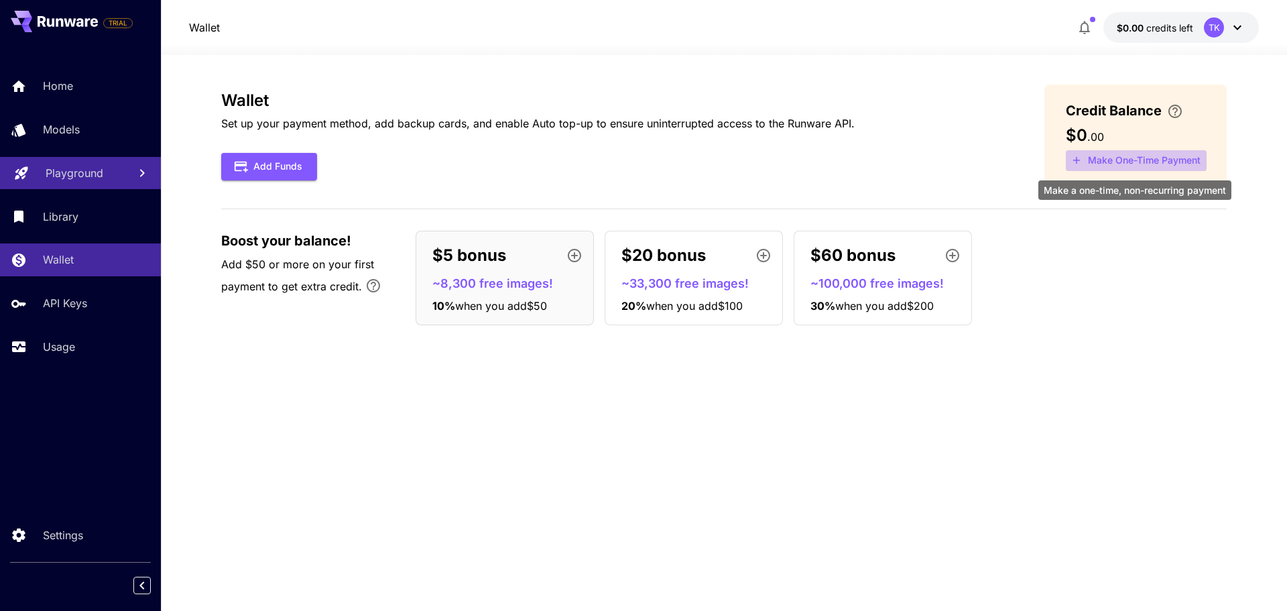
click at [1107, 155] on button "Make One-Time Payment" at bounding box center [1136, 160] width 141 height 21
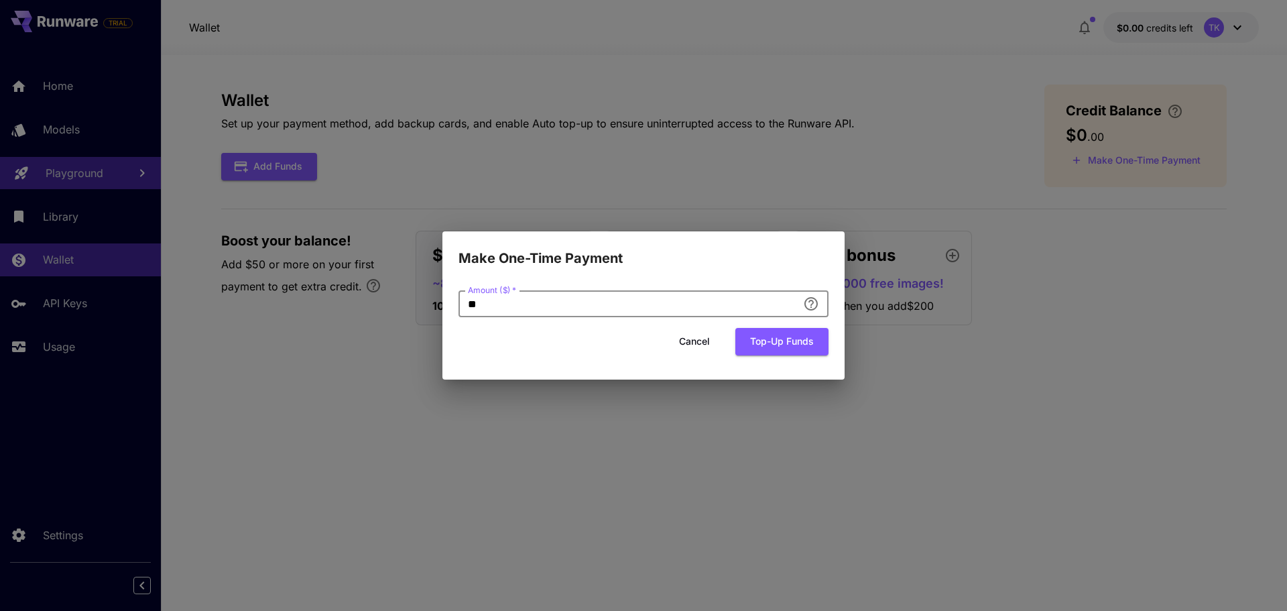
click at [593, 311] on input "**" at bounding box center [627, 303] width 339 height 27
click at [767, 344] on button "Top-up funds" at bounding box center [781, 341] width 93 height 27
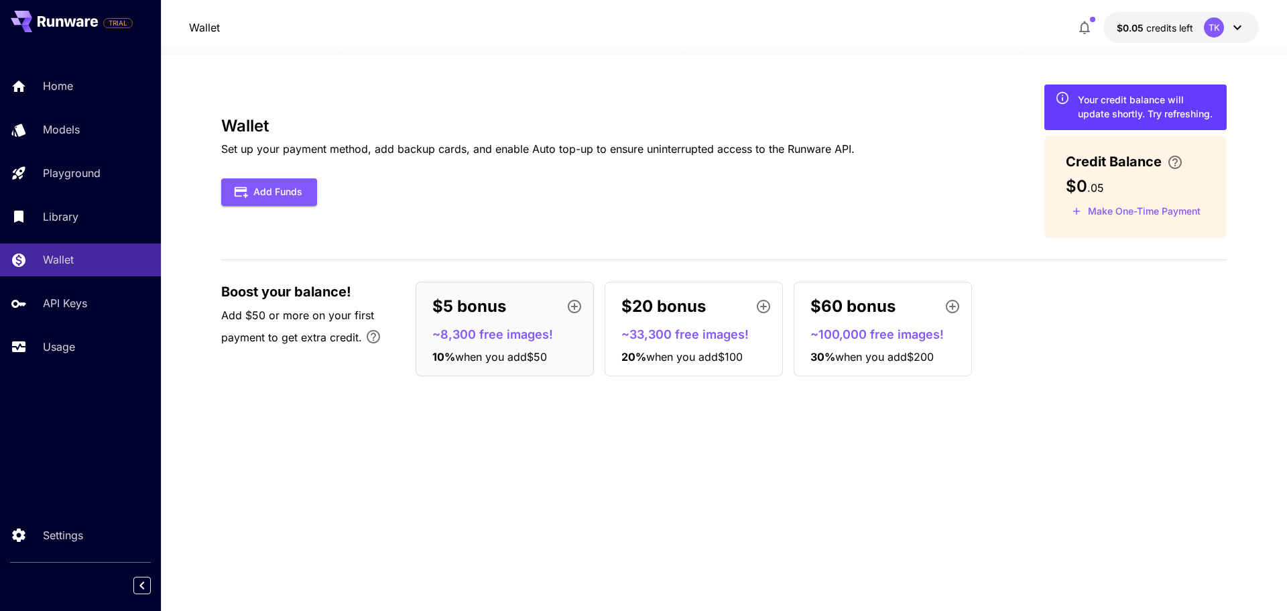
click at [688, 167] on div "Wallet Set up your payment method, add backup cards, and enable Auto top-up to …" at bounding box center [537, 161] width 633 height 89
drag, startPoint x: 1099, startPoint y: 186, endPoint x: 1109, endPoint y: 186, distance: 10.7
click at [1109, 186] on div "$0 . 05" at bounding box center [1135, 186] width 139 height 19
click at [1145, 32] on span "$0.05" at bounding box center [1131, 27] width 29 height 11
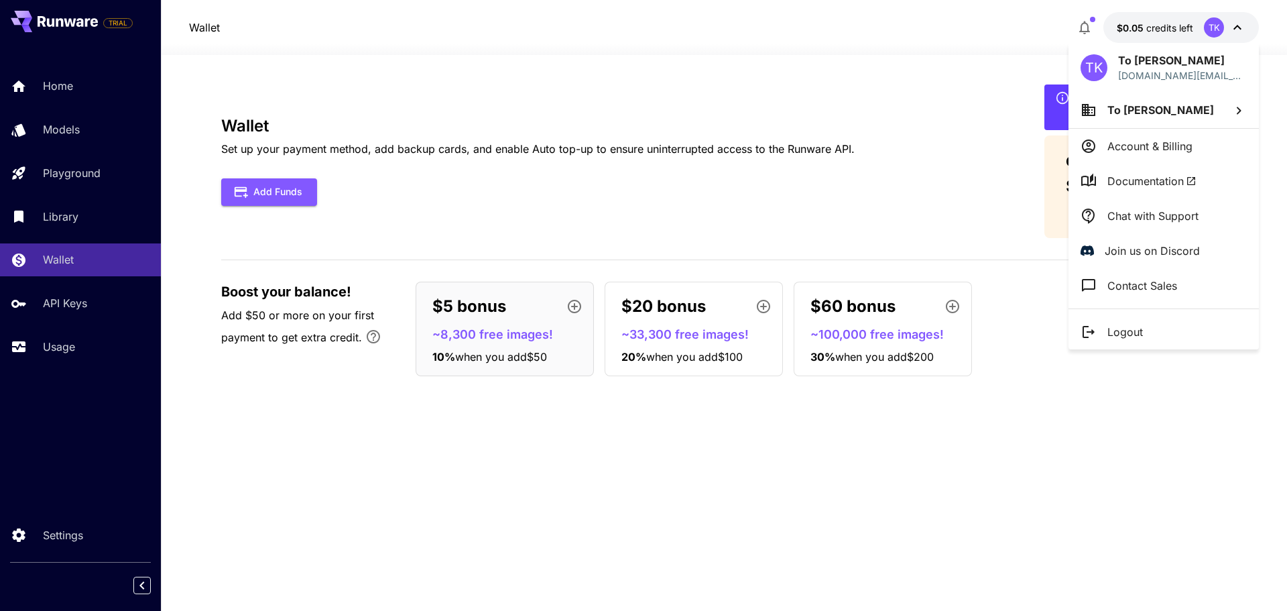
click at [932, 75] on div at bounding box center [643, 305] width 1287 height 611
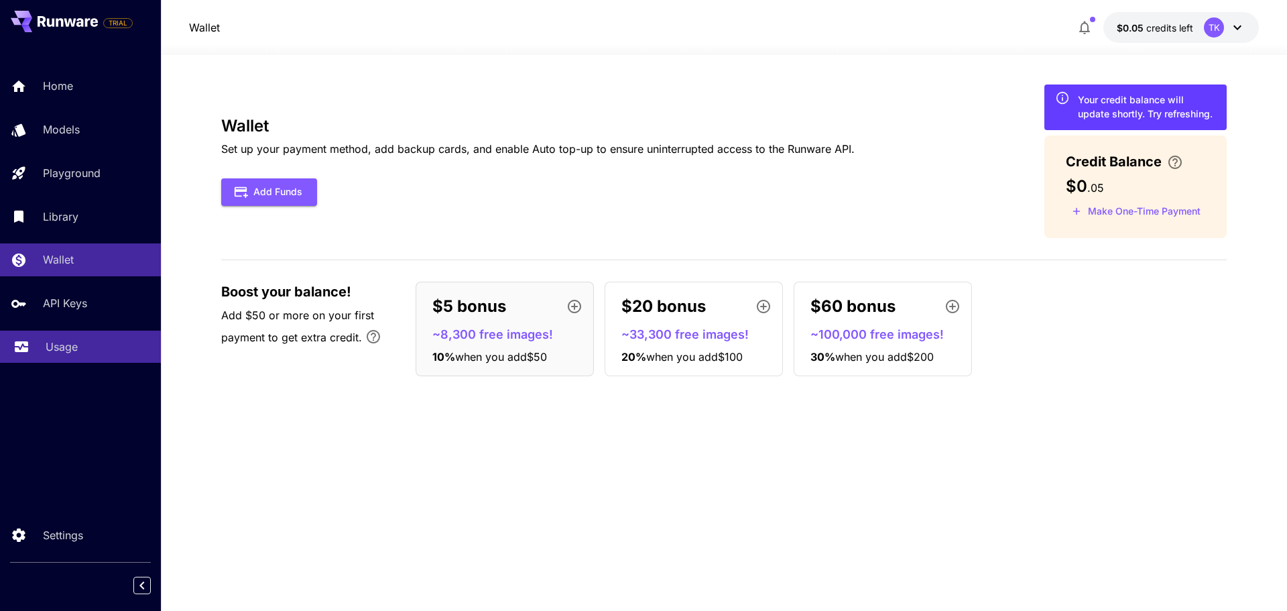
click at [67, 356] on link "Usage" at bounding box center [80, 346] width 161 height 33
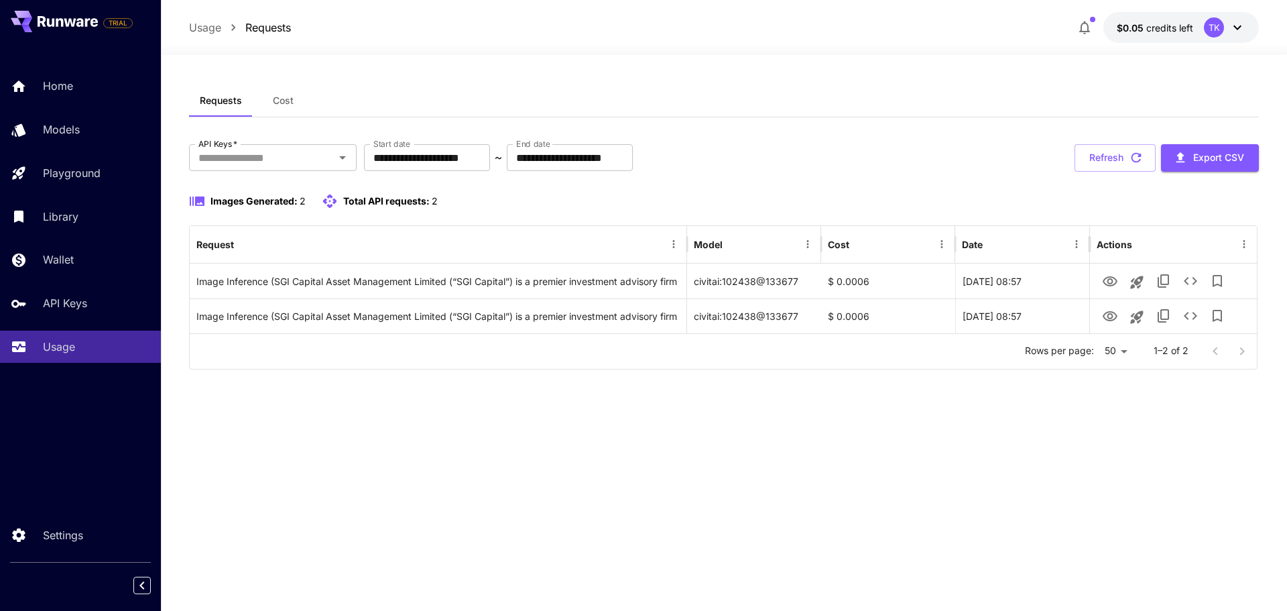
click at [416, 430] on div "**********" at bounding box center [724, 332] width 1070 height 497
